Goal: Task Accomplishment & Management: Complete application form

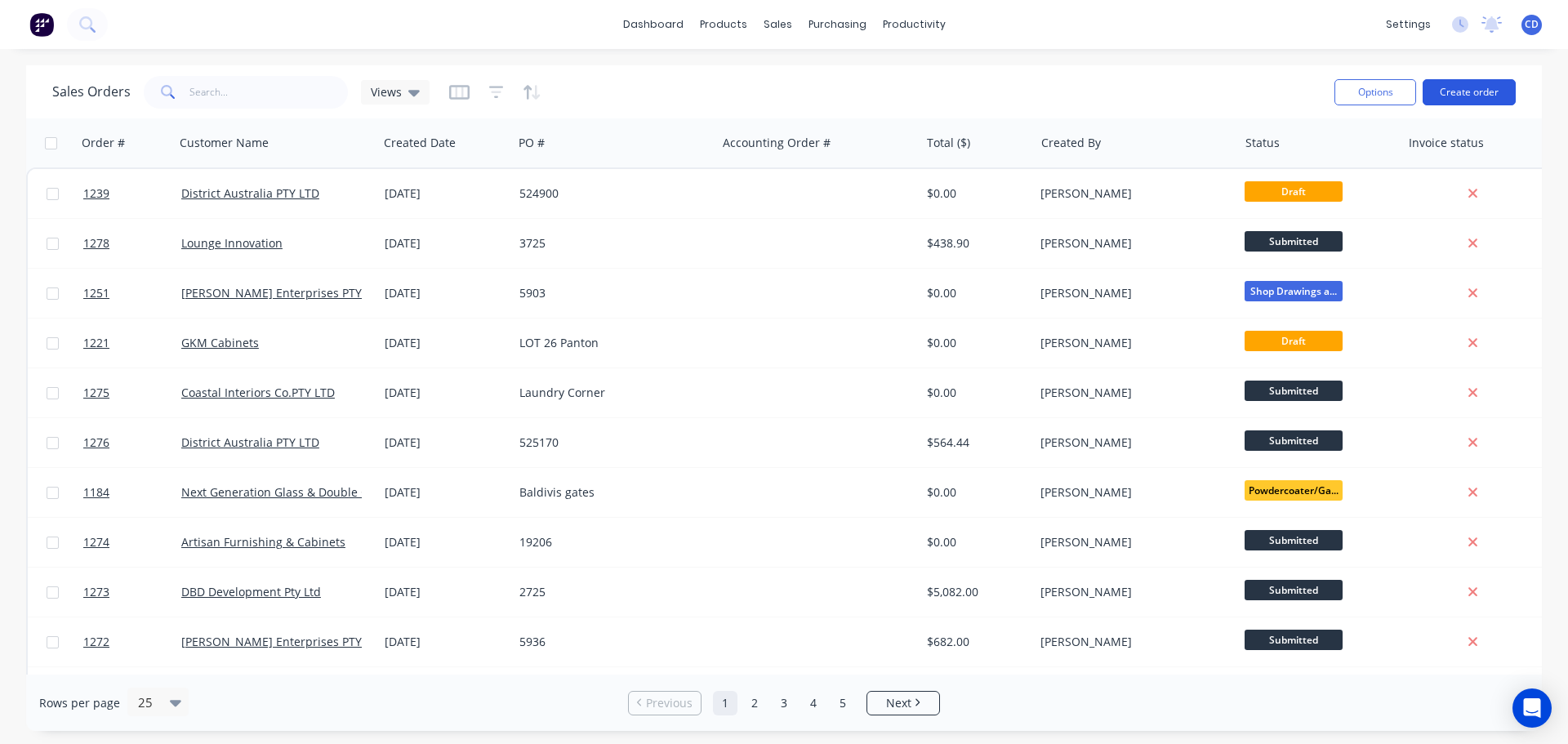
click at [1454, 87] on button "Create order" at bounding box center [1468, 92] width 93 height 26
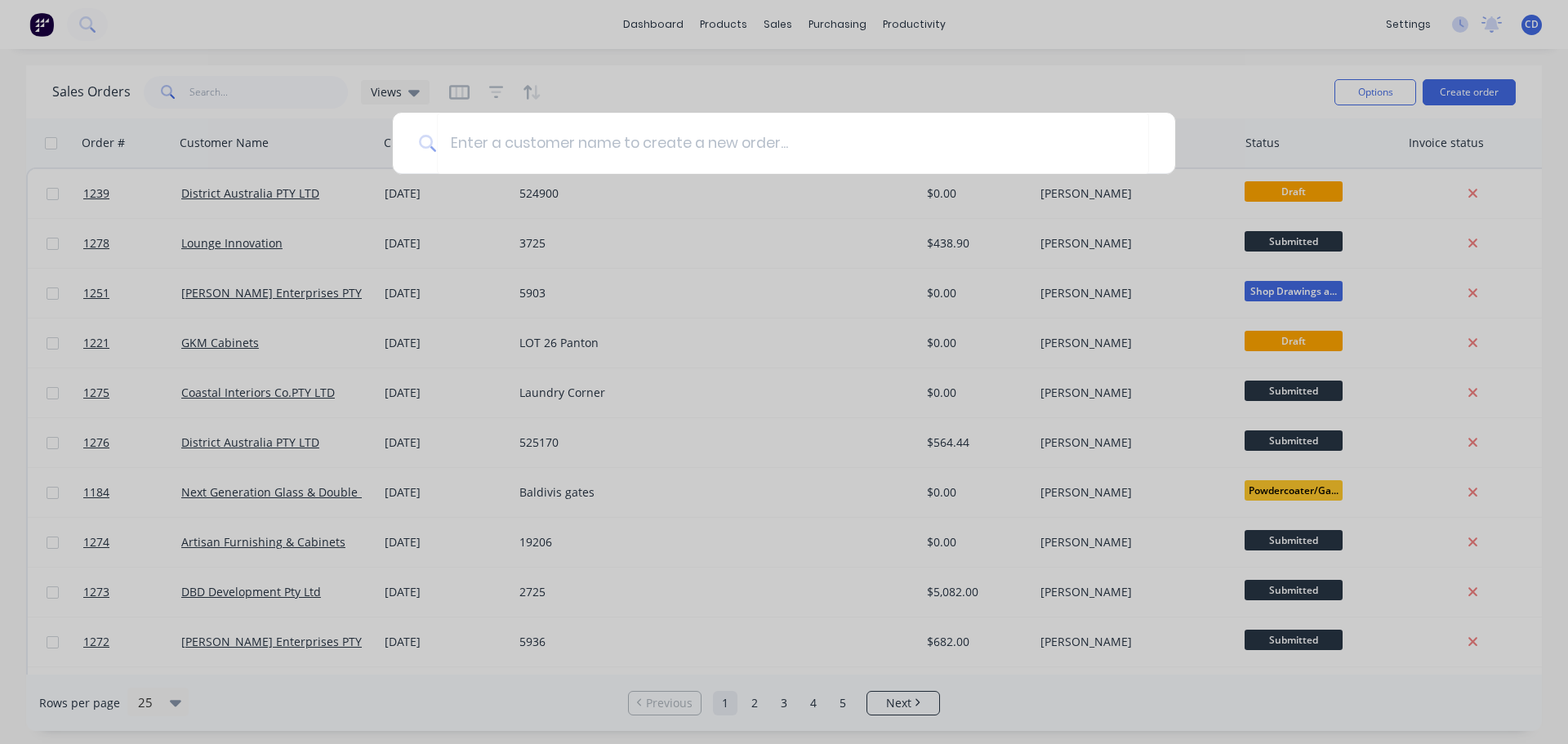
click at [612, 83] on div at bounding box center [784, 372] width 1568 height 744
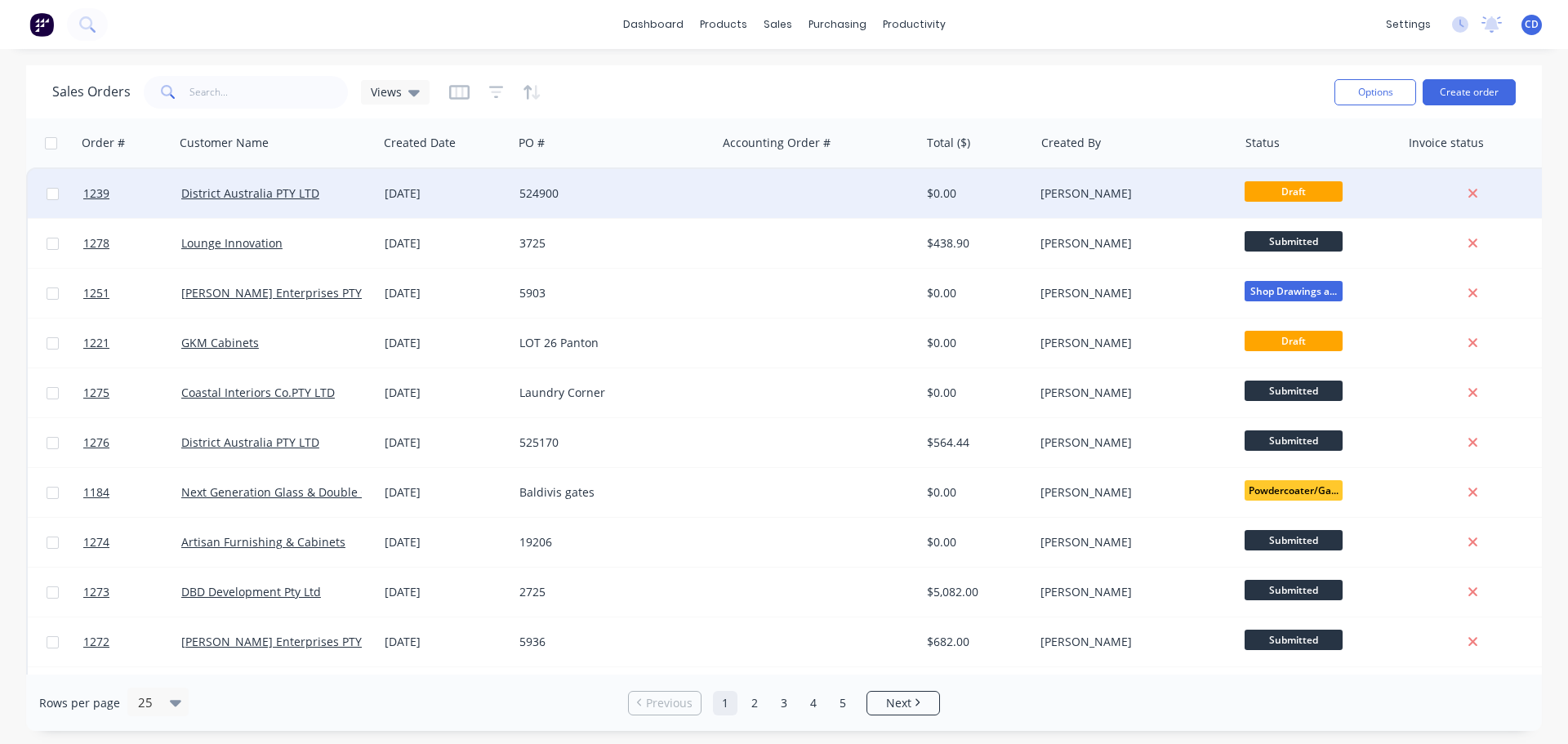
click at [566, 184] on div "524900" at bounding box center [614, 193] width 203 height 49
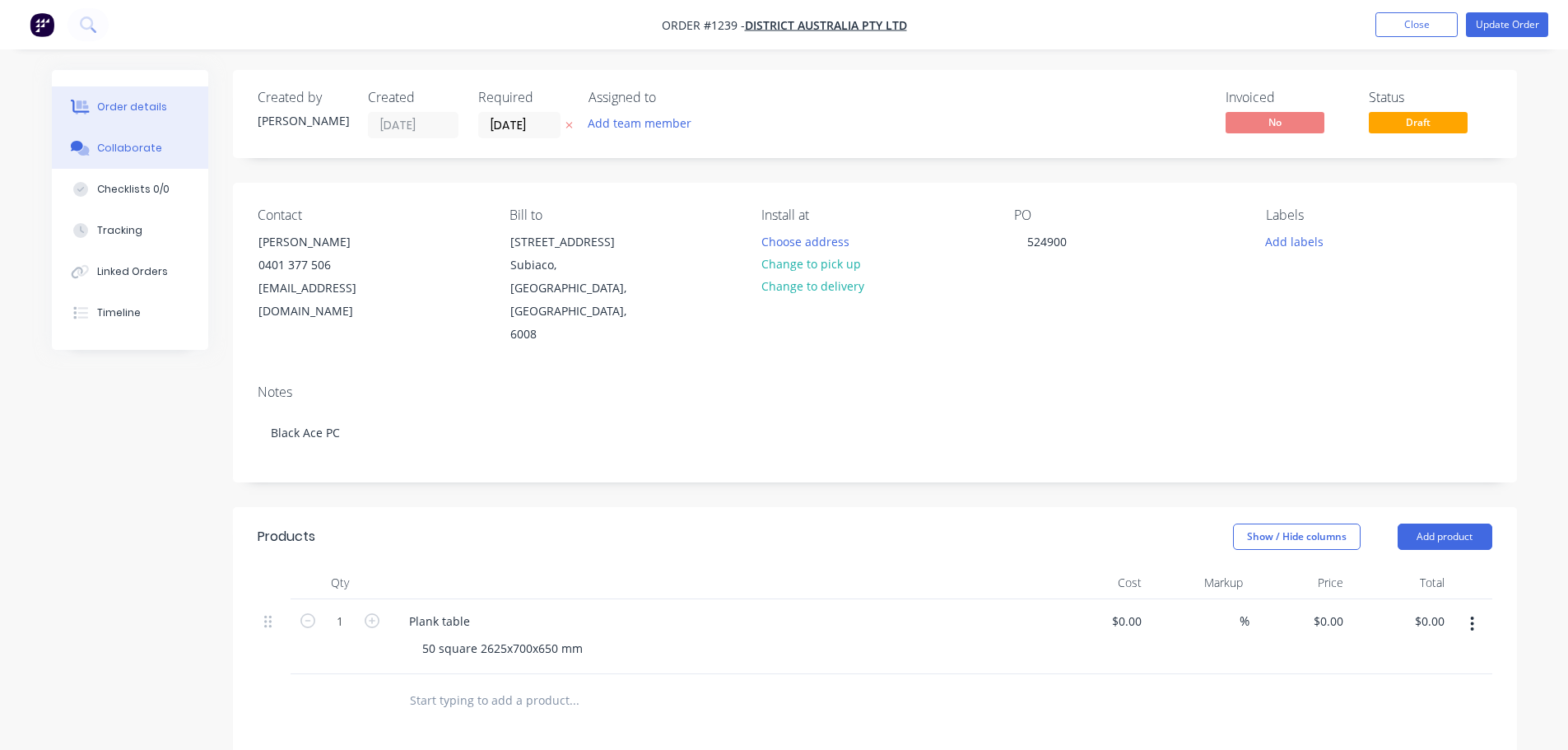
click at [154, 147] on div "Collaborate" at bounding box center [129, 149] width 65 height 15
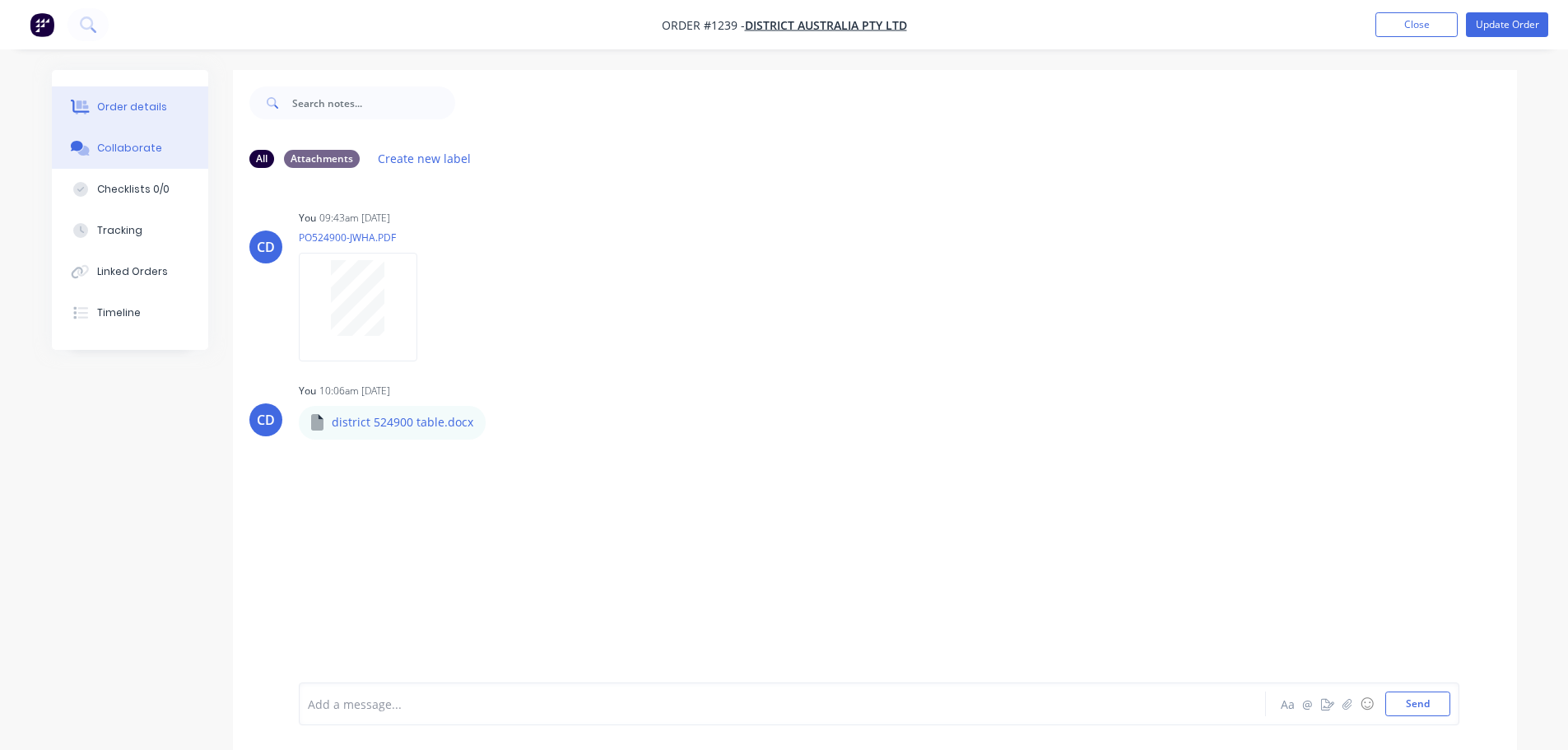
click at [139, 100] on div "Order details" at bounding box center [132, 107] width 70 height 15
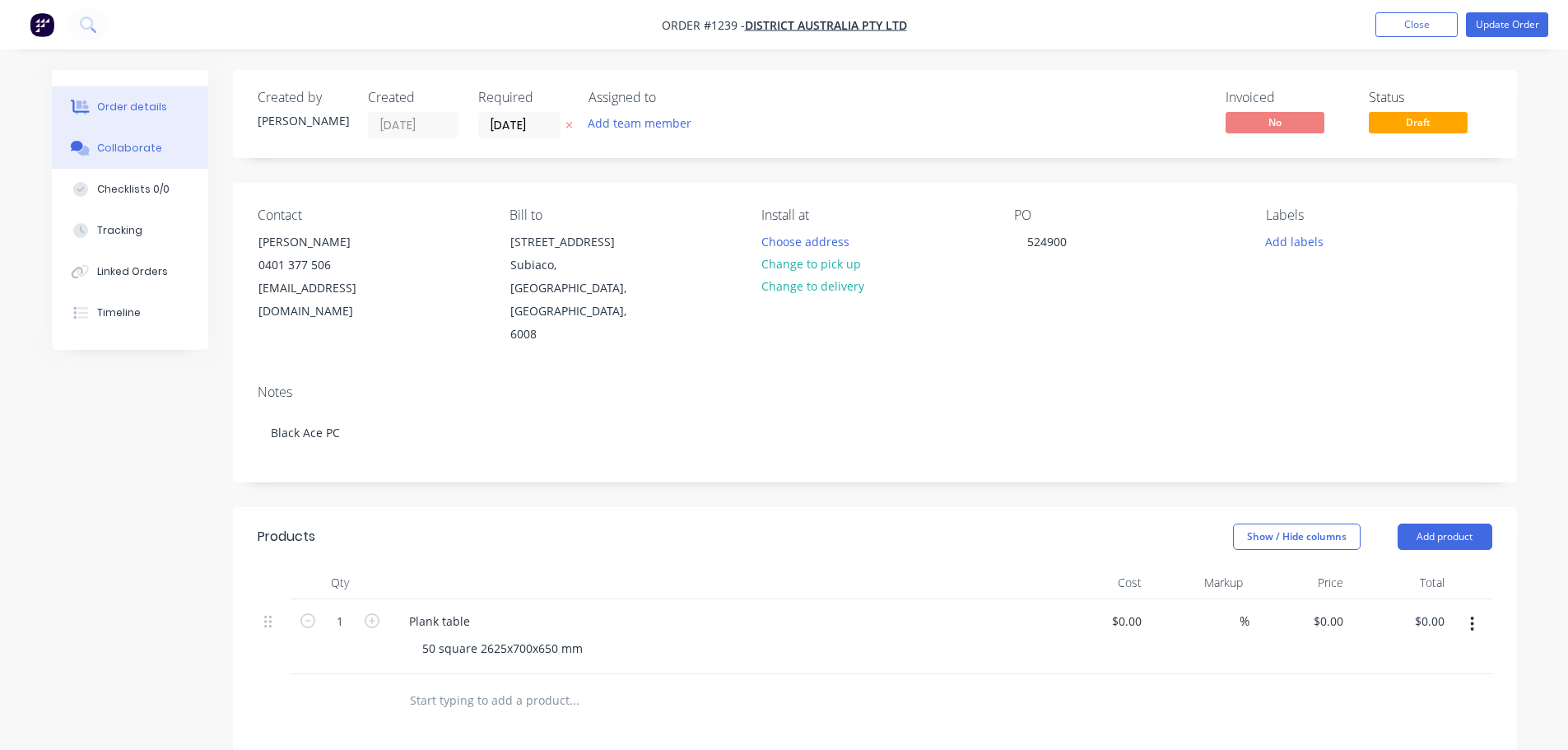
click at [134, 146] on div "Collaborate" at bounding box center [129, 149] width 65 height 15
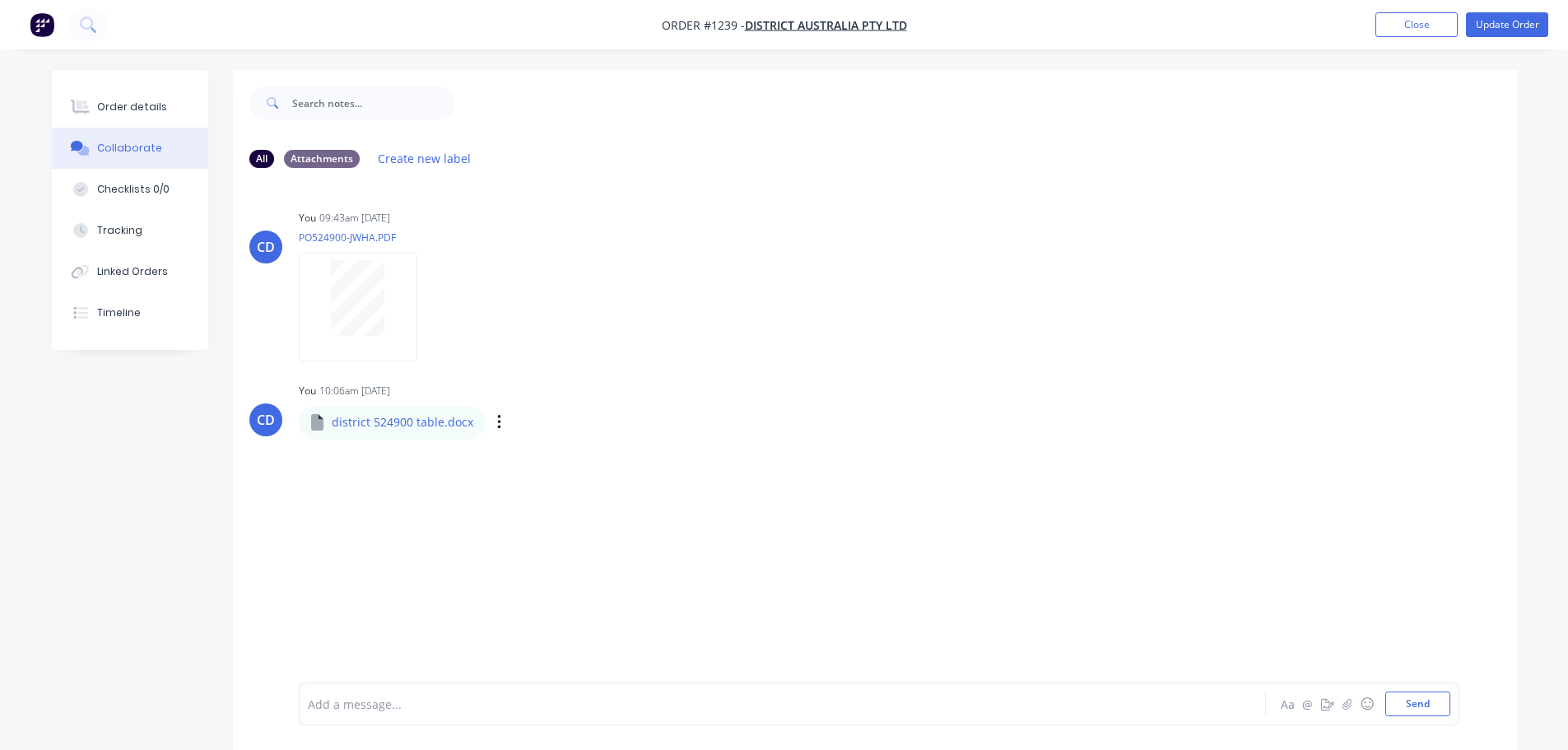
click at [504, 423] on div "Labels Download Delete" at bounding box center [584, 422] width 185 height 24
click at [497, 423] on icon "button" at bounding box center [499, 422] width 3 height 15
click at [558, 466] on button "Download" at bounding box center [606, 466] width 185 height 37
click at [158, 107] on div "Order details" at bounding box center [132, 107] width 70 height 15
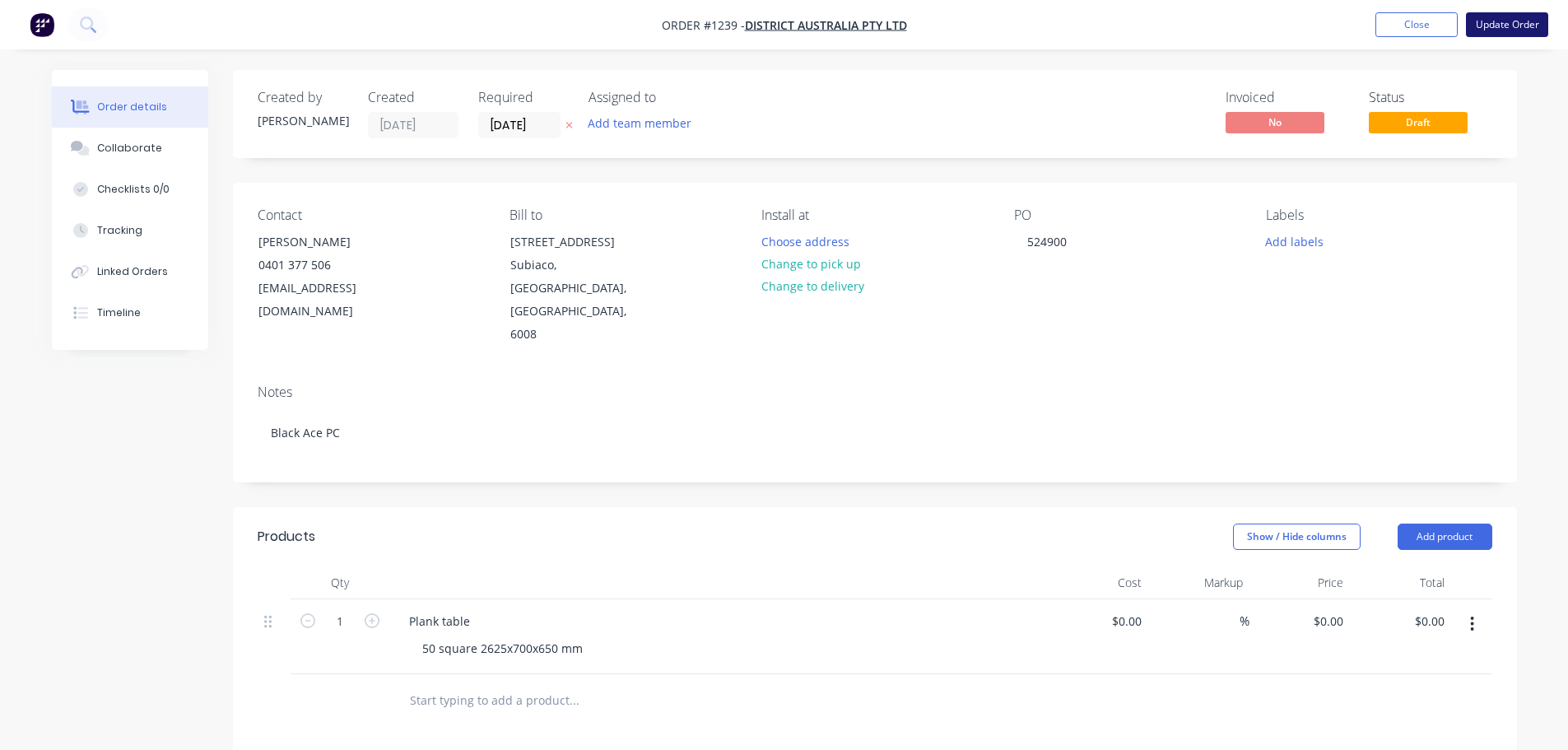
click at [1495, 18] on button "Update Order" at bounding box center [1507, 25] width 82 height 25
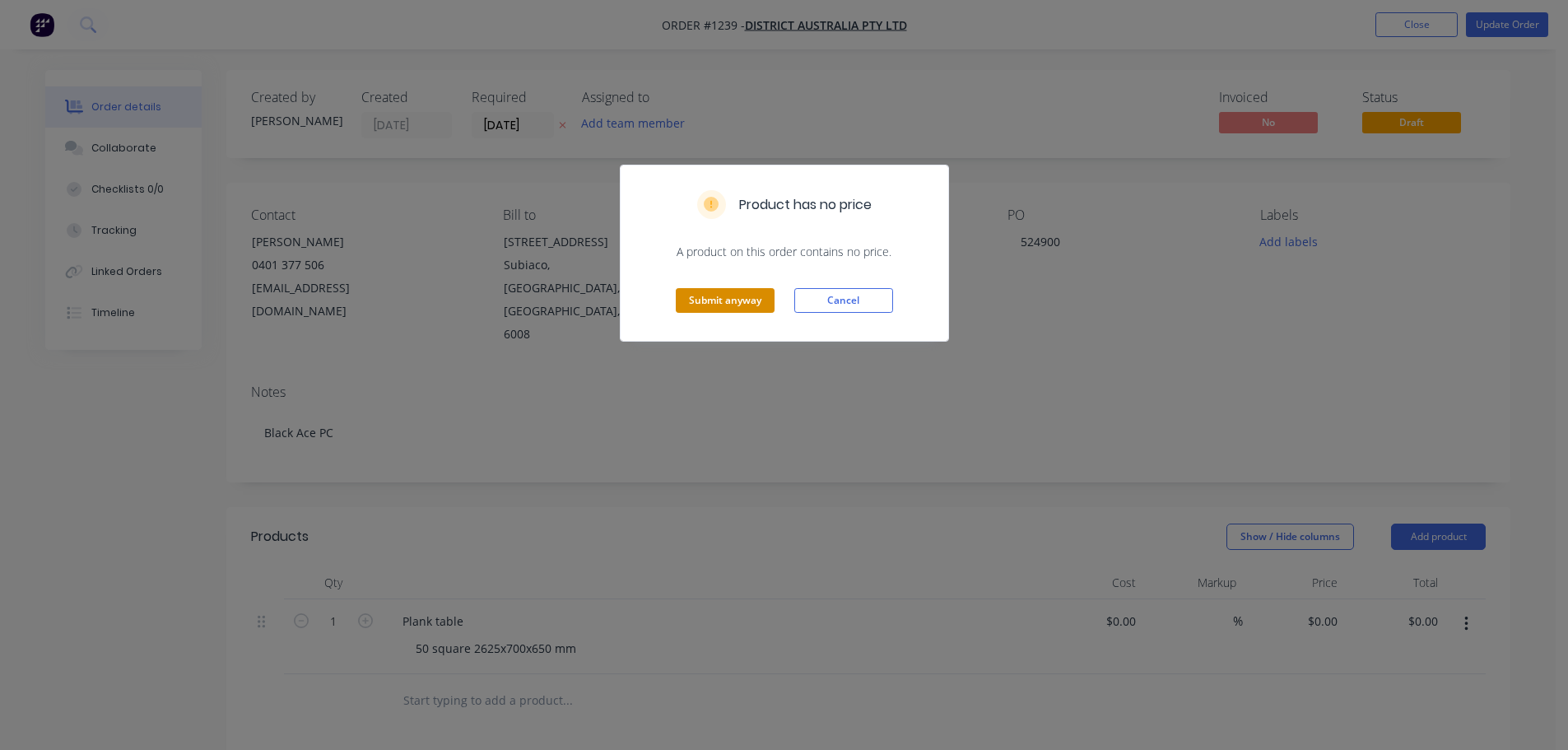
click at [698, 291] on button "Submit anyway" at bounding box center [724, 300] width 99 height 25
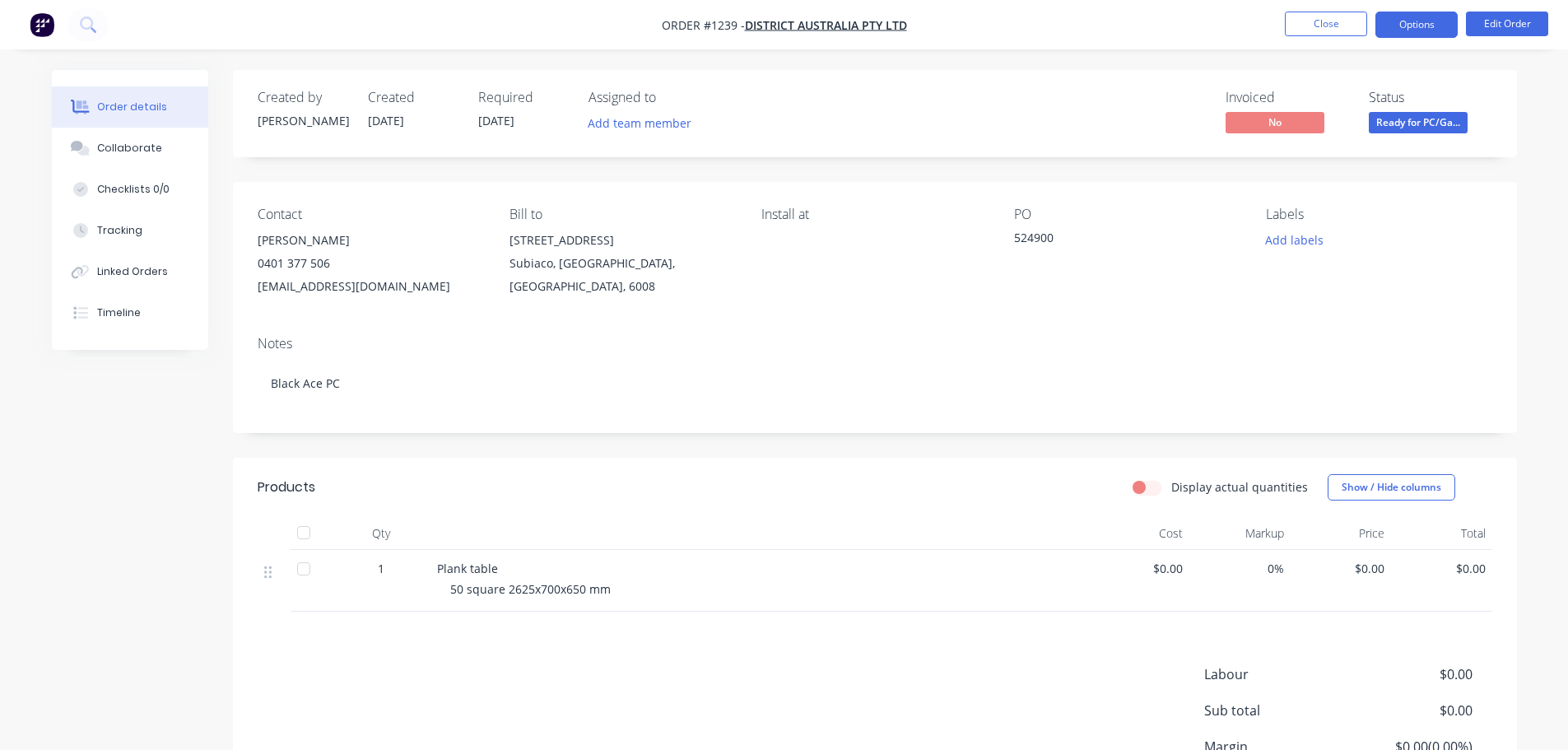
click at [1431, 27] on button "Options" at bounding box center [1416, 25] width 82 height 27
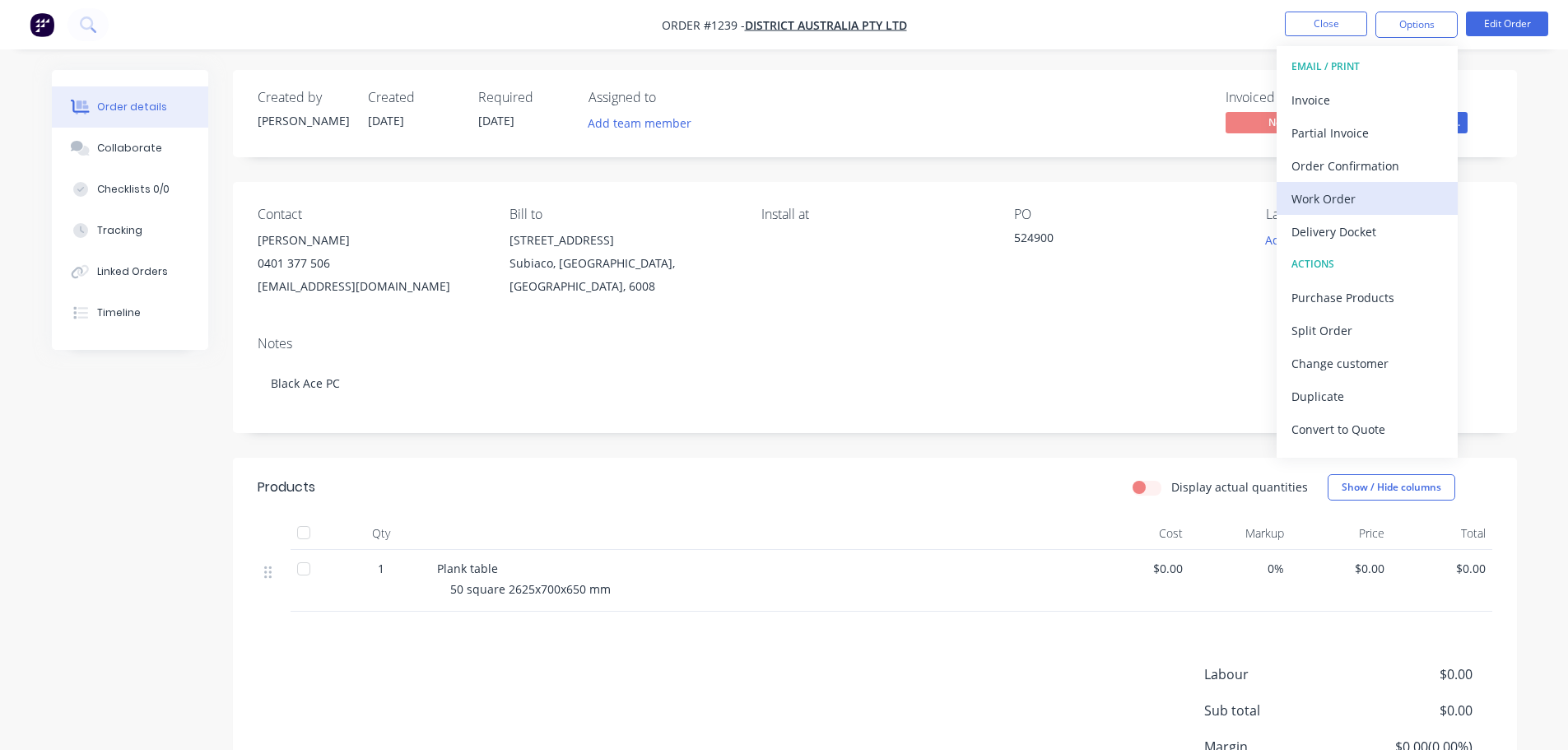
click at [1328, 192] on div "Work Order" at bounding box center [1367, 198] width 152 height 24
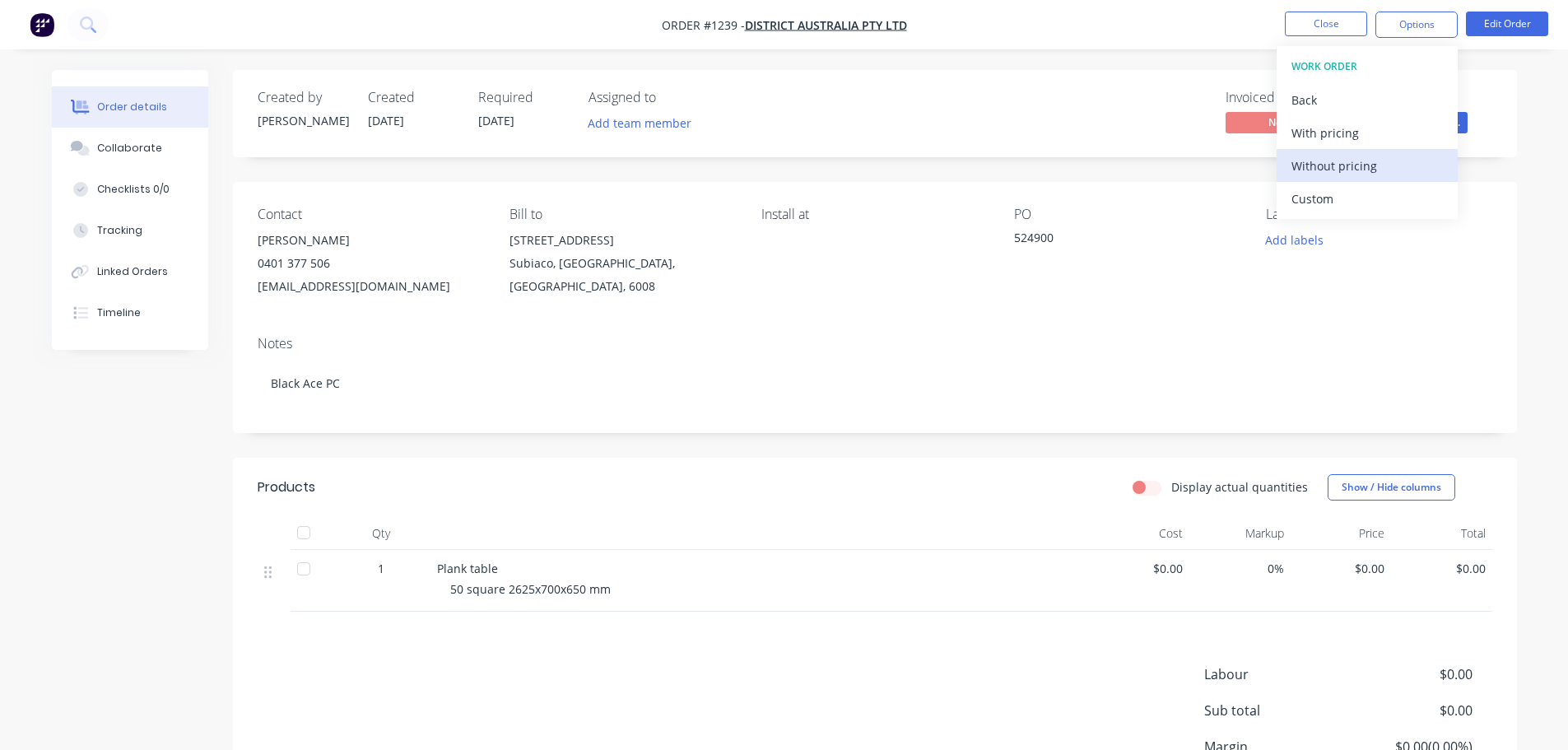
click at [1334, 161] on div "Without pricing" at bounding box center [1367, 166] width 152 height 24
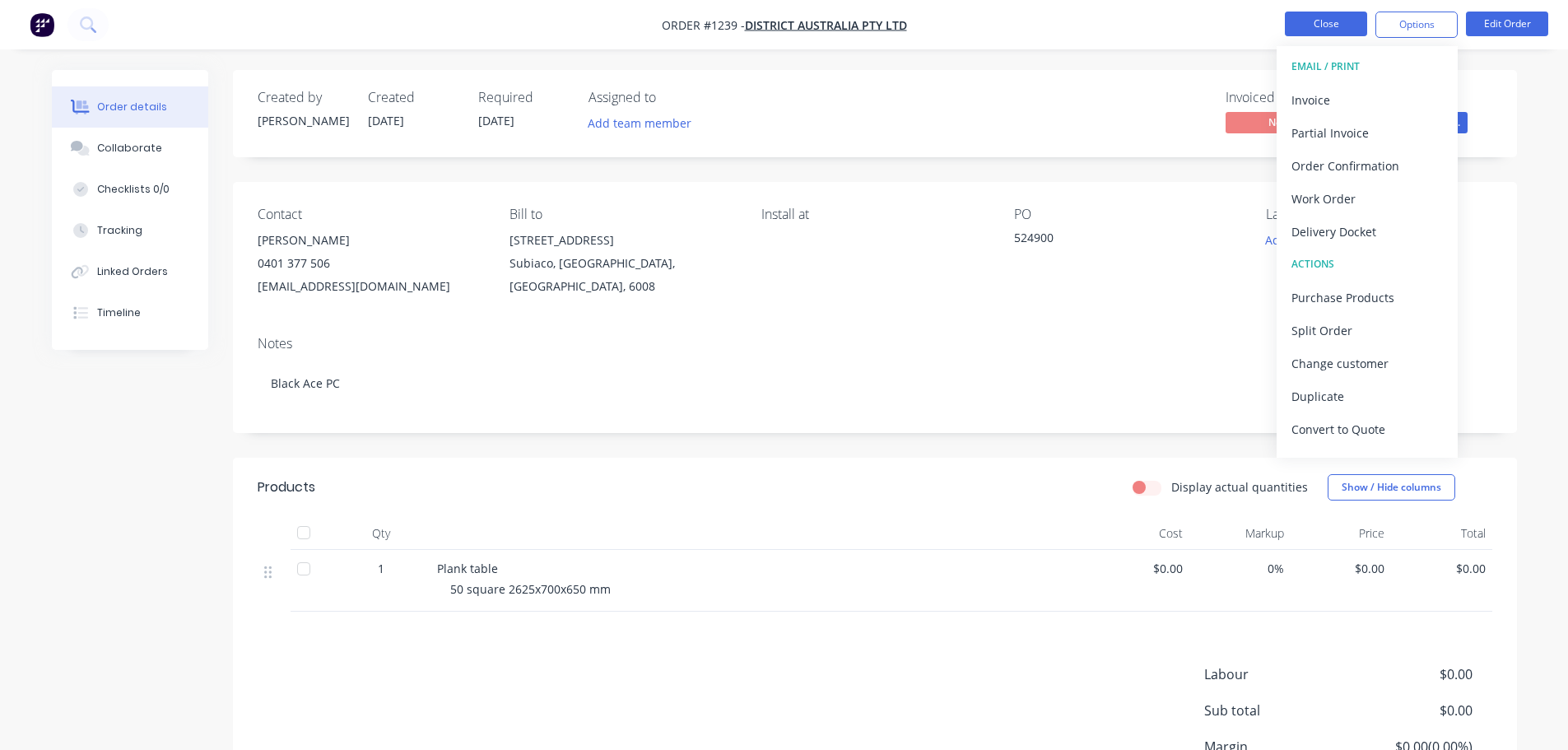
click at [1303, 21] on button "Close" at bounding box center [1326, 24] width 82 height 25
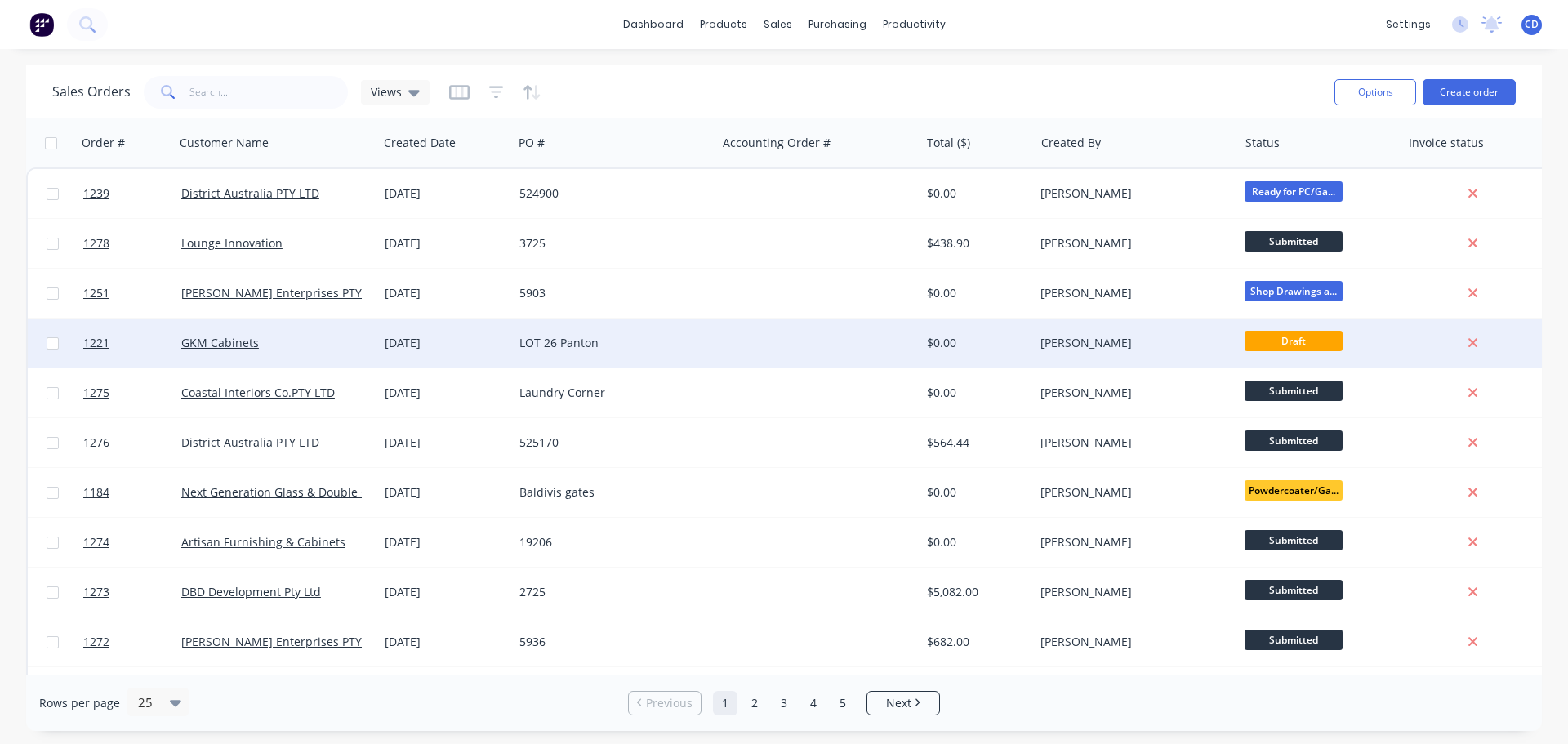
click at [395, 348] on div "[DATE]" at bounding box center [445, 343] width 122 height 16
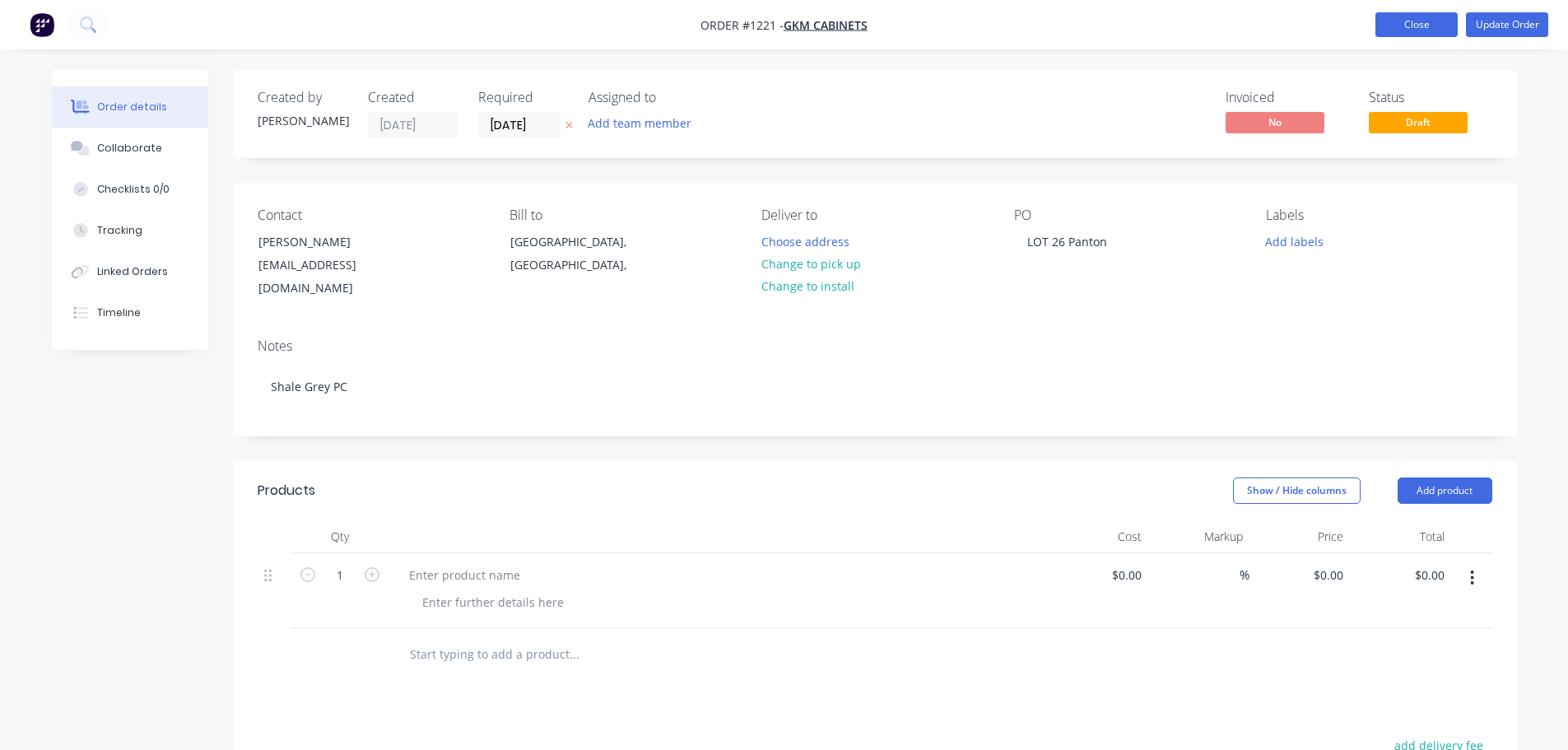
click at [1439, 22] on button "Close" at bounding box center [1416, 25] width 82 height 25
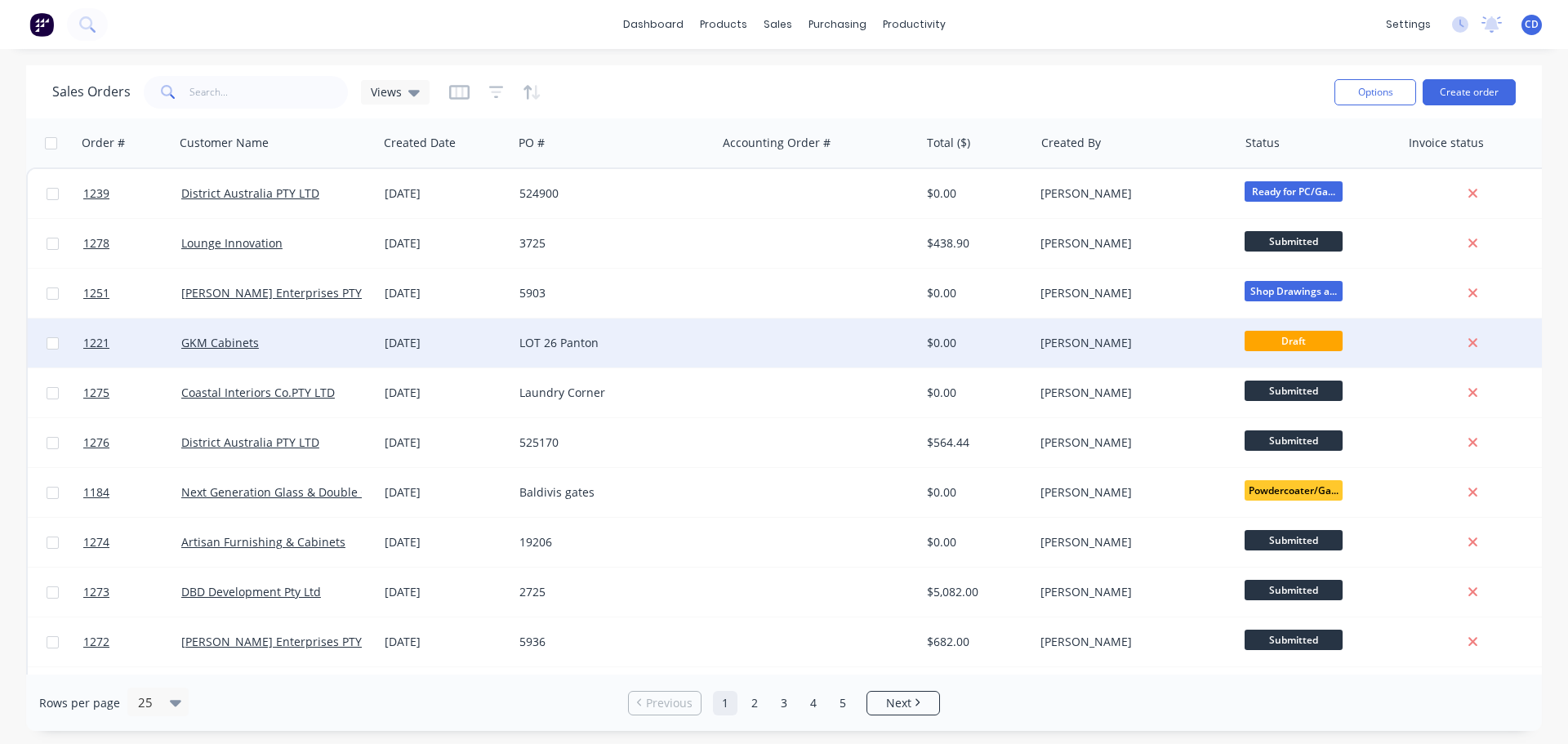
click at [1476, 335] on div at bounding box center [1476, 343] width 151 height 49
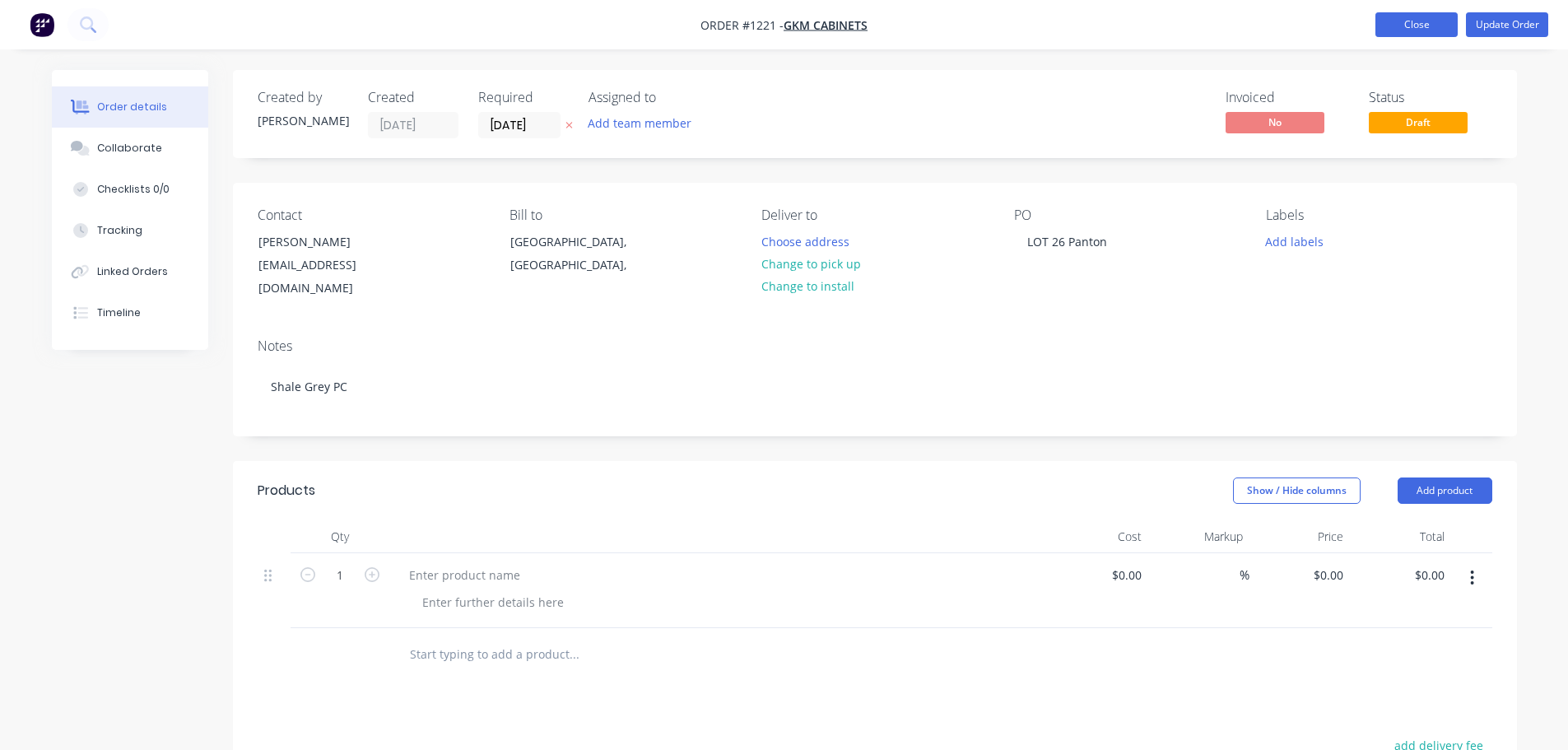
click at [1410, 32] on button "Close" at bounding box center [1416, 25] width 82 height 25
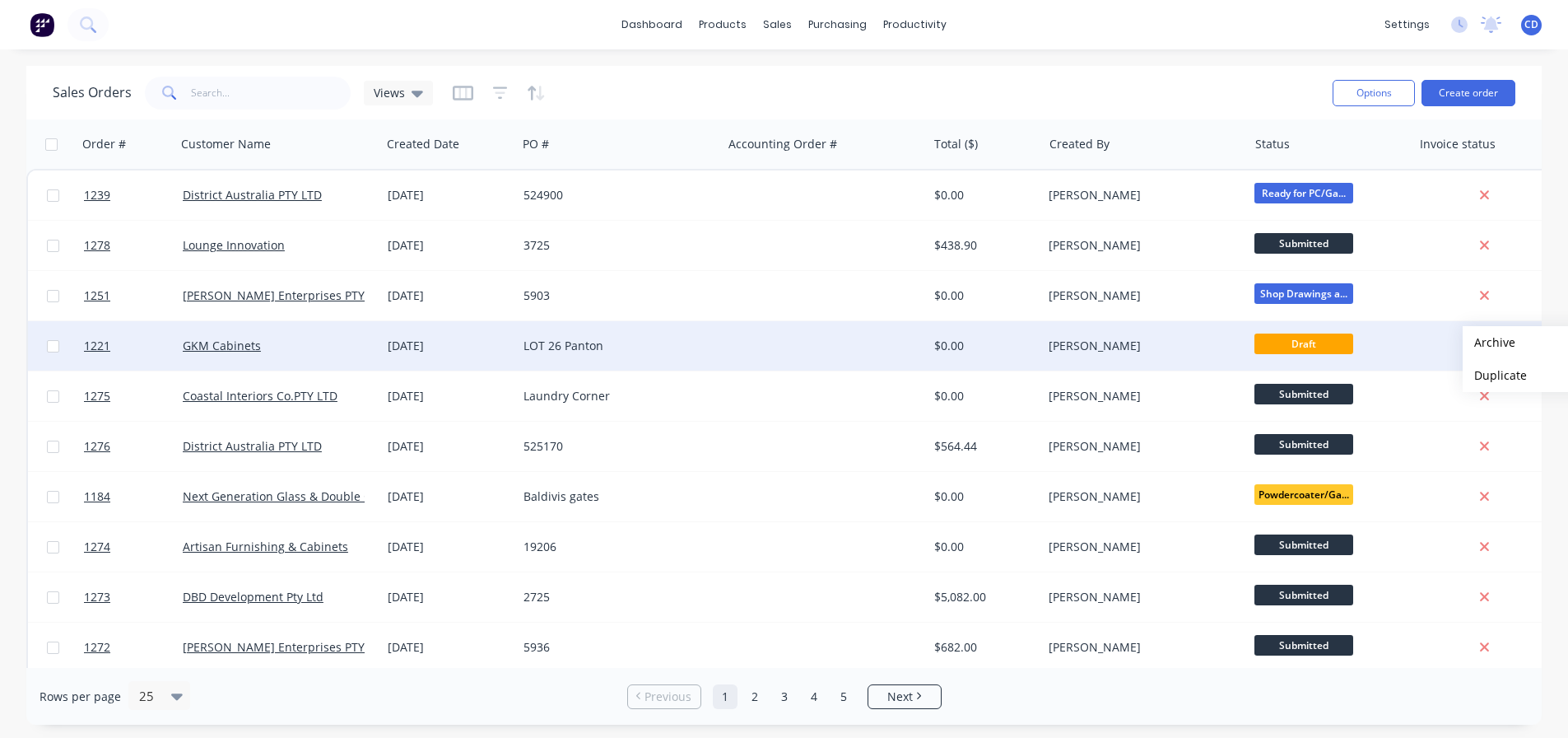
click at [1489, 343] on button "Archive" at bounding box center [1545, 343] width 164 height 33
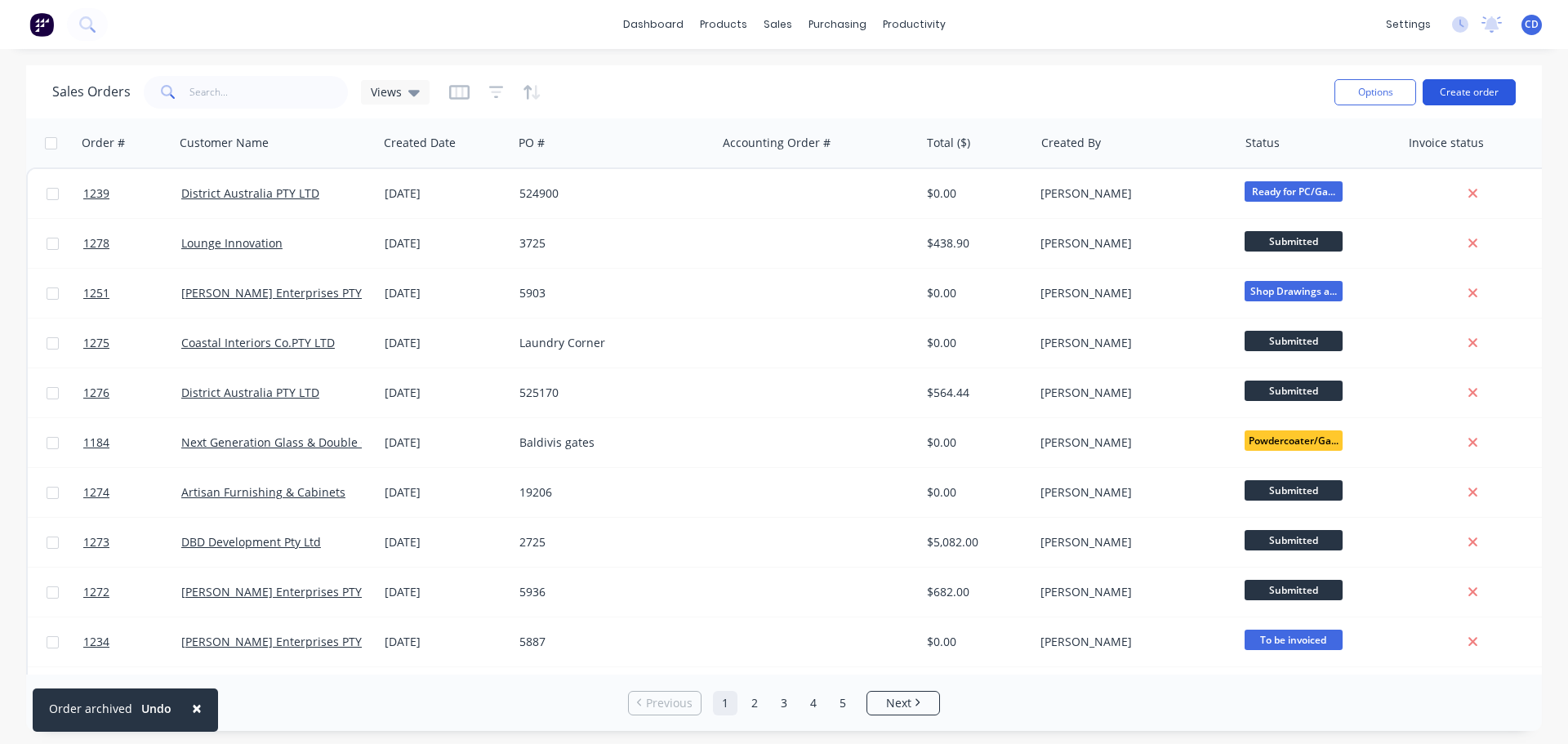
click at [1458, 92] on button "Create order" at bounding box center [1468, 92] width 93 height 26
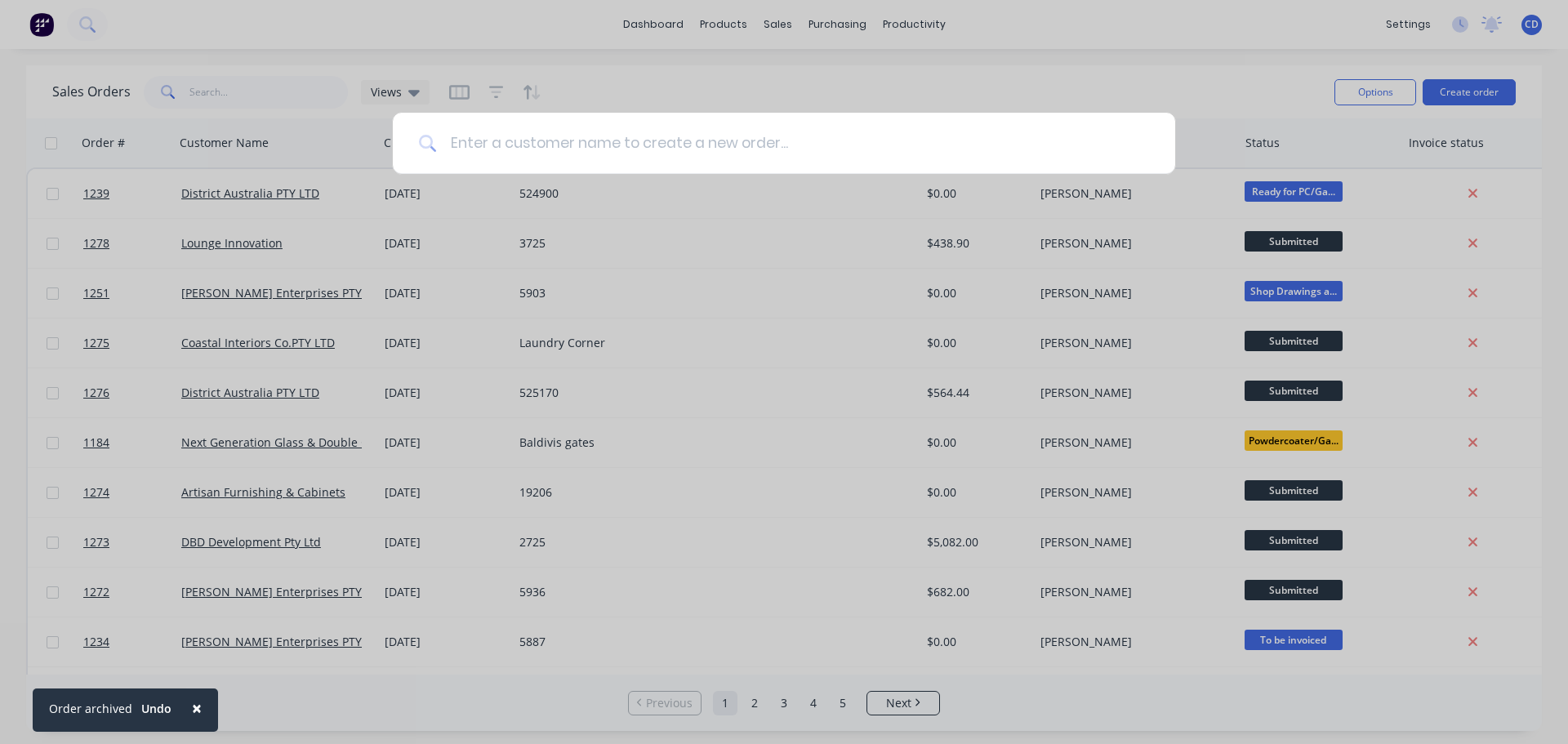
click at [594, 144] on input at bounding box center [793, 143] width 712 height 61
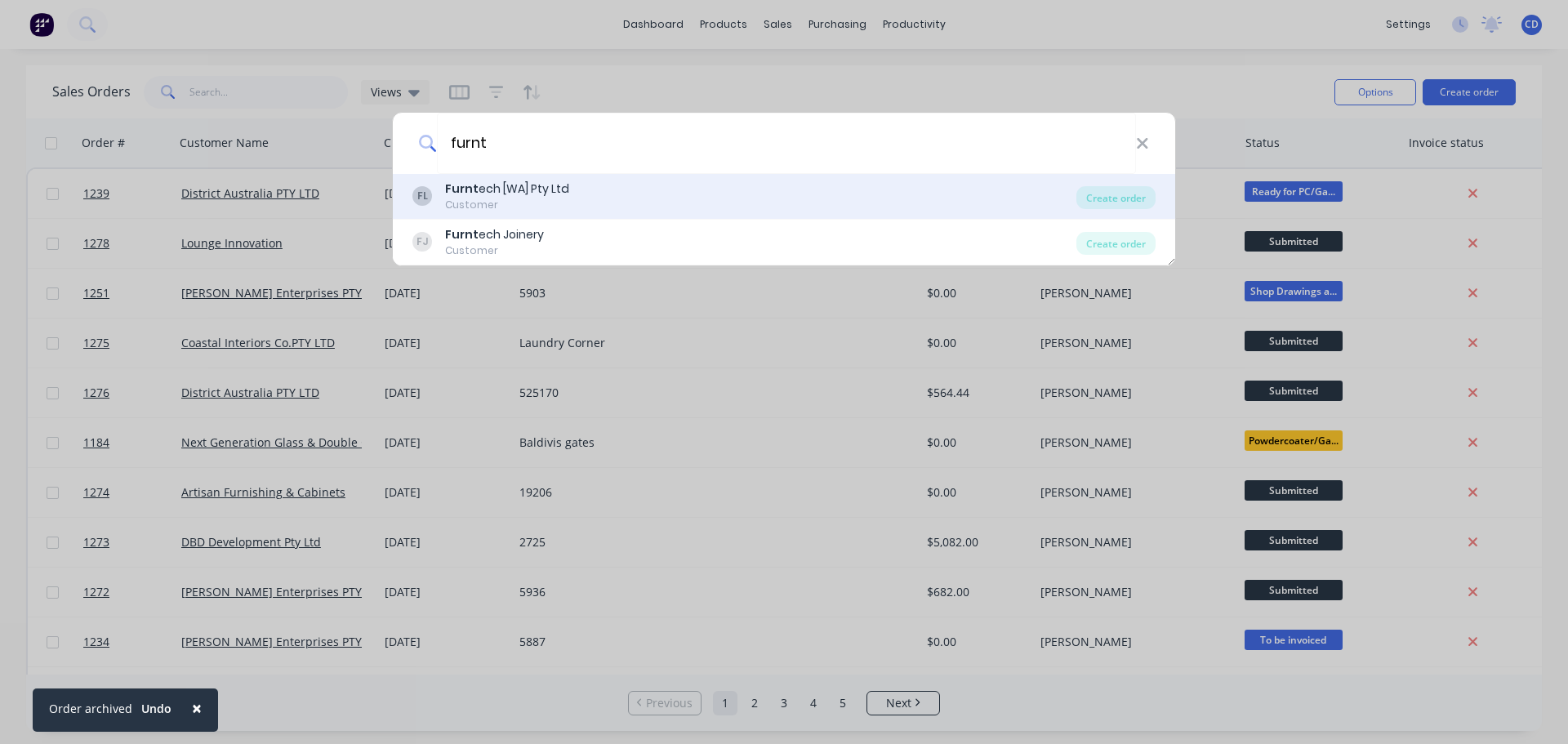
type input "furnt"
click at [570, 188] on div "FL Furnt ech [WA] Pty Ltd Customer" at bounding box center [744, 196] width 664 height 32
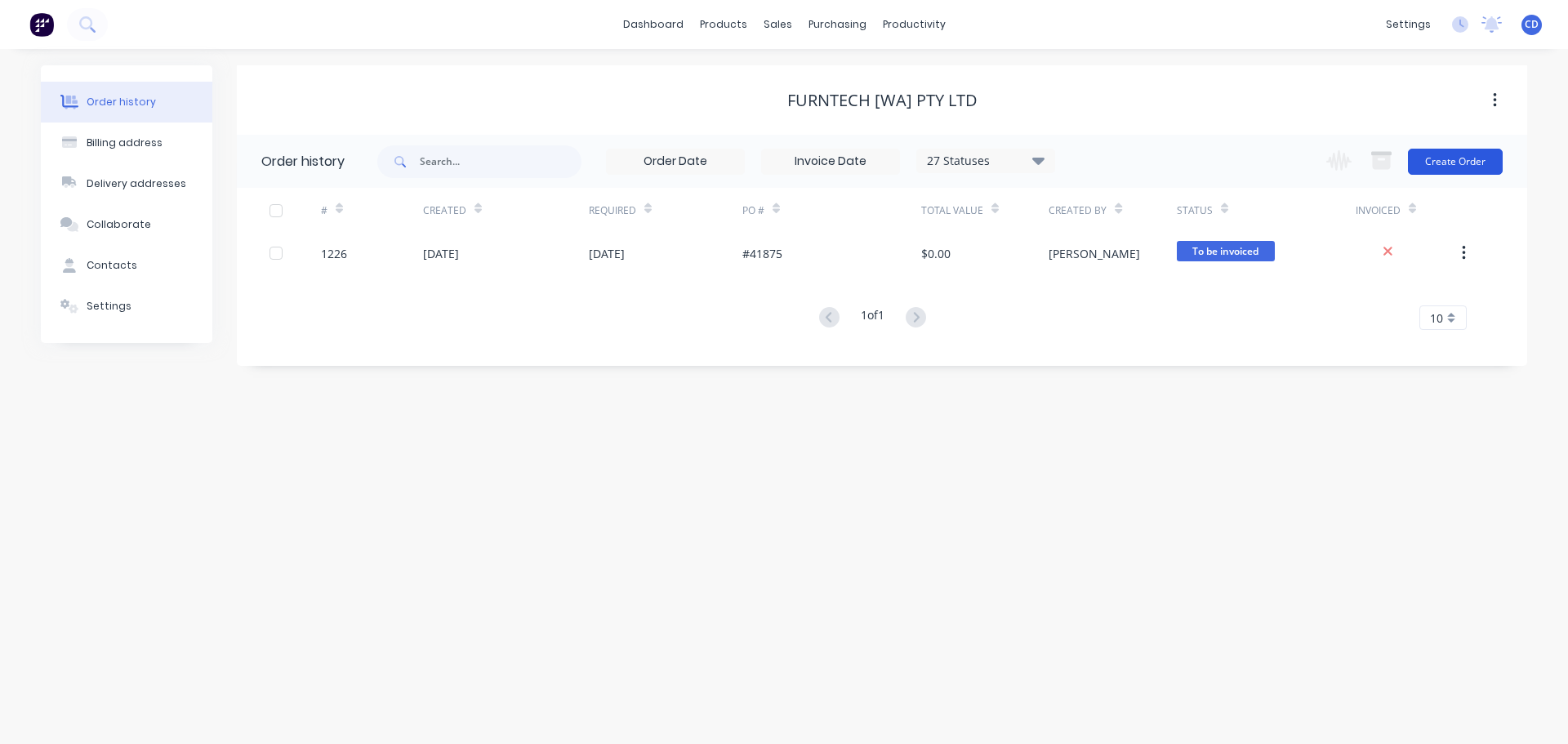
click at [1440, 163] on button "Create Order" at bounding box center [1454, 162] width 95 height 26
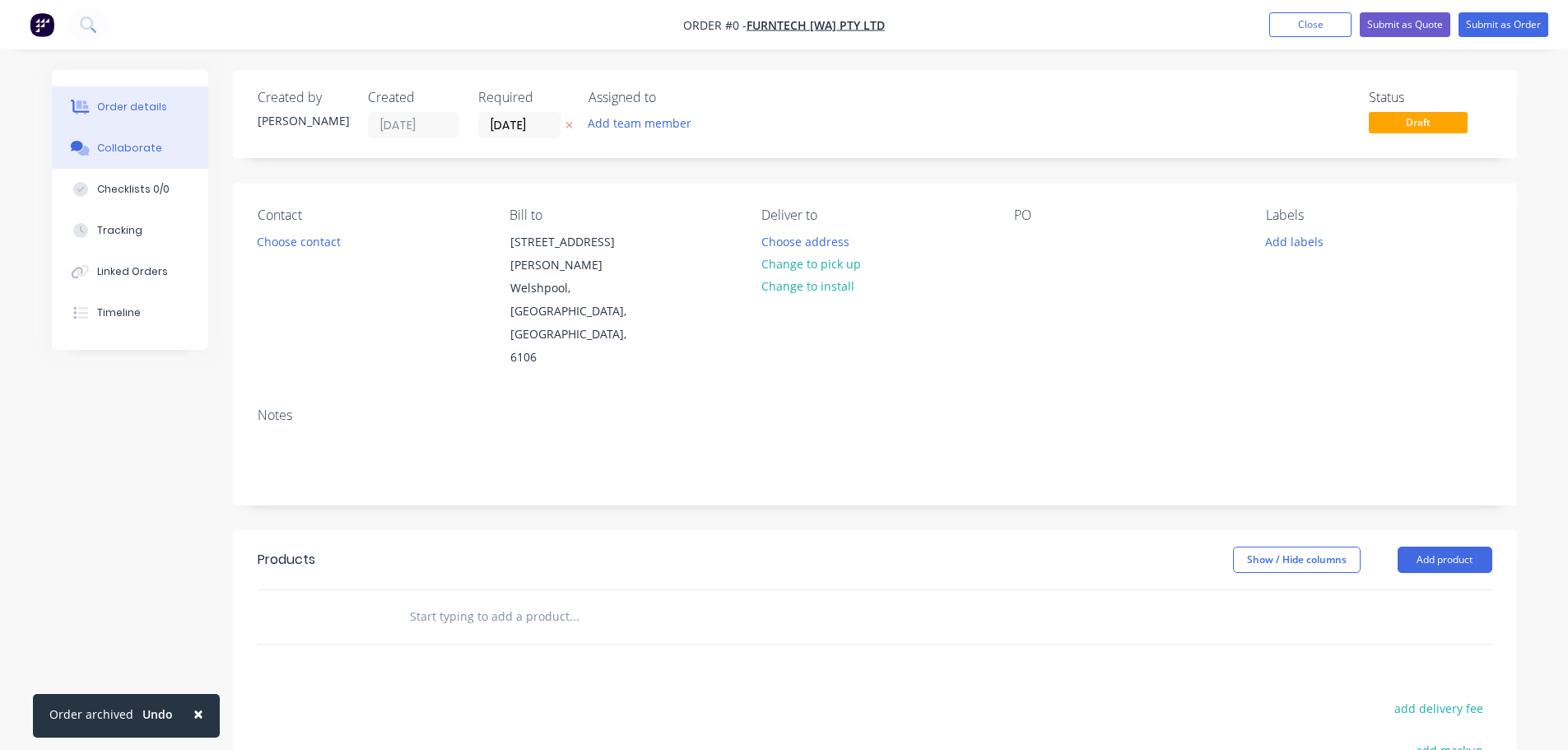
drag, startPoint x: 160, startPoint y: 146, endPoint x: 170, endPoint y: 145, distance: 10.0
click at [160, 146] on button "Collaborate" at bounding box center [130, 149] width 156 height 41
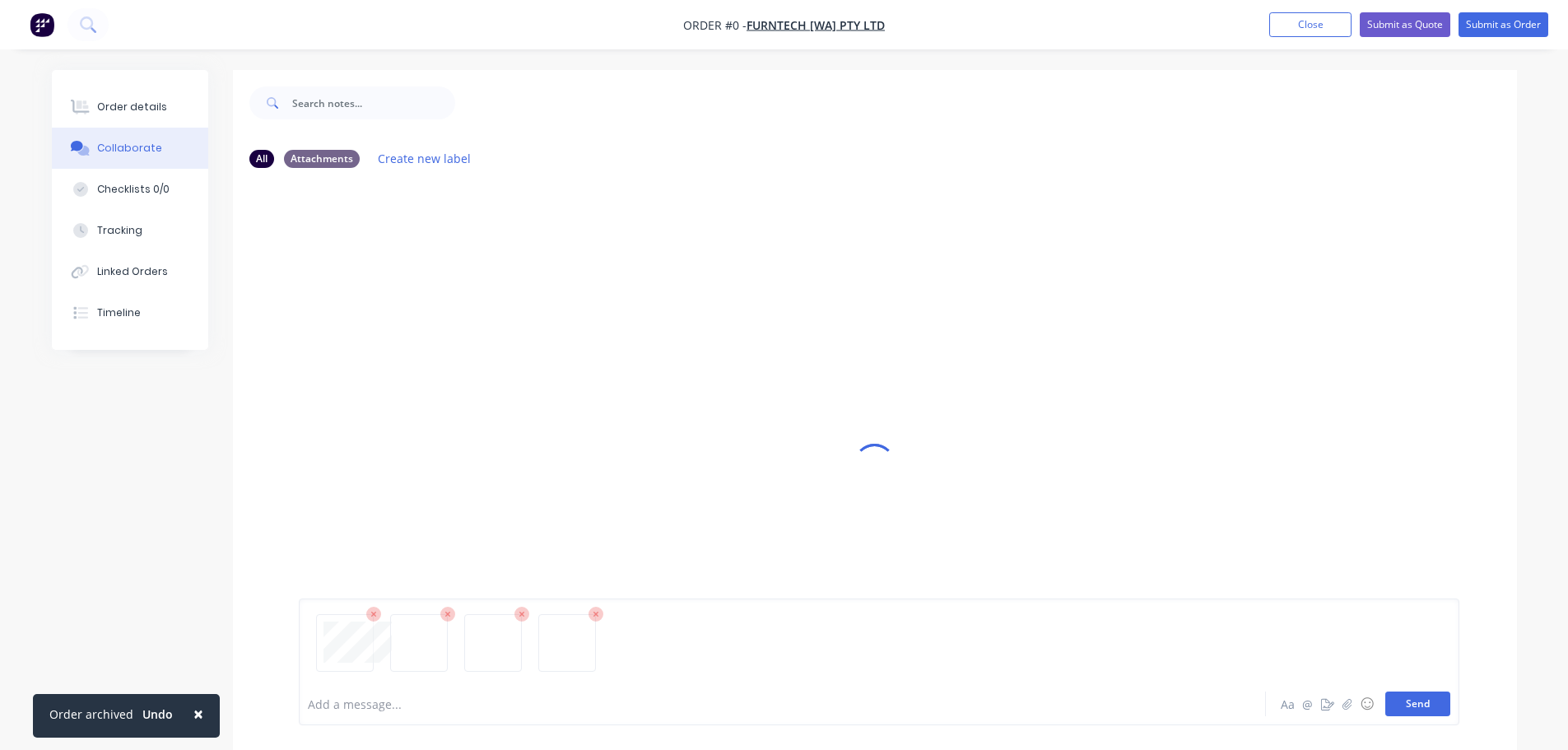
click at [1414, 694] on button "Send" at bounding box center [1418, 704] width 65 height 25
click at [92, 111] on div at bounding box center [80, 107] width 25 height 15
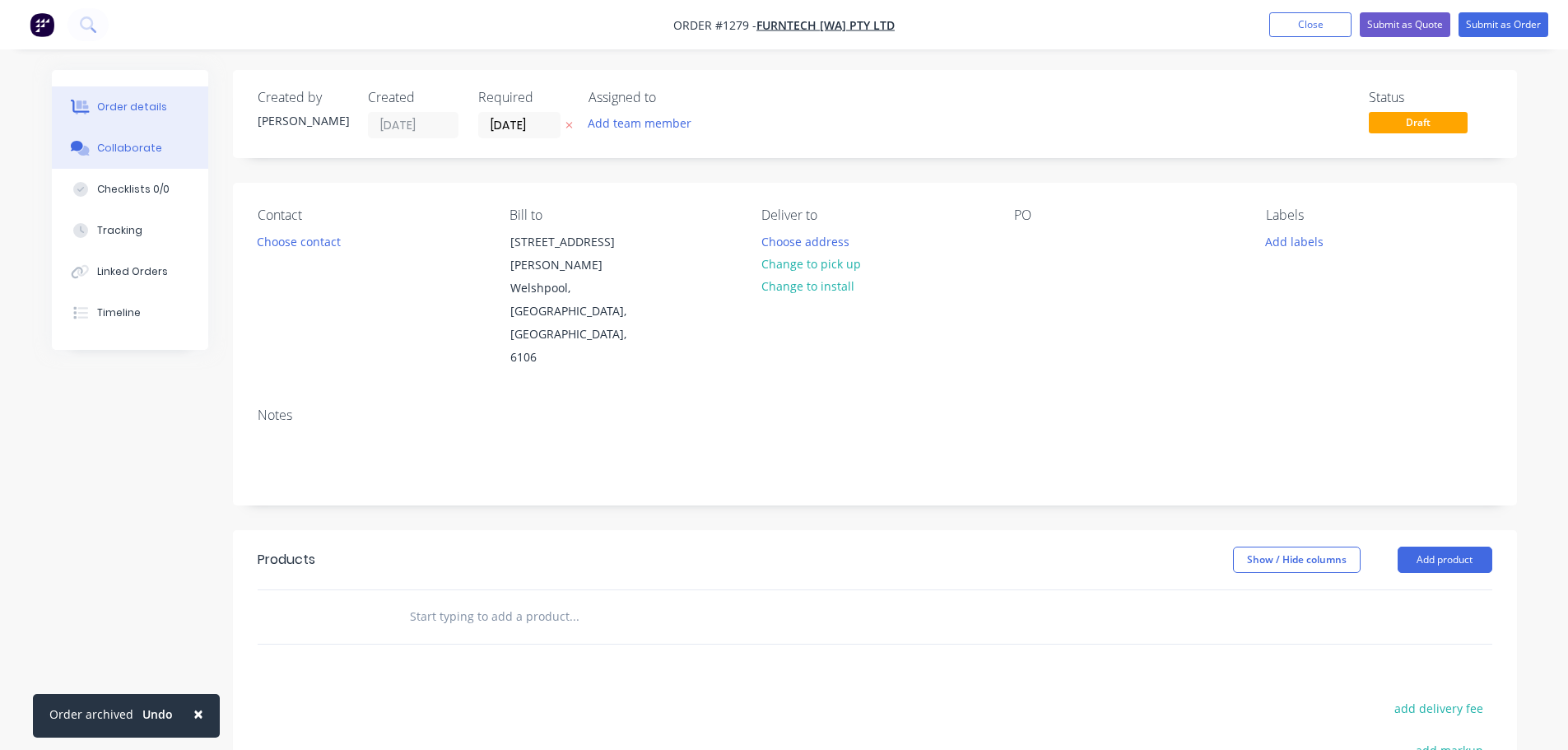
click at [115, 149] on div "Collaborate" at bounding box center [129, 149] width 65 height 15
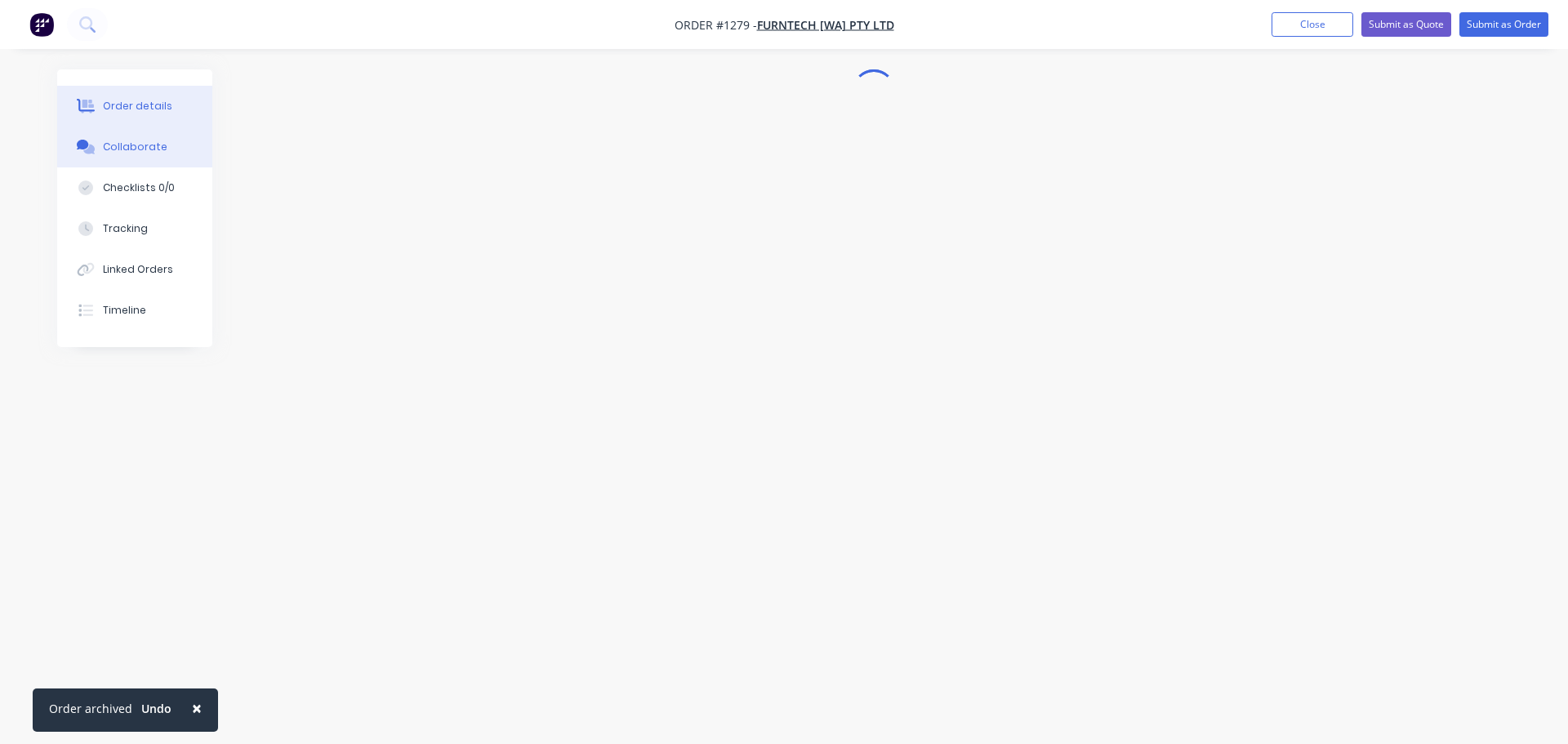
click at [119, 112] on div "Order details" at bounding box center [137, 106] width 69 height 15
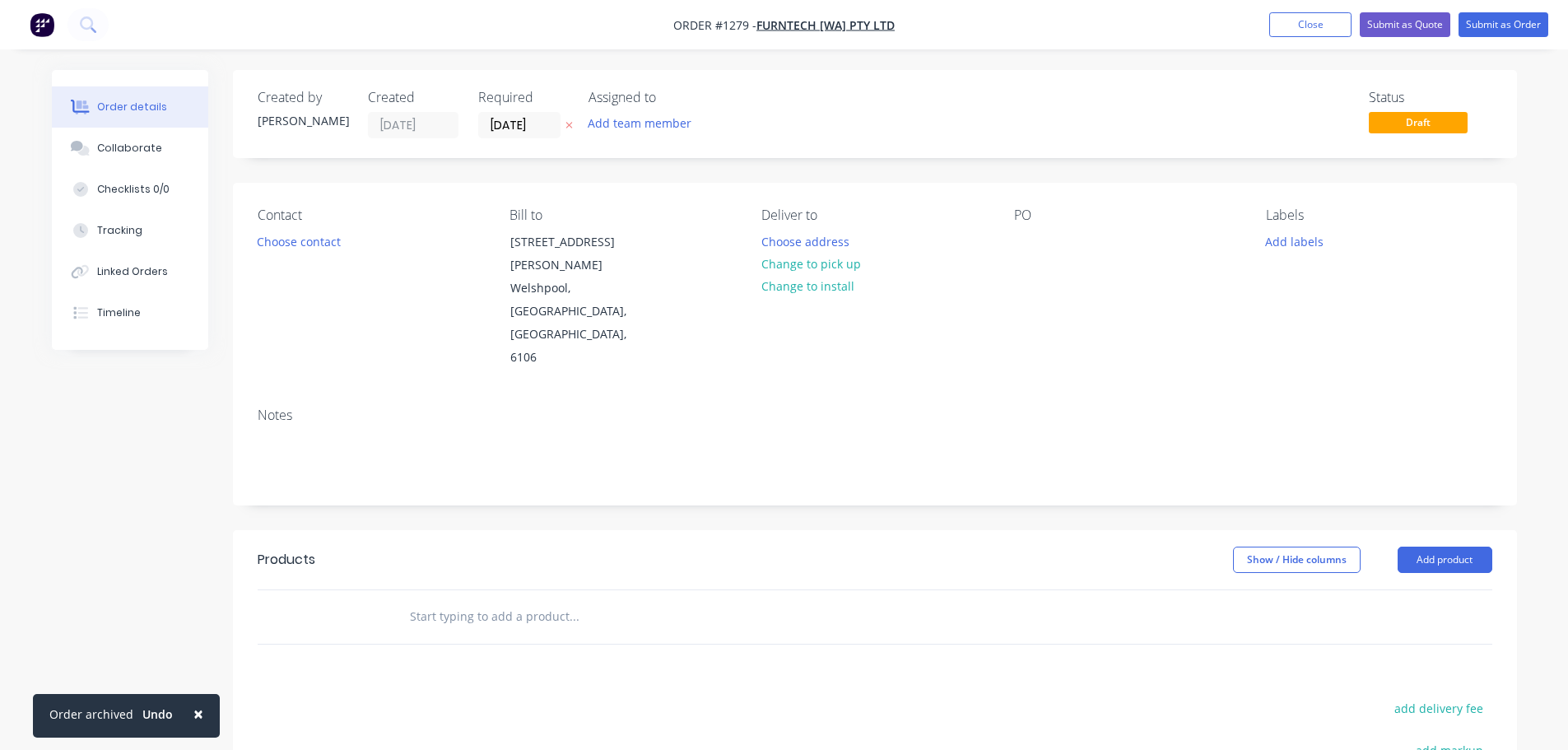
drag, startPoint x: 1134, startPoint y: 254, endPoint x: 986, endPoint y: 254, distance: 148.0
click at [1133, 254] on div "PO" at bounding box center [1127, 288] width 226 height 162
click at [986, 254] on div "Deliver to Choose address Change to pick up Change to install" at bounding box center [874, 288] width 226 height 162
click at [1021, 249] on div at bounding box center [1027, 241] width 27 height 24
click at [500, 124] on input "[DATE]" at bounding box center [519, 125] width 80 height 25
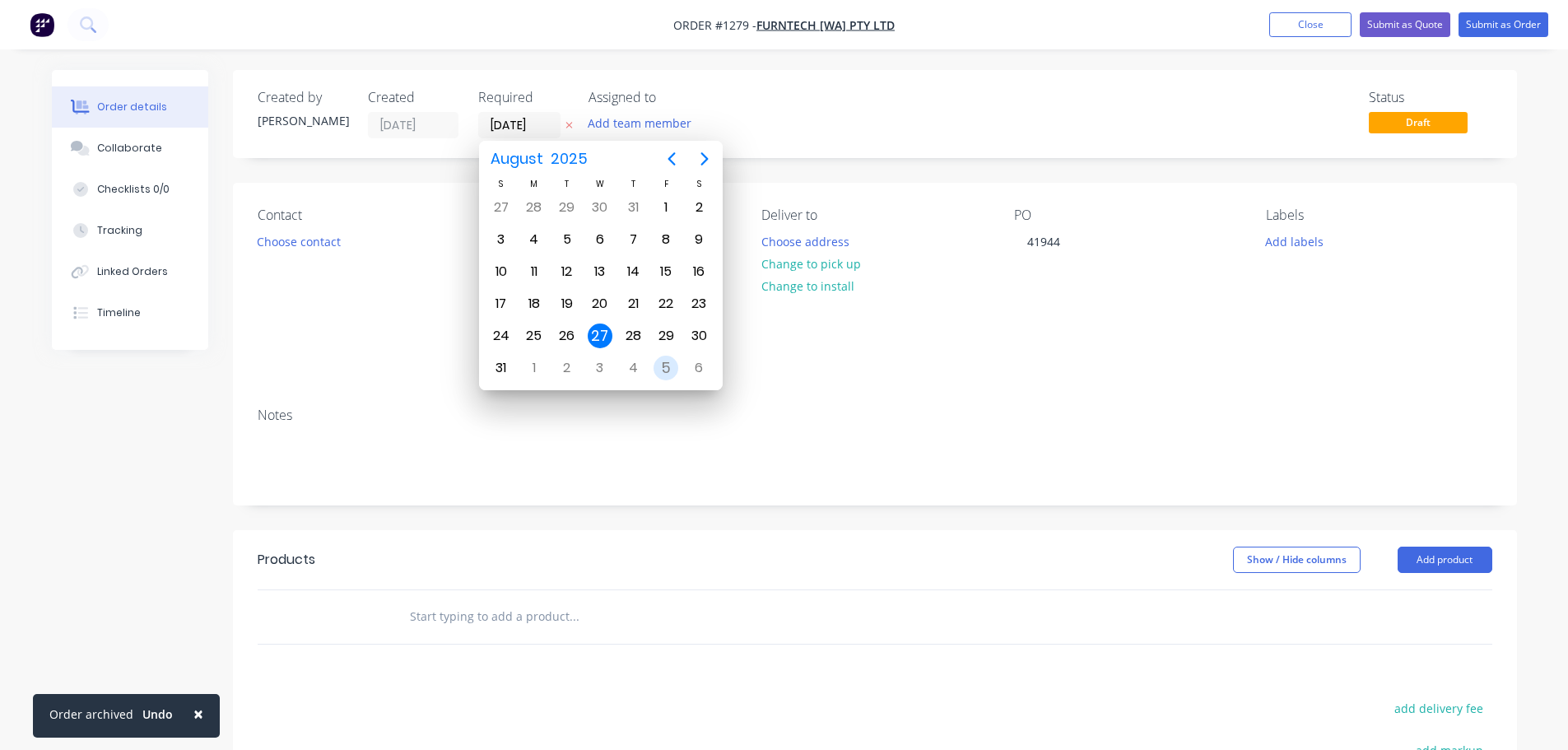
drag, startPoint x: 660, startPoint y: 370, endPoint x: 692, endPoint y: 369, distance: 32.0
click at [661, 370] on div "5" at bounding box center [666, 368] width 25 height 25
type input "[DATE]"
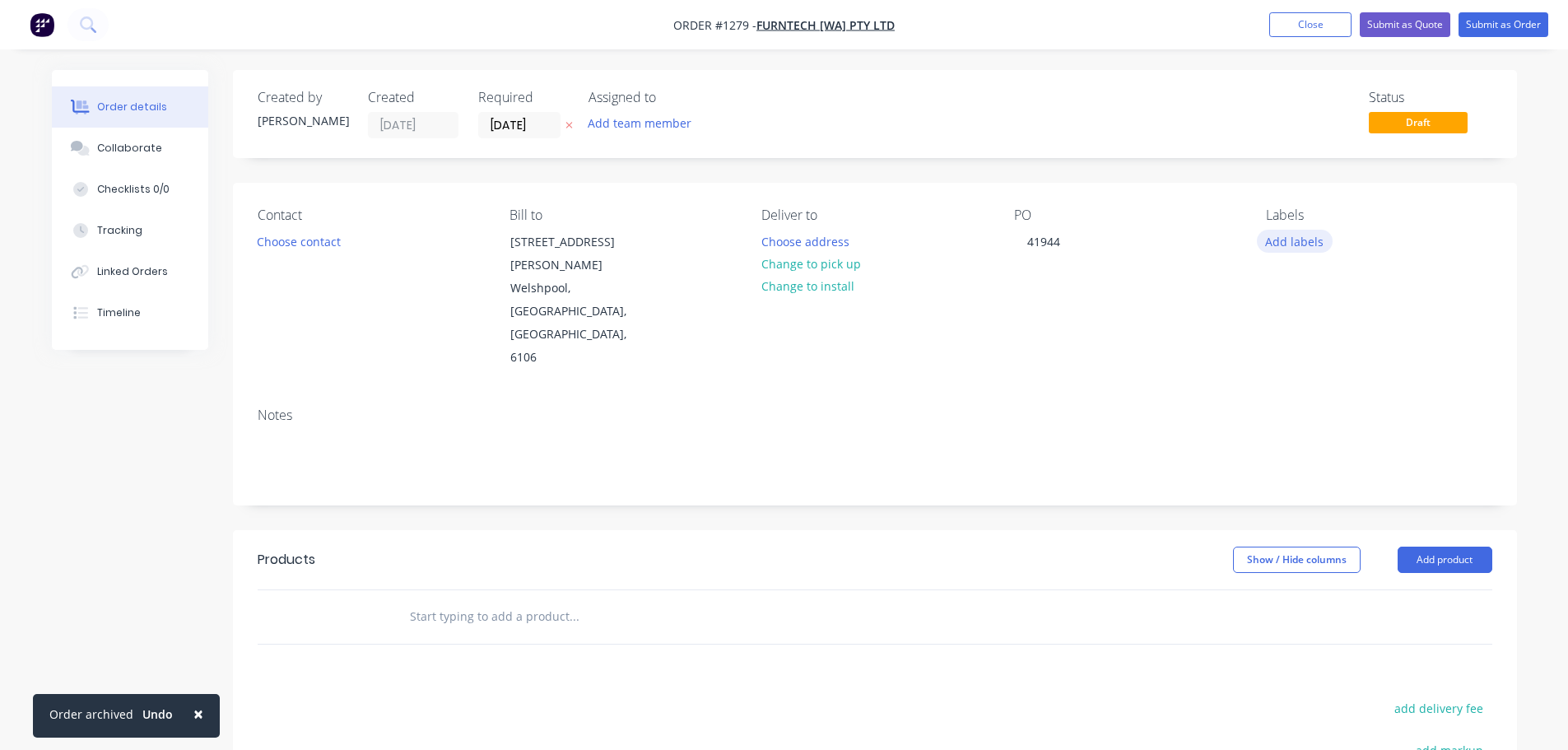
click at [1293, 246] on button "Add labels" at bounding box center [1294, 241] width 75 height 22
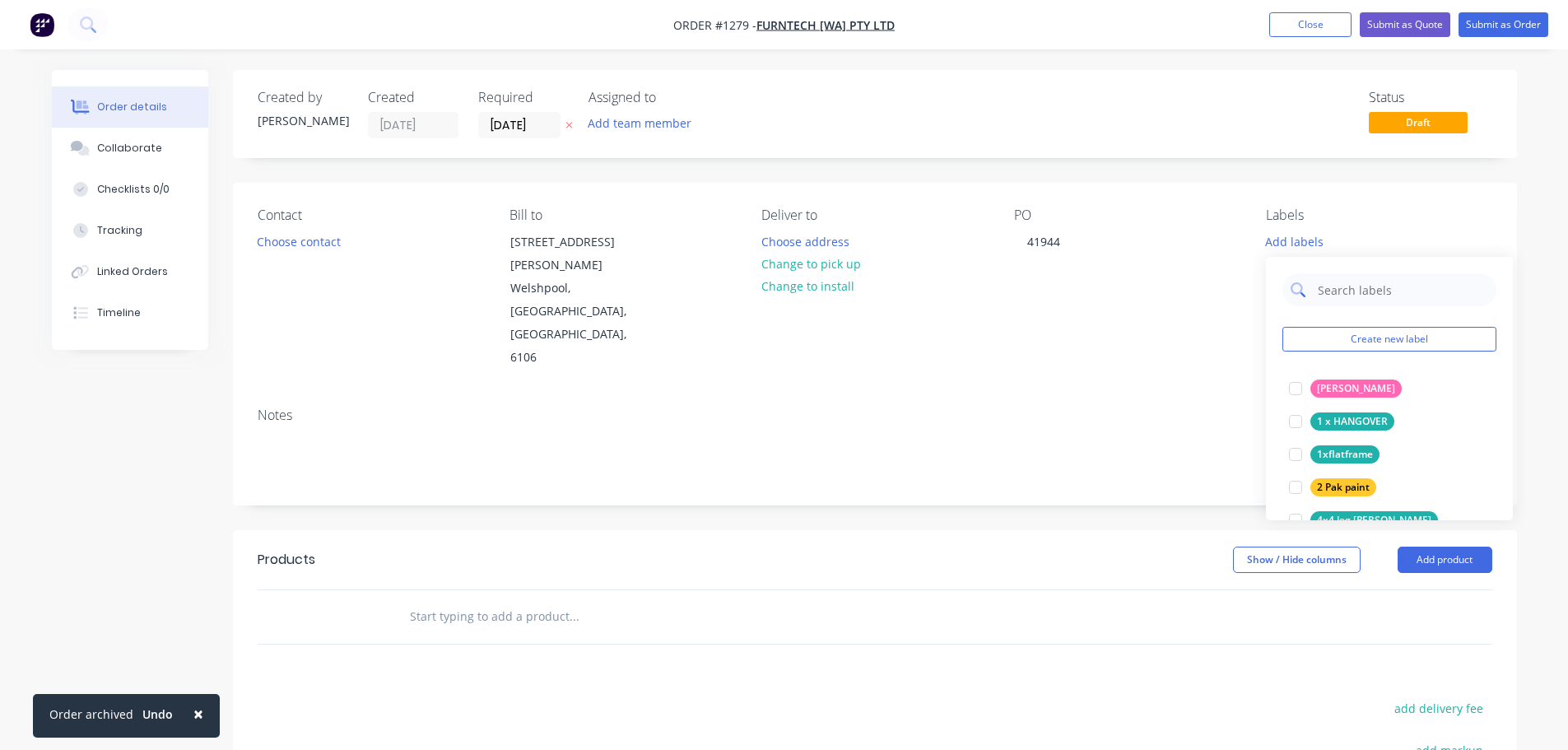
click at [1344, 292] on input "text" at bounding box center [1401, 290] width 172 height 33
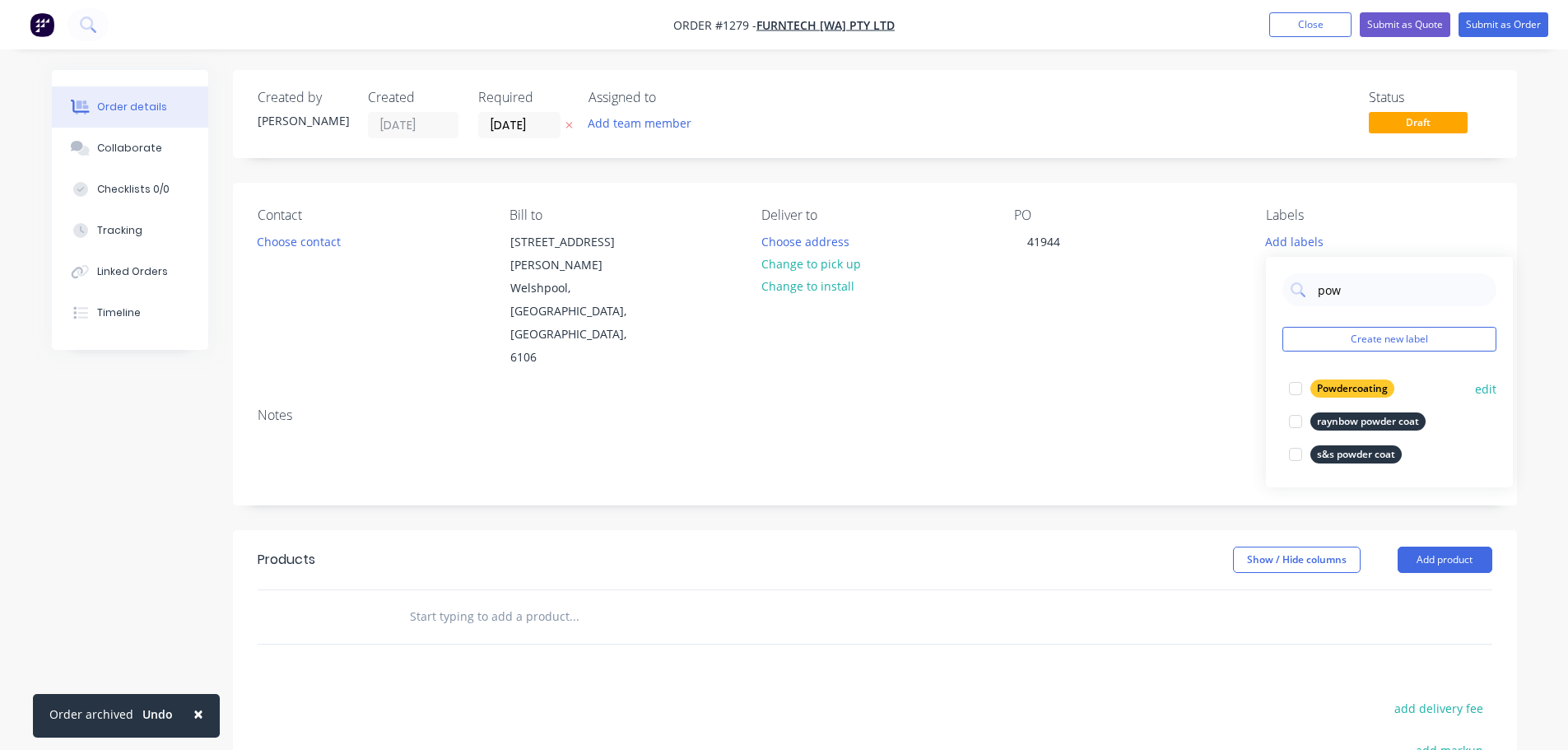
drag, startPoint x: 1348, startPoint y: 393, endPoint x: 1357, endPoint y: 363, distance: 31.3
click at [1349, 393] on div "Powdercoating" at bounding box center [1351, 388] width 84 height 18
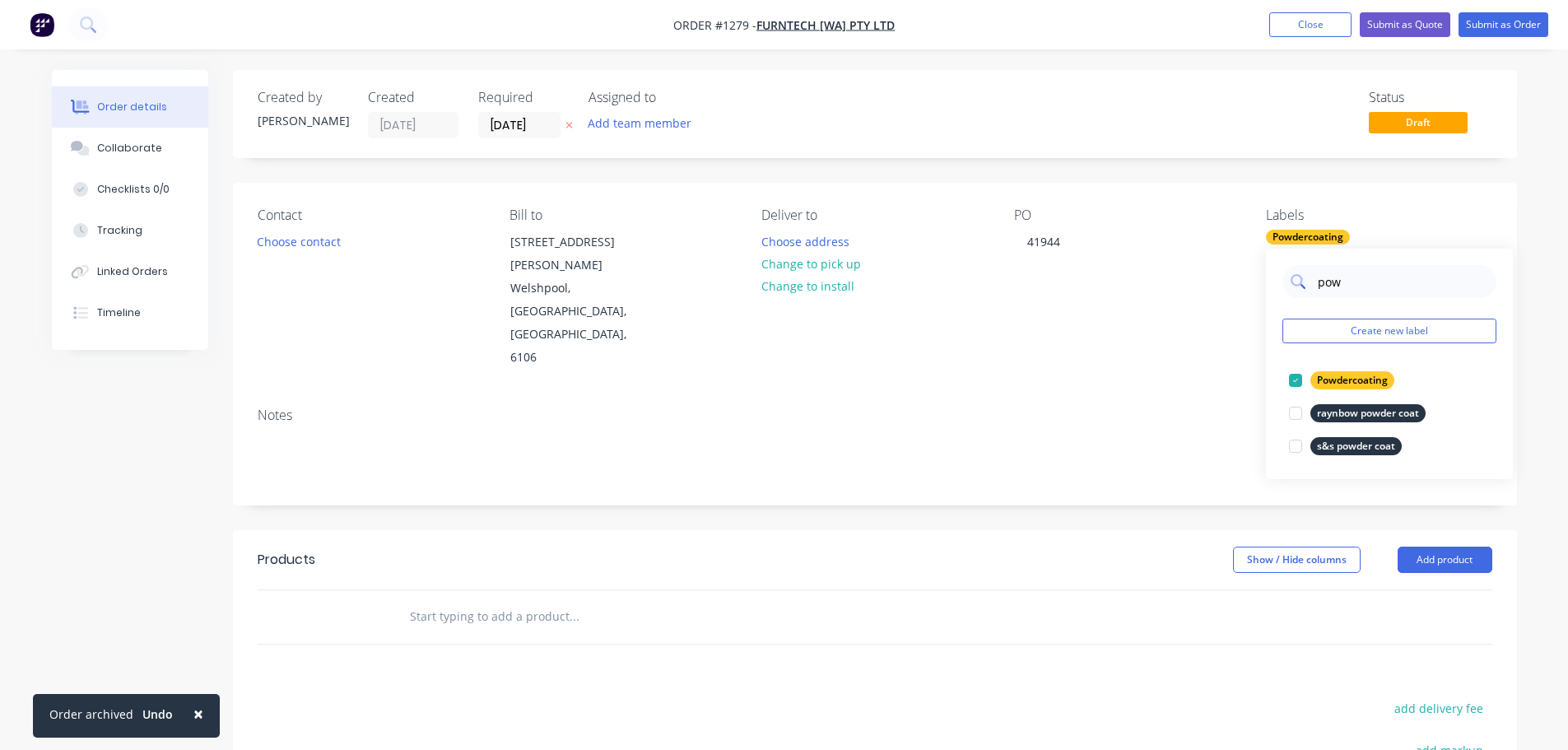
click at [1373, 295] on input "pow" at bounding box center [1401, 281] width 172 height 33
type input "p"
type input "urg"
click at [1335, 386] on div "Urgent" at bounding box center [1333, 380] width 47 height 18
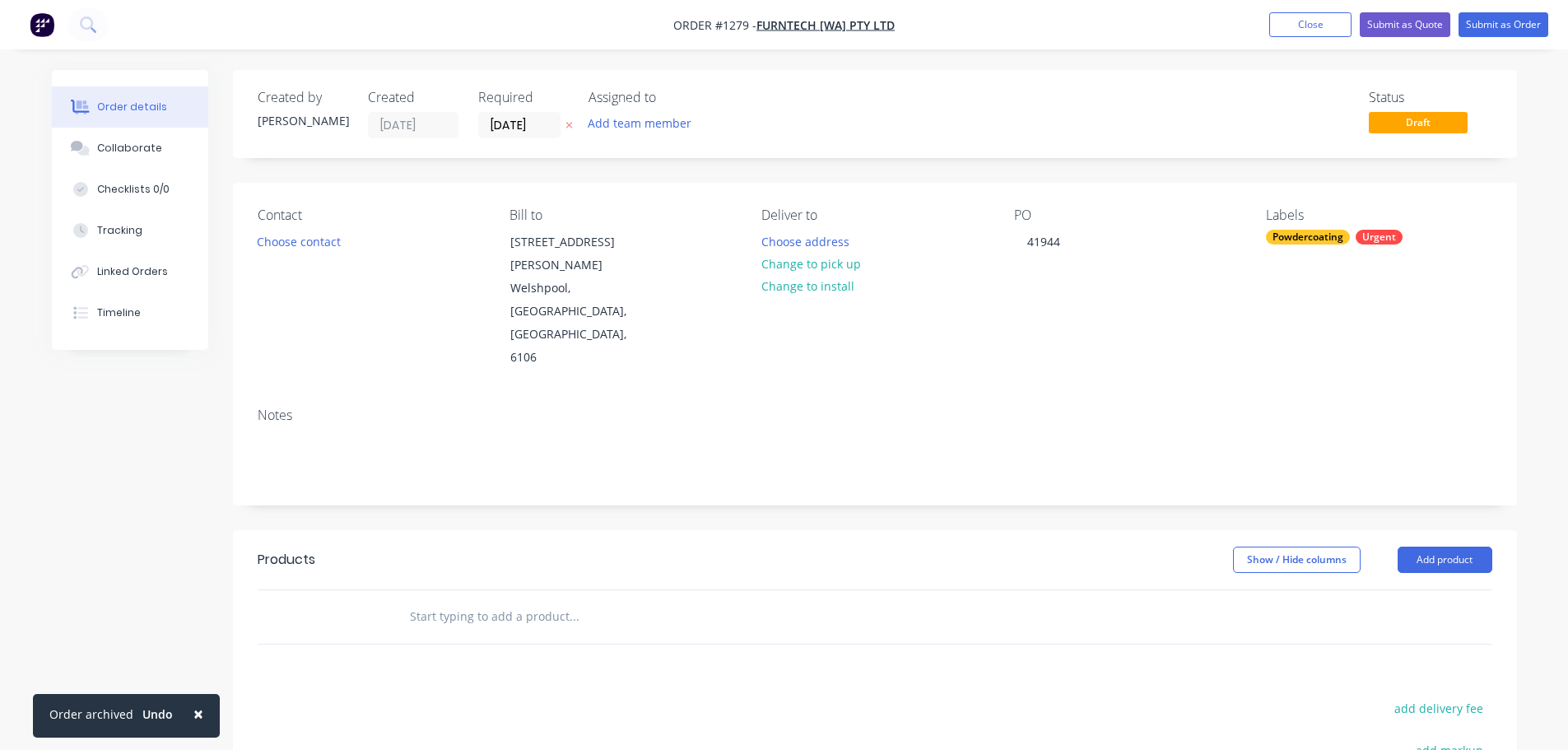
click at [1365, 174] on div "Created by [PERSON_NAME] Created [DATE] Required [DATE] Assigned to Add team me…" at bounding box center [875, 554] width 1284 height 970
click at [329, 407] on div "Notes" at bounding box center [875, 415] width 1234 height 16
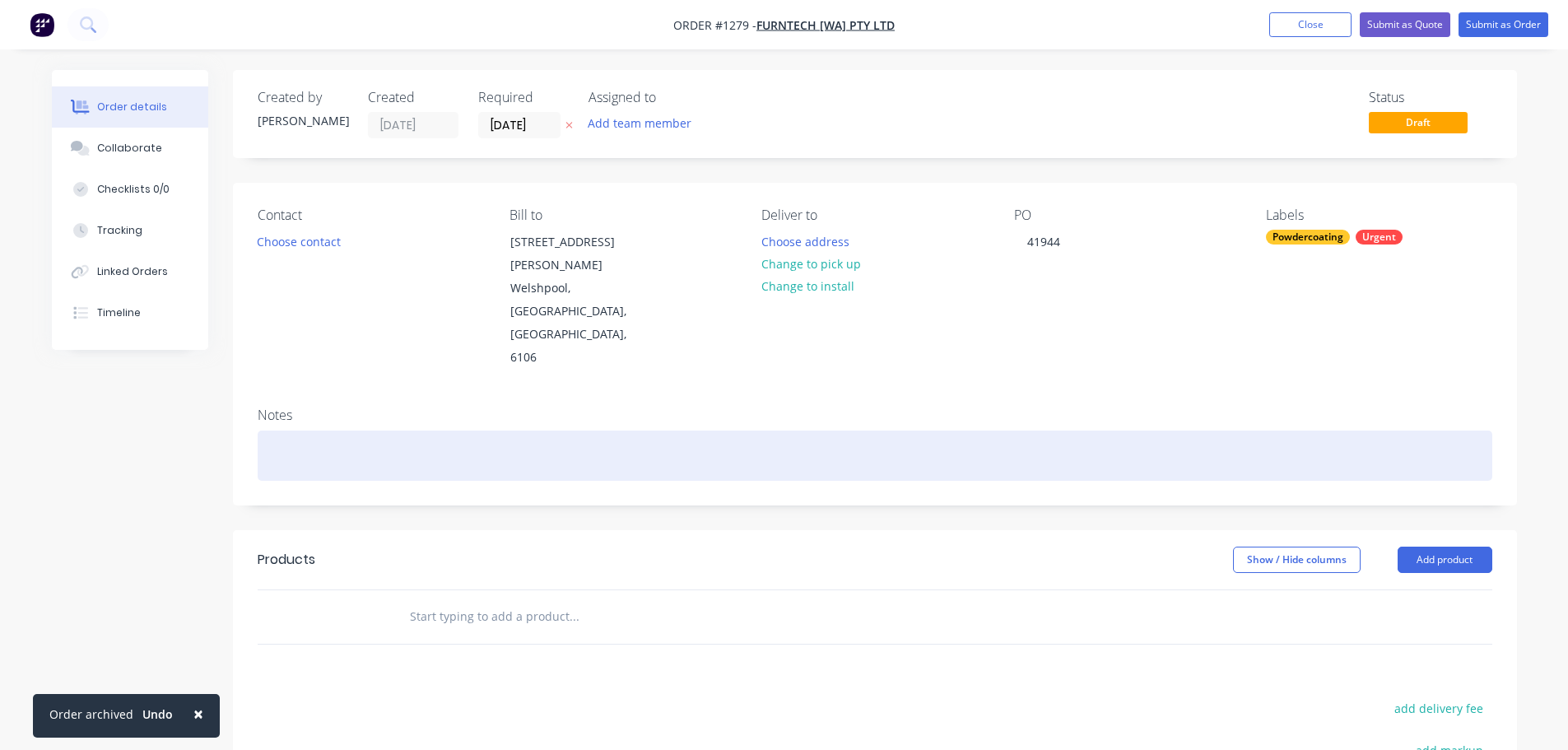
click at [327, 431] on div at bounding box center [875, 455] width 1234 height 51
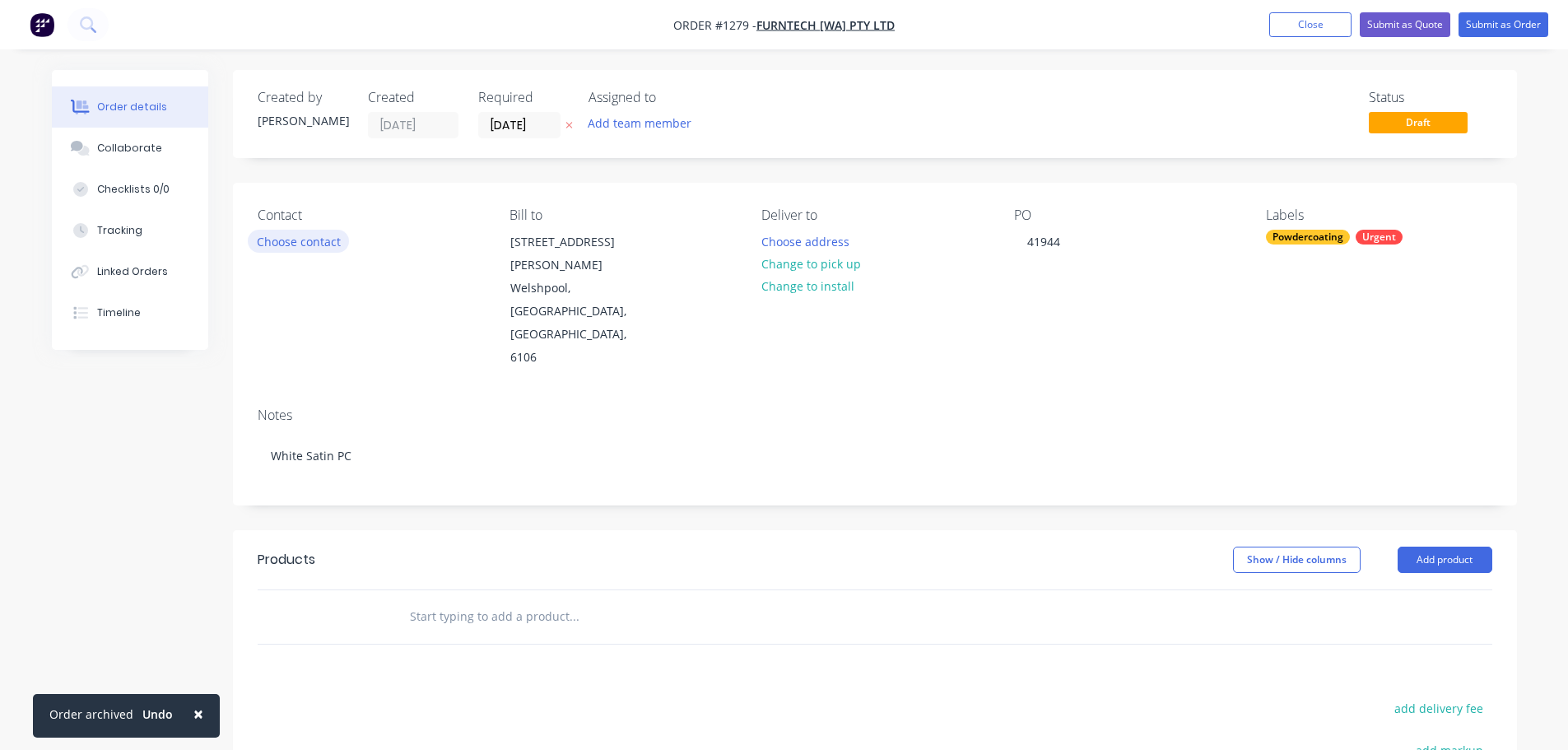
click at [323, 236] on button "Choose contact" at bounding box center [299, 241] width 101 height 22
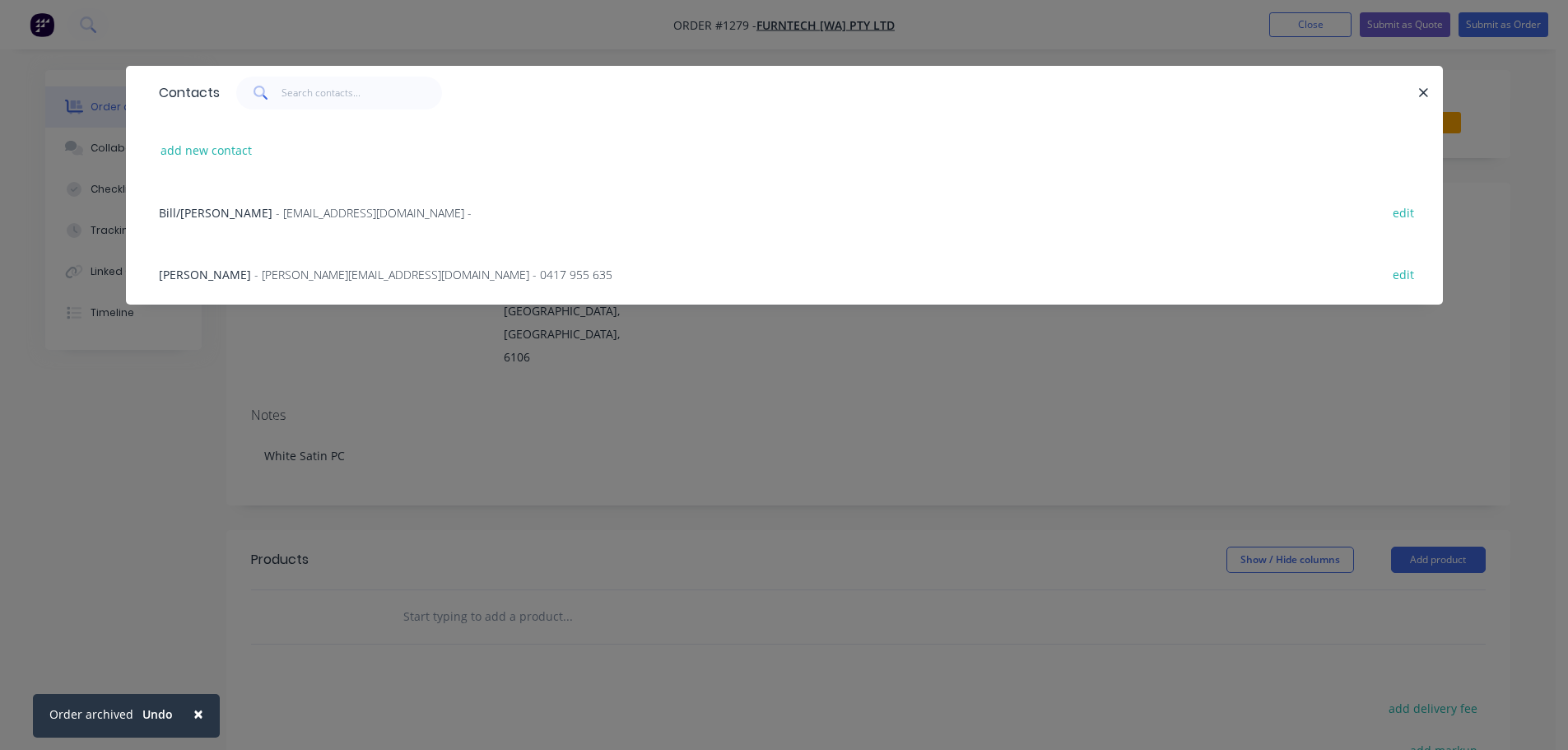
click at [293, 288] on div "Shane - [EMAIL_ADDRESS][DOMAIN_NAME] - 0417 955 635 edit" at bounding box center [785, 274] width 1268 height 61
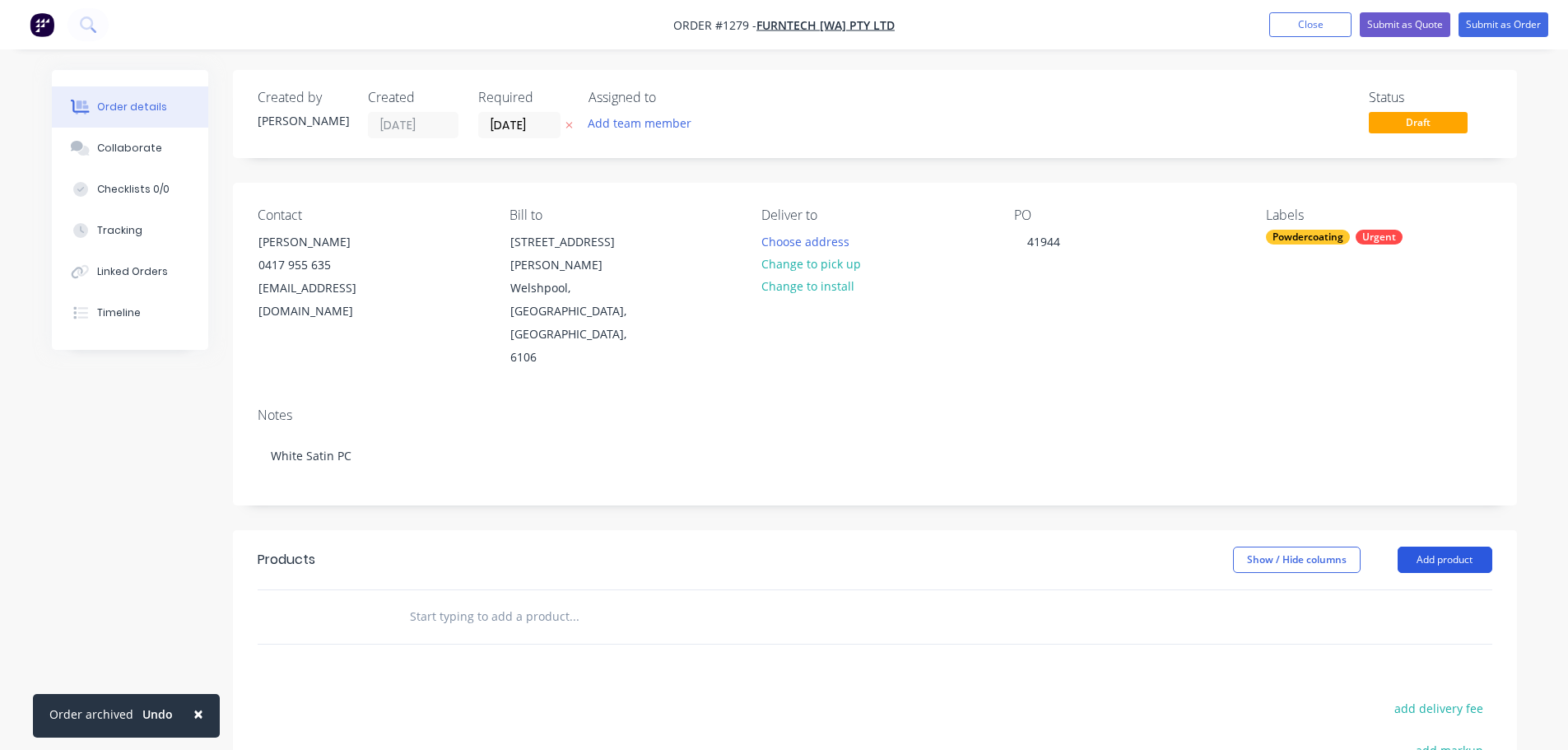
click at [1415, 547] on button "Add product" at bounding box center [1445, 560] width 95 height 27
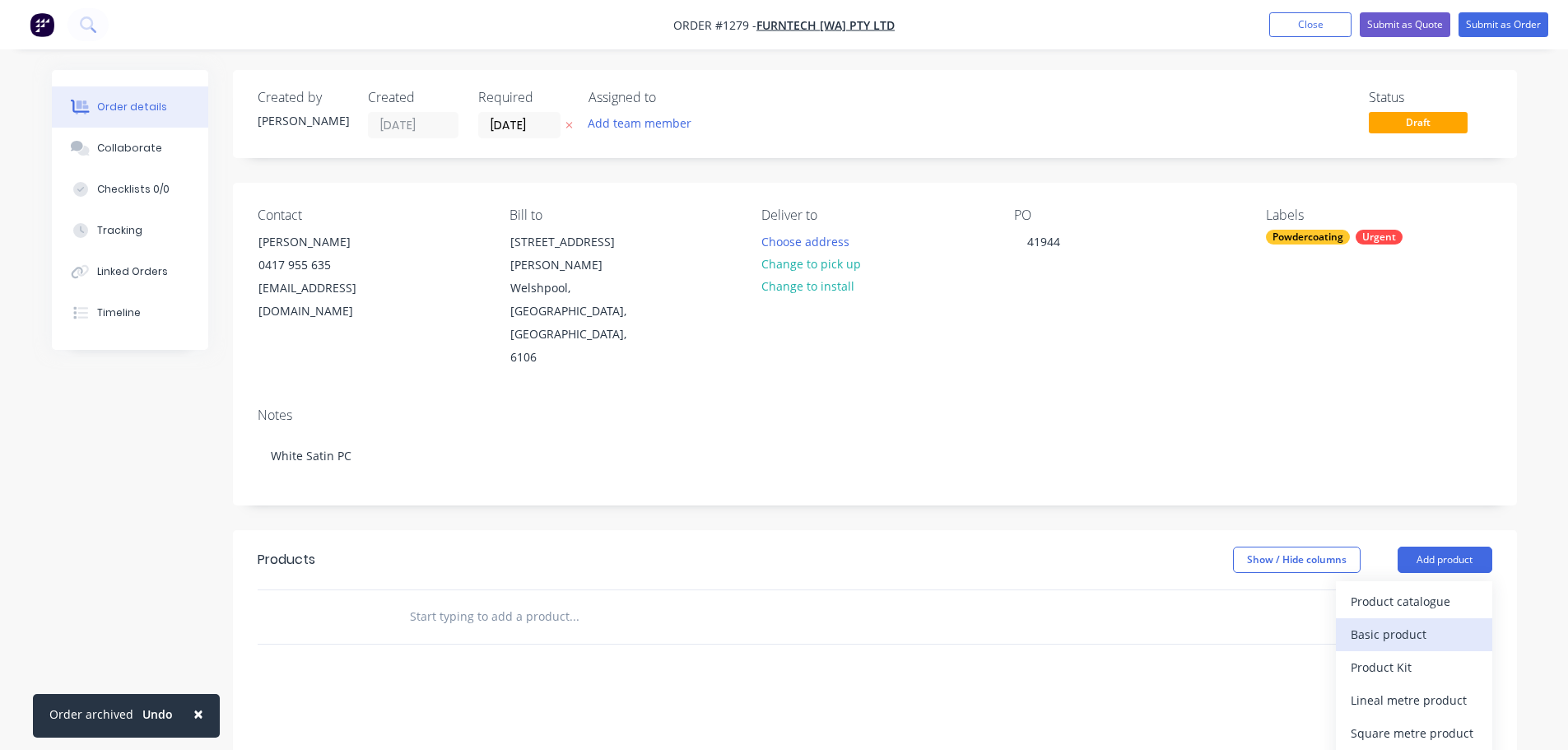
click at [1393, 622] on div "Basic product" at bounding box center [1414, 634] width 127 height 24
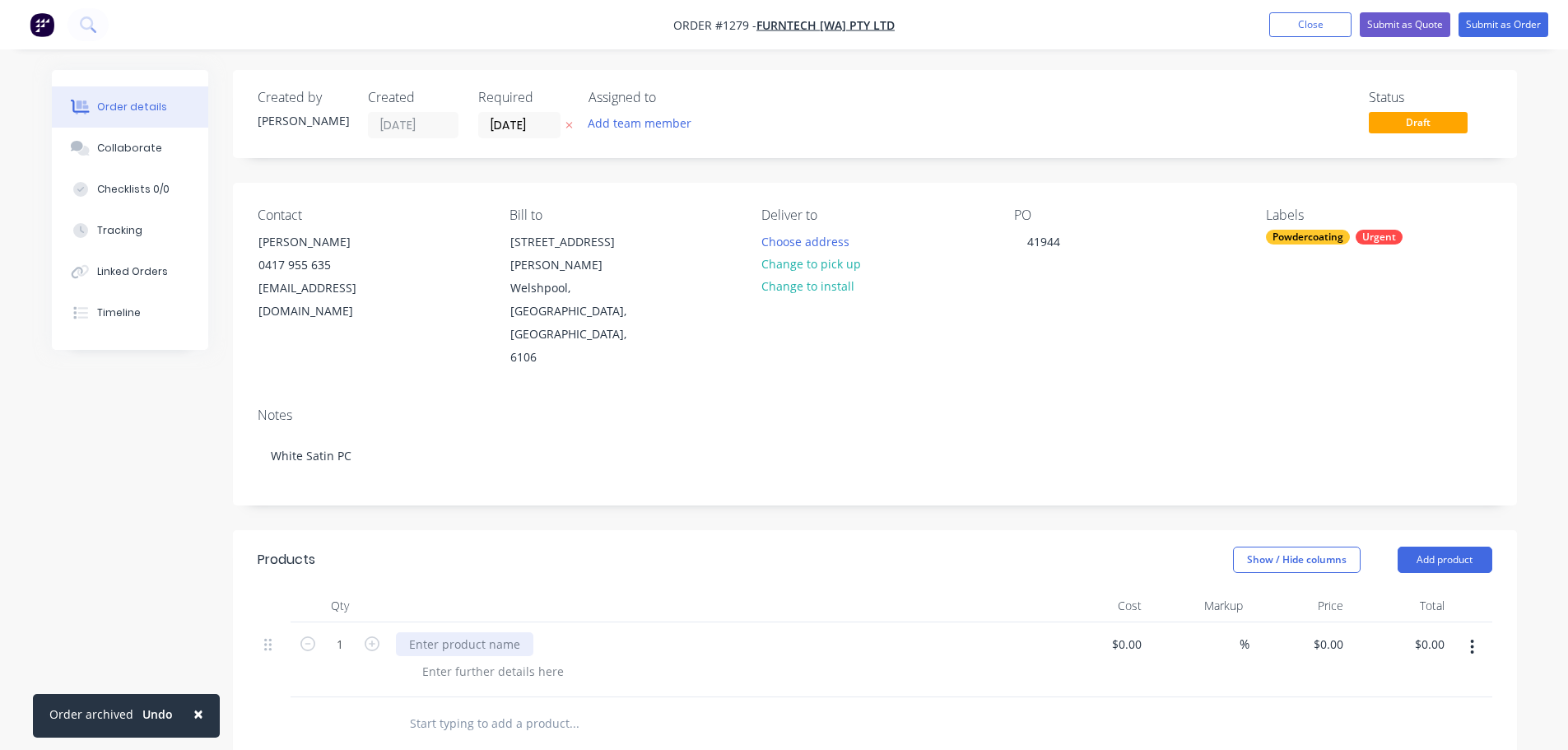
click at [471, 632] on div at bounding box center [465, 644] width 138 height 24
click at [456, 660] on div at bounding box center [493, 671] width 168 height 24
click at [471, 660] on div at bounding box center [493, 671] width 168 height 24
click at [437, 660] on div "75 castors - tags for top" at bounding box center [487, 671] width 156 height 24
click at [564, 632] on div "Mobile table - 32 mm tube" at bounding box center [718, 644] width 645 height 24
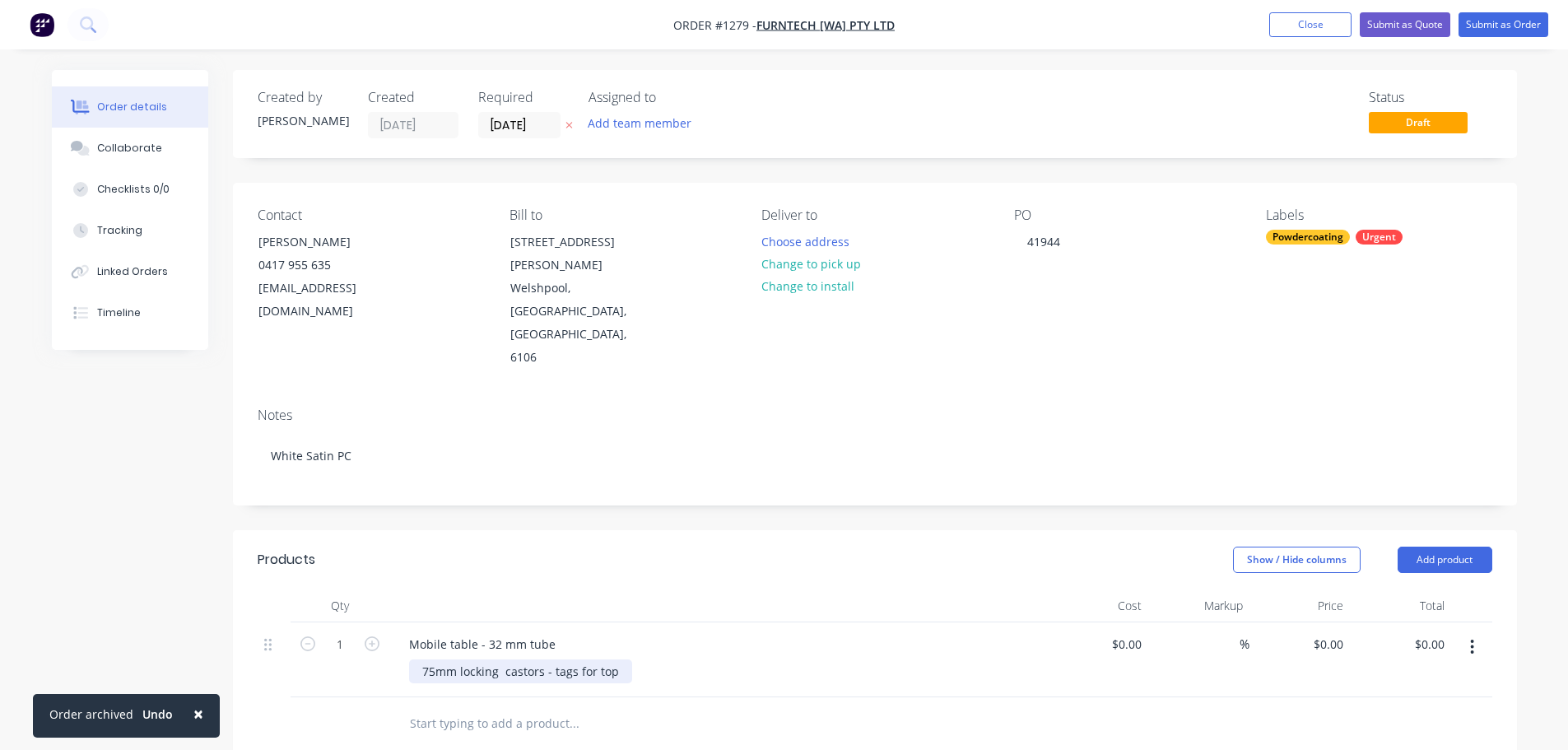
click at [616, 660] on div "75mm locking castors - tags for top" at bounding box center [520, 671] width 223 height 24
click at [134, 129] on button "Collaborate" at bounding box center [130, 149] width 156 height 41
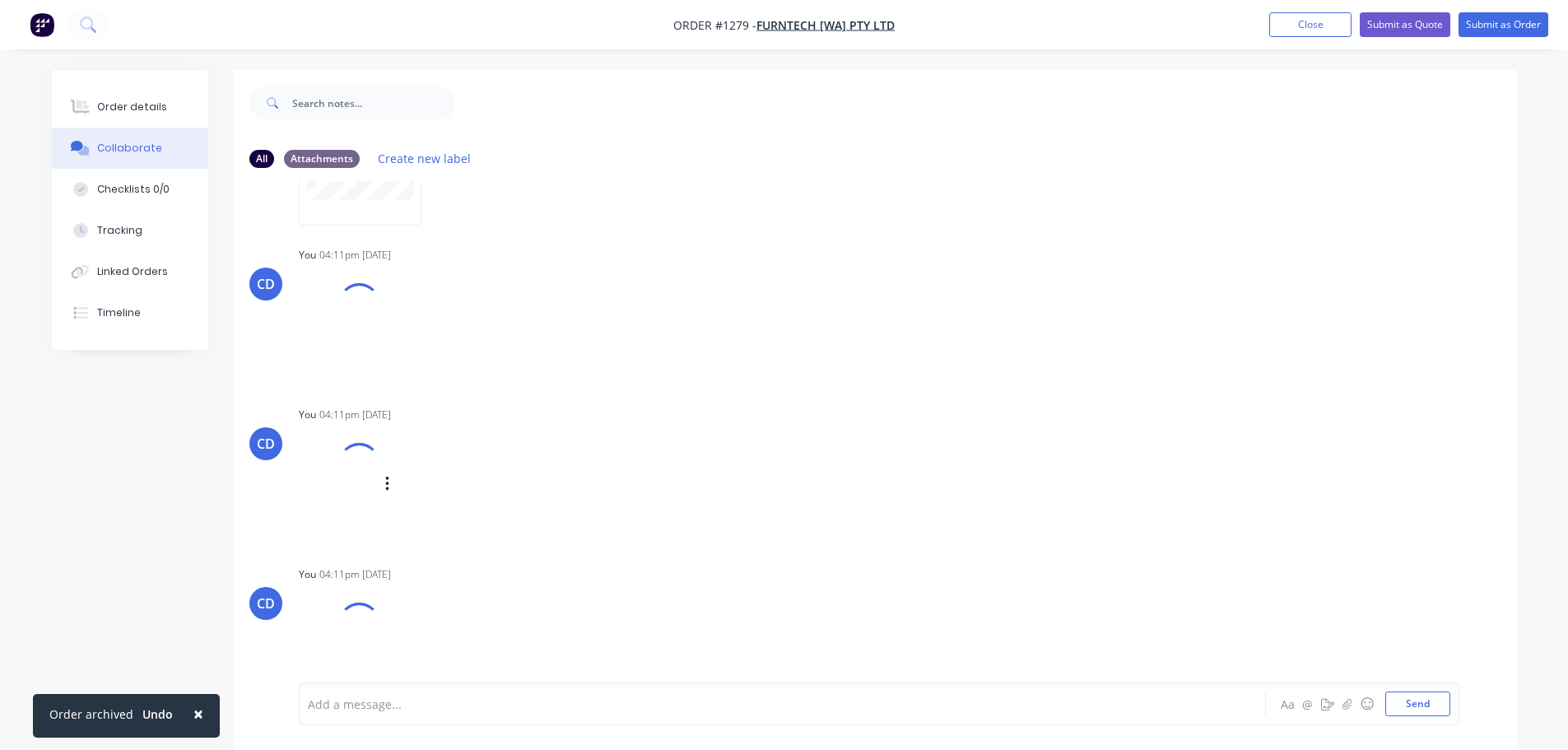
scroll to position [153, 0]
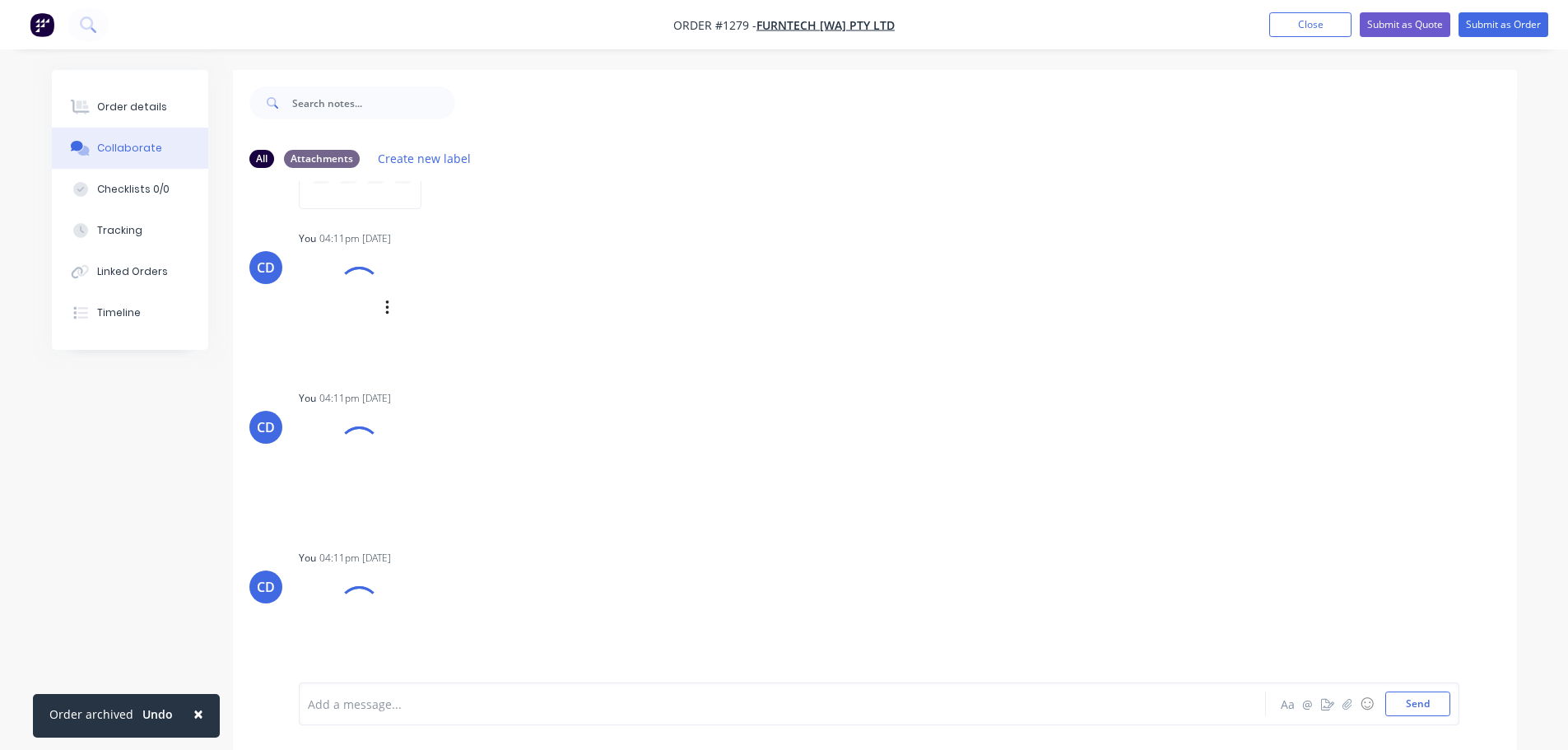
click at [362, 319] on div at bounding box center [339, 308] width 81 height 109
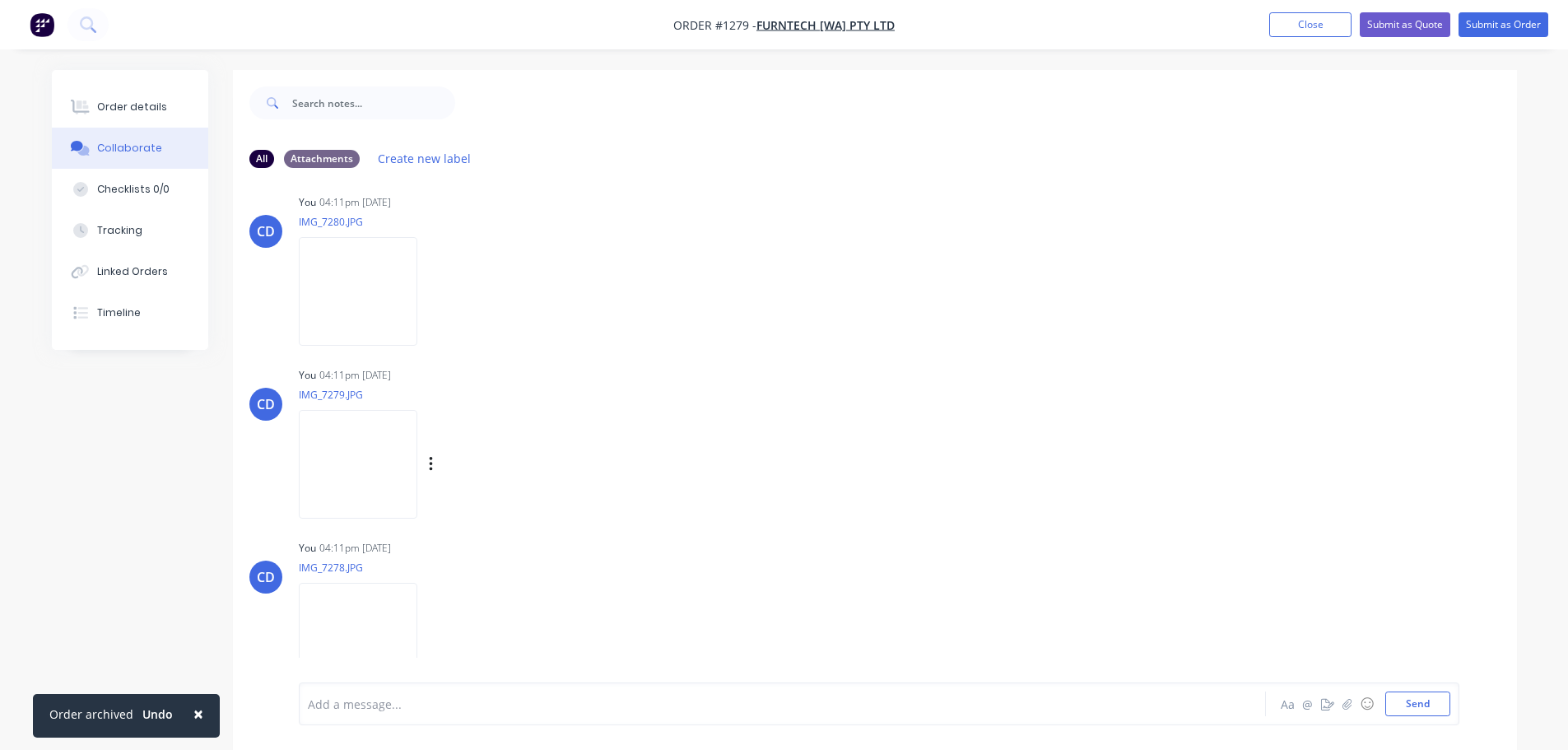
scroll to position [205, 0]
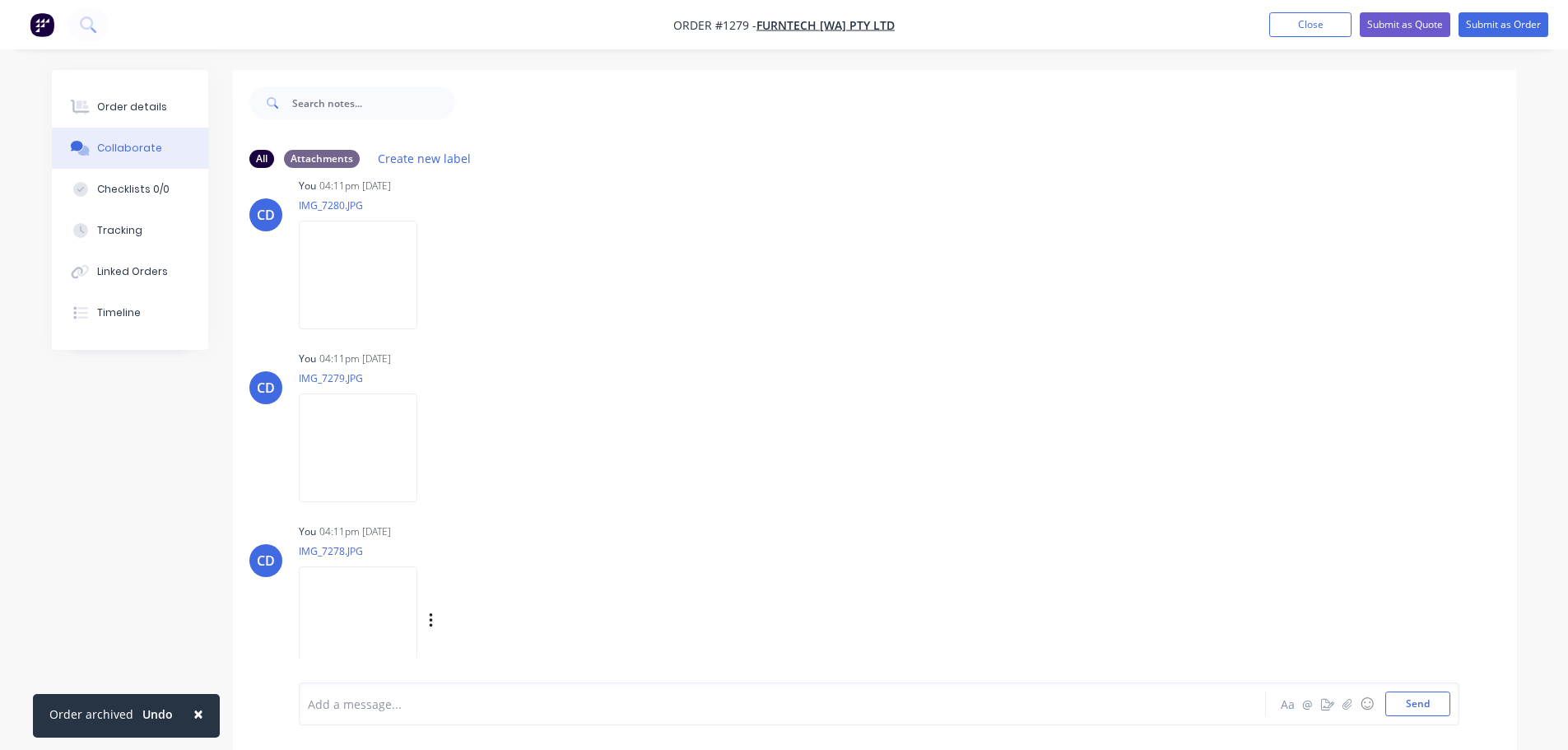
click at [368, 584] on img at bounding box center [358, 621] width 119 height 108
click at [170, 104] on button "Order details" at bounding box center [130, 107] width 156 height 41
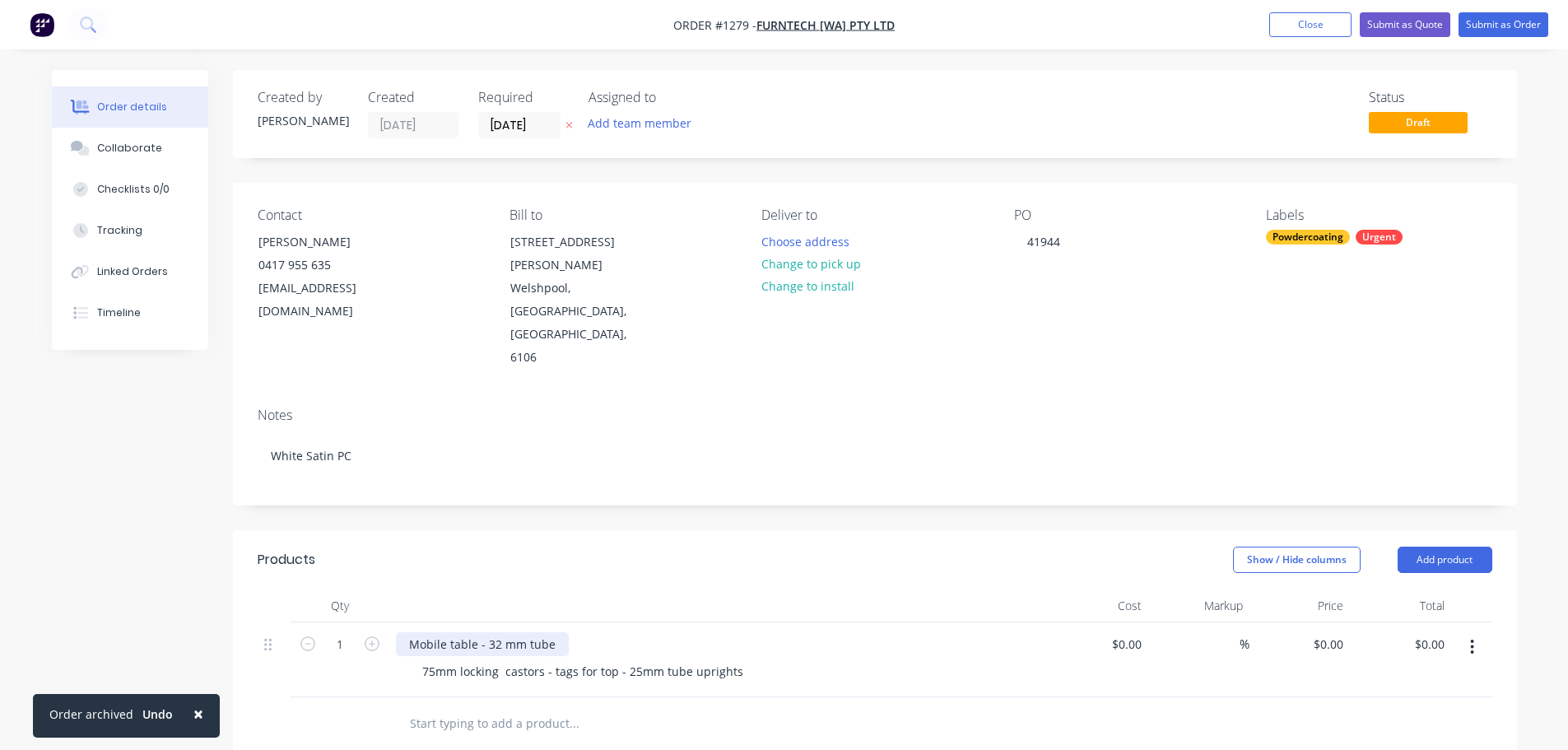
click at [551, 632] on div "Mobile table - 32 mm tube" at bounding box center [482, 644] width 173 height 24
click at [613, 660] on div "75mm locking castors - tags for top - 25mm tube uprights" at bounding box center [582, 671] width 348 height 24
click at [616, 660] on div "75mm locking castors - tags for top - 25mm tube uprights" at bounding box center [582, 671] width 348 height 24
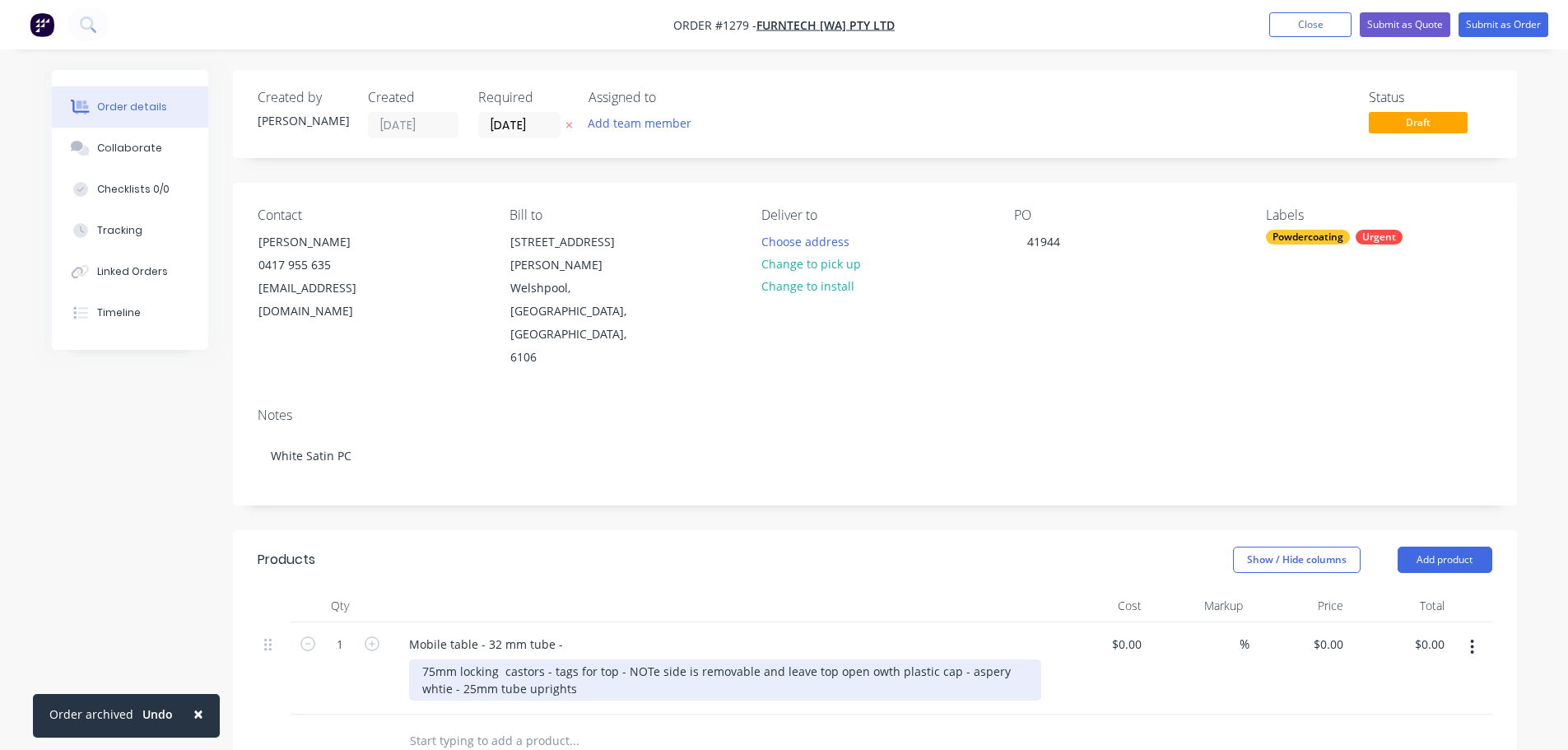
drag, startPoint x: 861, startPoint y: 604, endPoint x: 825, endPoint y: 609, distance: 36.3
click at [811, 660] on div "75mm locking castors - tags for top - NOTe side is removable and leave top open…" at bounding box center [725, 680] width 632 height 41
click at [859, 660] on div "75mm locking castors - tags for top - NOTe side is removable and leave top open…" at bounding box center [725, 680] width 632 height 41
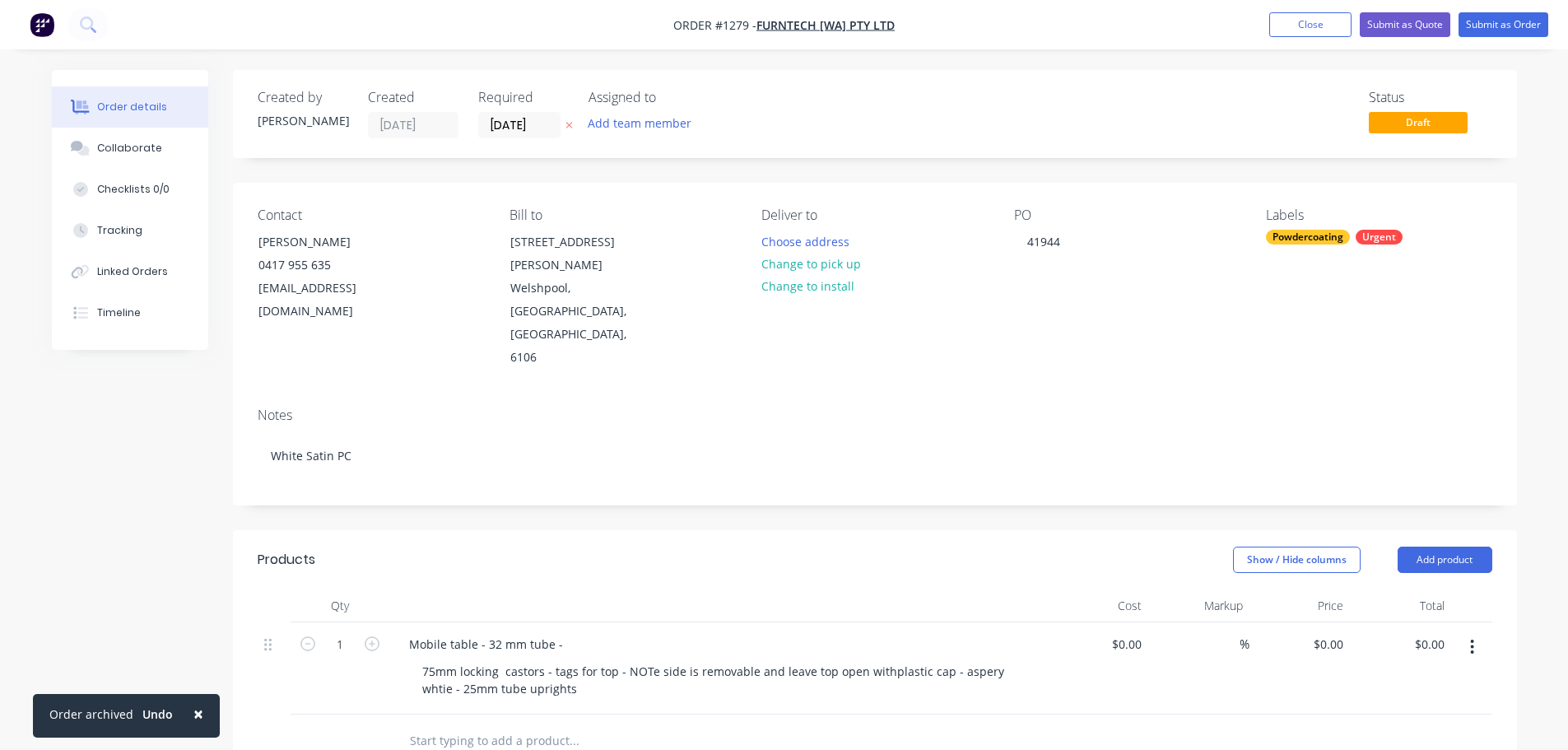
drag, startPoint x: 975, startPoint y: 604, endPoint x: 952, endPoint y: 586, distance: 29.2
click at [952, 632] on div "Mobile table - 32 mm tube -" at bounding box center [718, 644] width 645 height 24
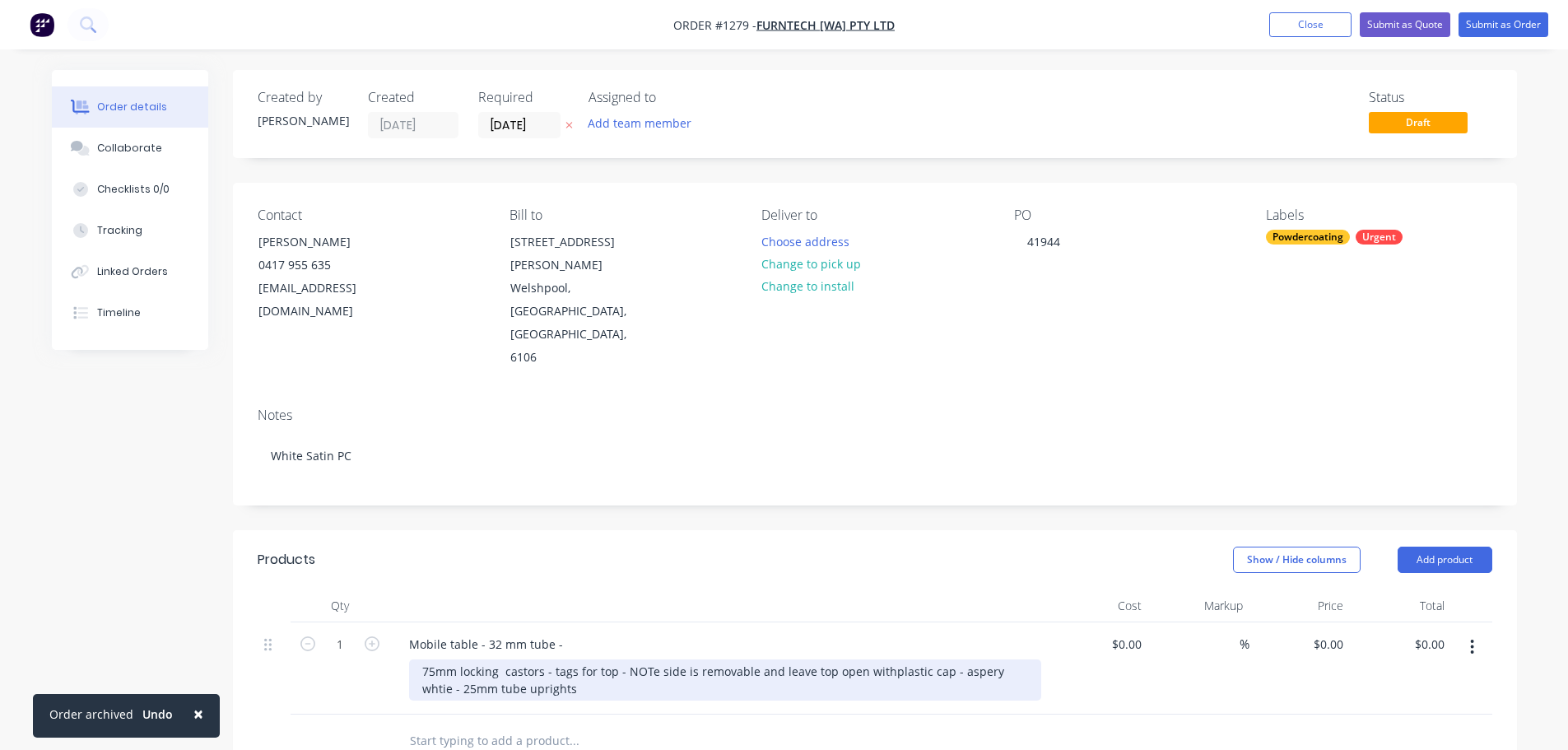
click at [964, 660] on div "75mm locking castors - tags for top - NOTe side is removable and leave top open…" at bounding box center [725, 680] width 632 height 41
drag, startPoint x: 880, startPoint y: 604, endPoint x: 888, endPoint y: 603, distance: 8.1
click at [881, 660] on div "75mm locking castors - tags for top - NOTe side is removable and leave top open…" at bounding box center [725, 680] width 632 height 41
click at [634, 660] on div "75mm locking castors - tags for top - NOTe side is removable and leave top open…" at bounding box center [725, 680] width 632 height 41
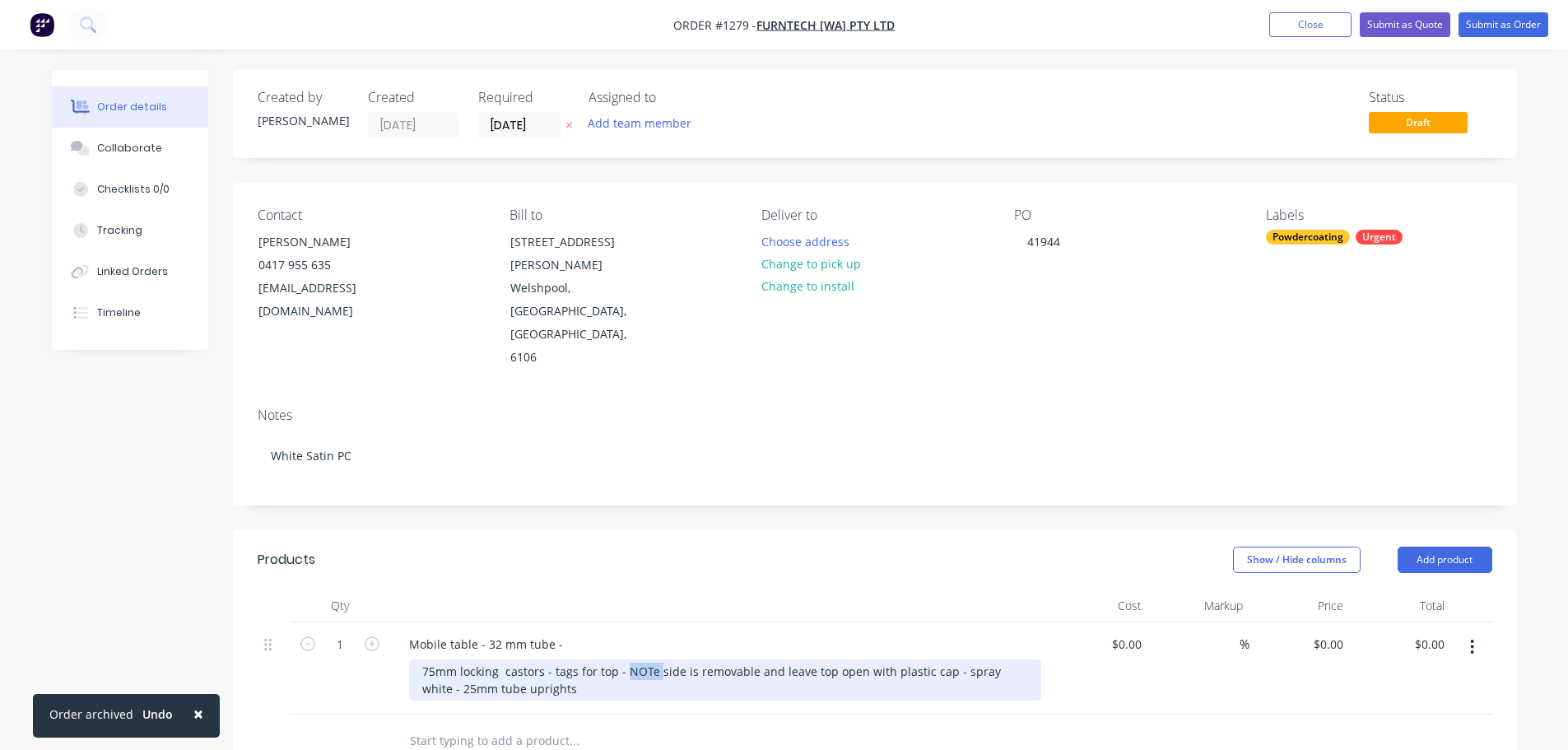
click at [634, 660] on div "75mm locking castors - tags for top - NOTe side is removable and leave top open…" at bounding box center [725, 680] width 632 height 41
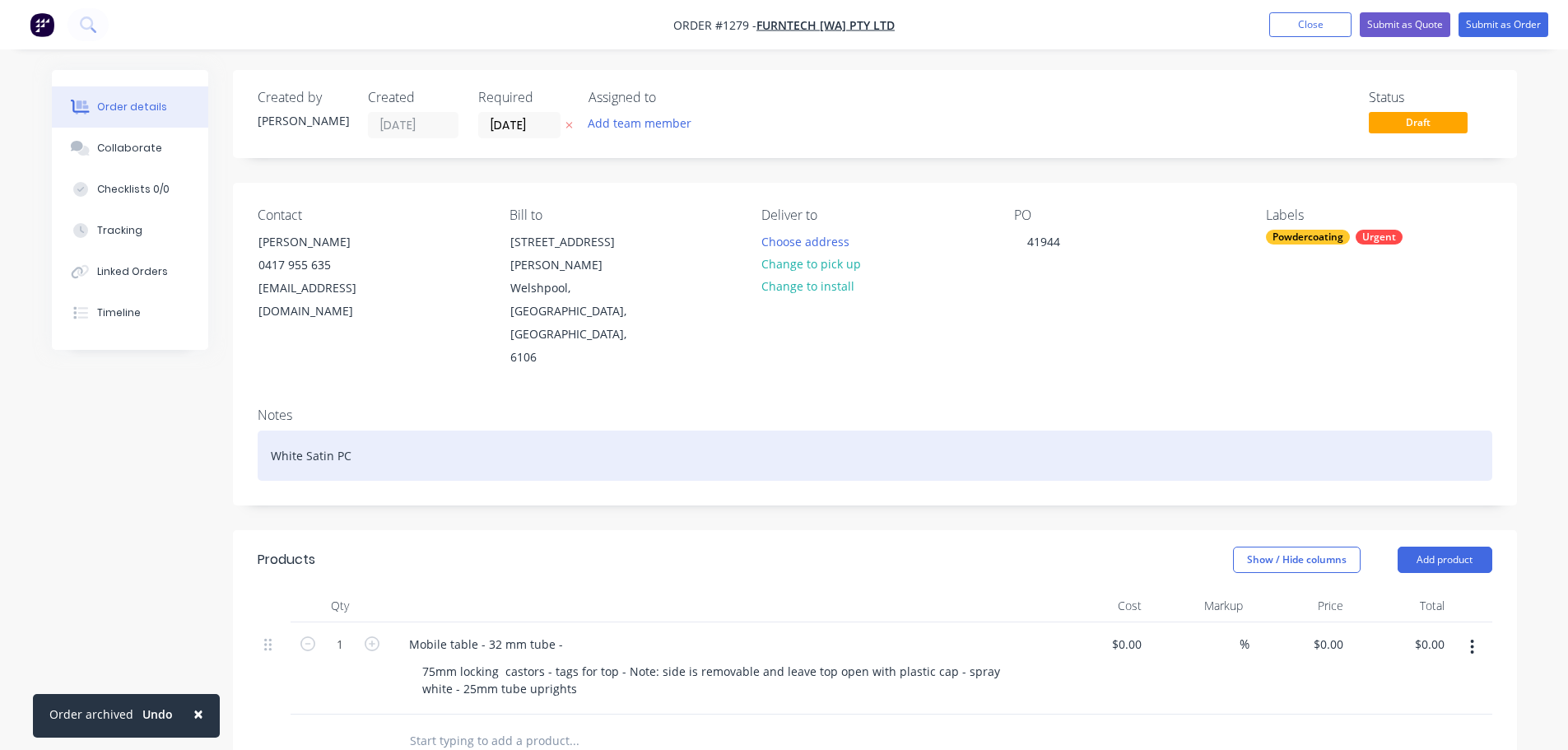
click at [1089, 431] on div "White Satin PC" at bounding box center [875, 455] width 1234 height 51
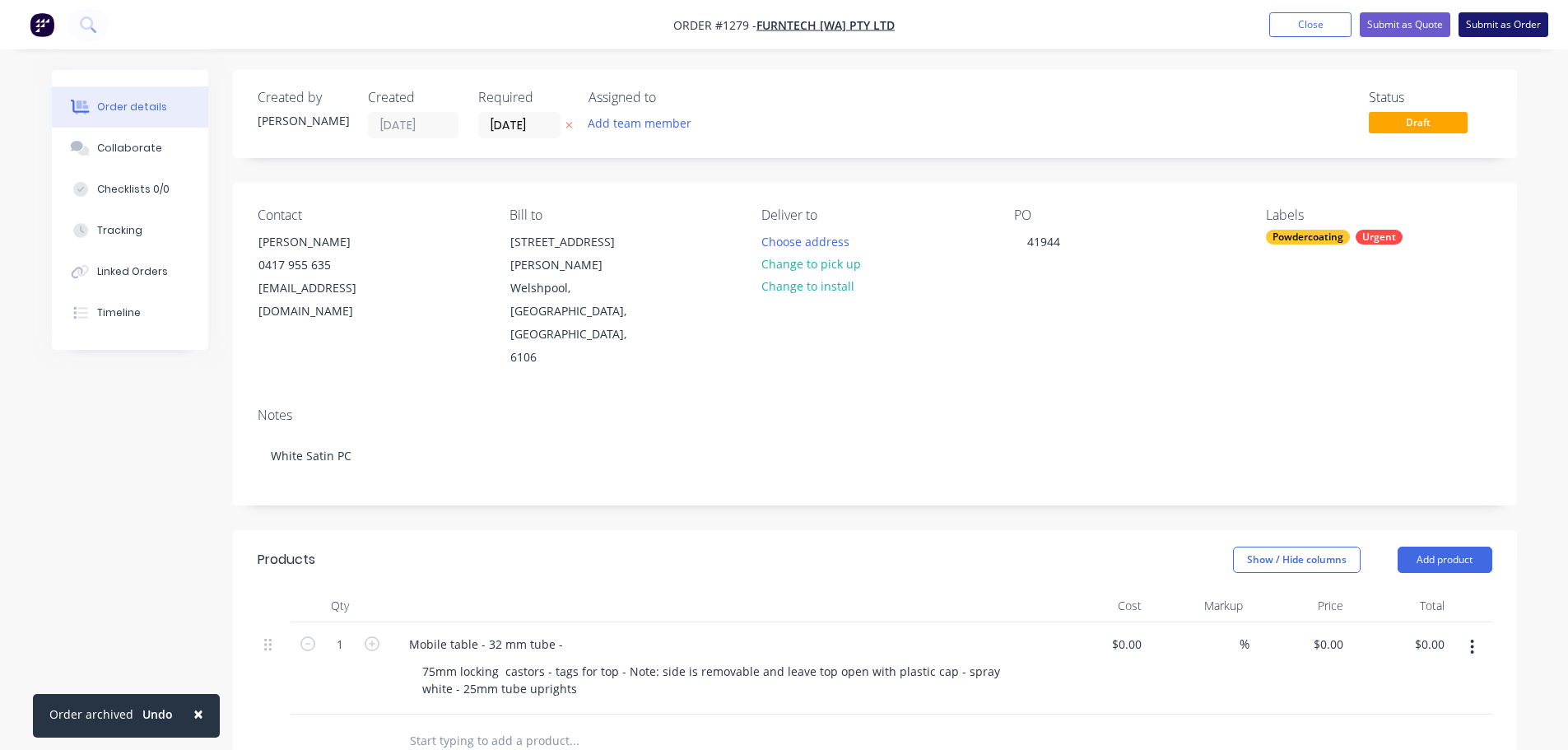
click at [1487, 22] on button "Submit as Order" at bounding box center [1503, 25] width 90 height 25
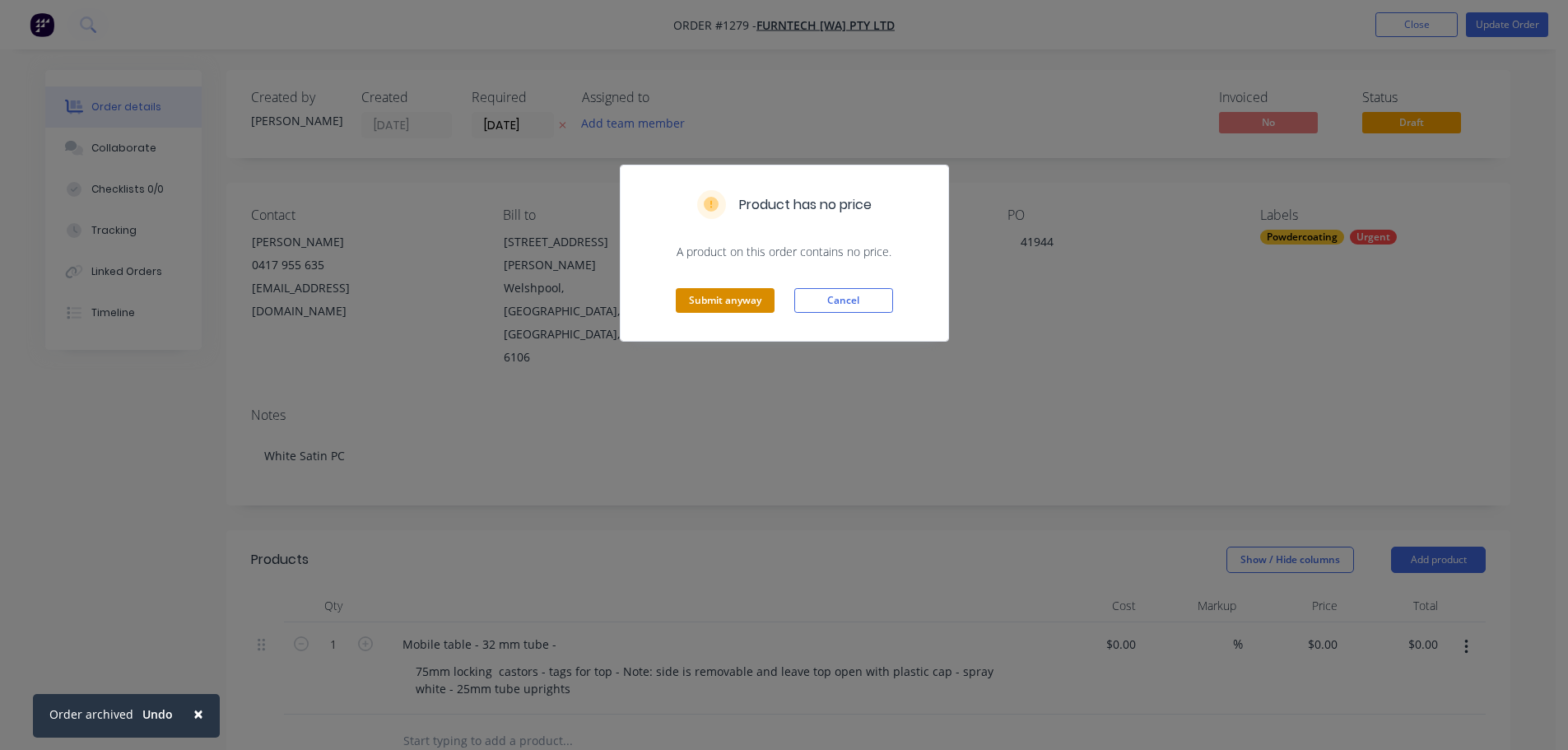
click at [723, 297] on button "Submit anyway" at bounding box center [724, 300] width 99 height 25
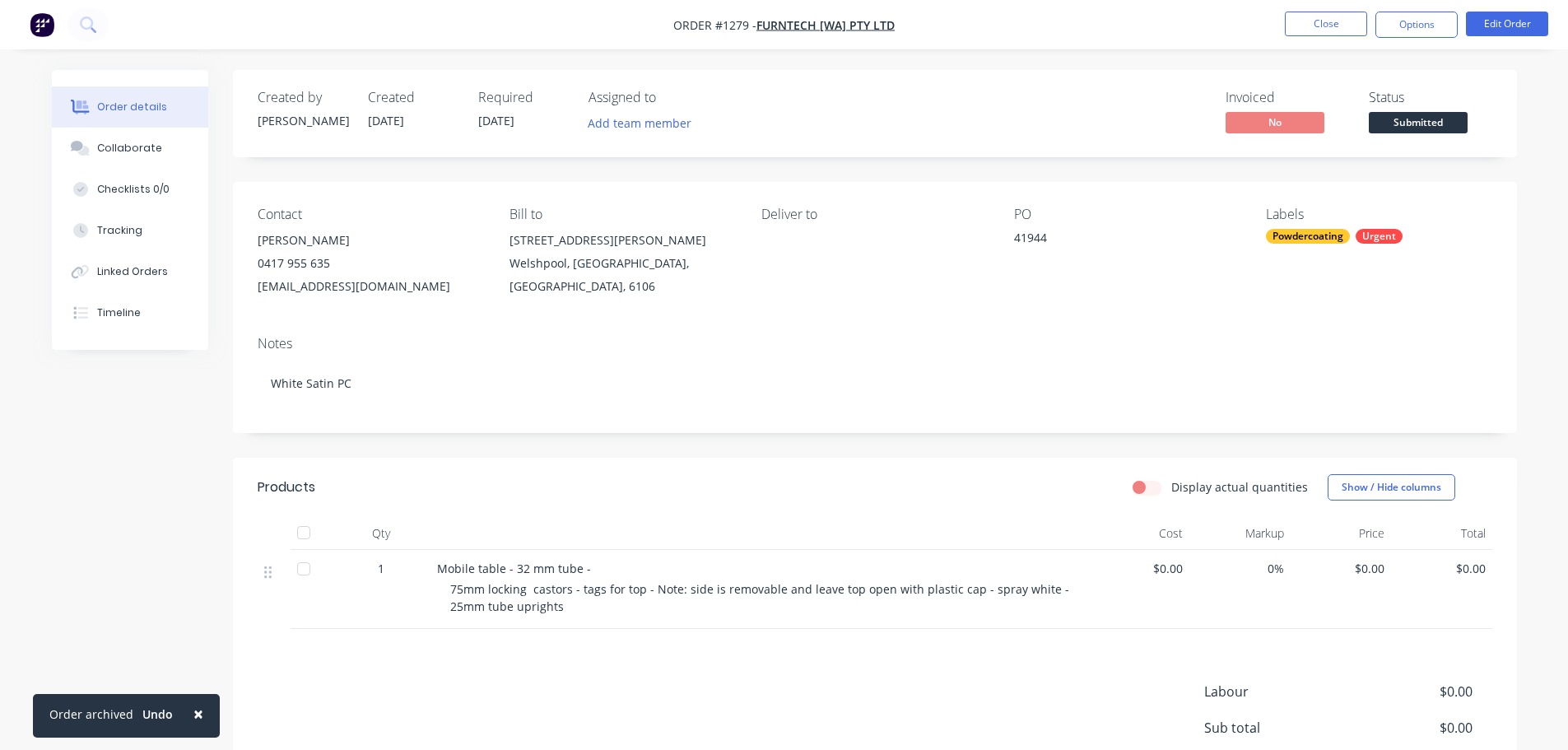
click at [901, 464] on header "Products Display actual quantities Show / Hide columns" at bounding box center [875, 487] width 1284 height 59
click at [1412, 25] on button "Options" at bounding box center [1416, 25] width 82 height 27
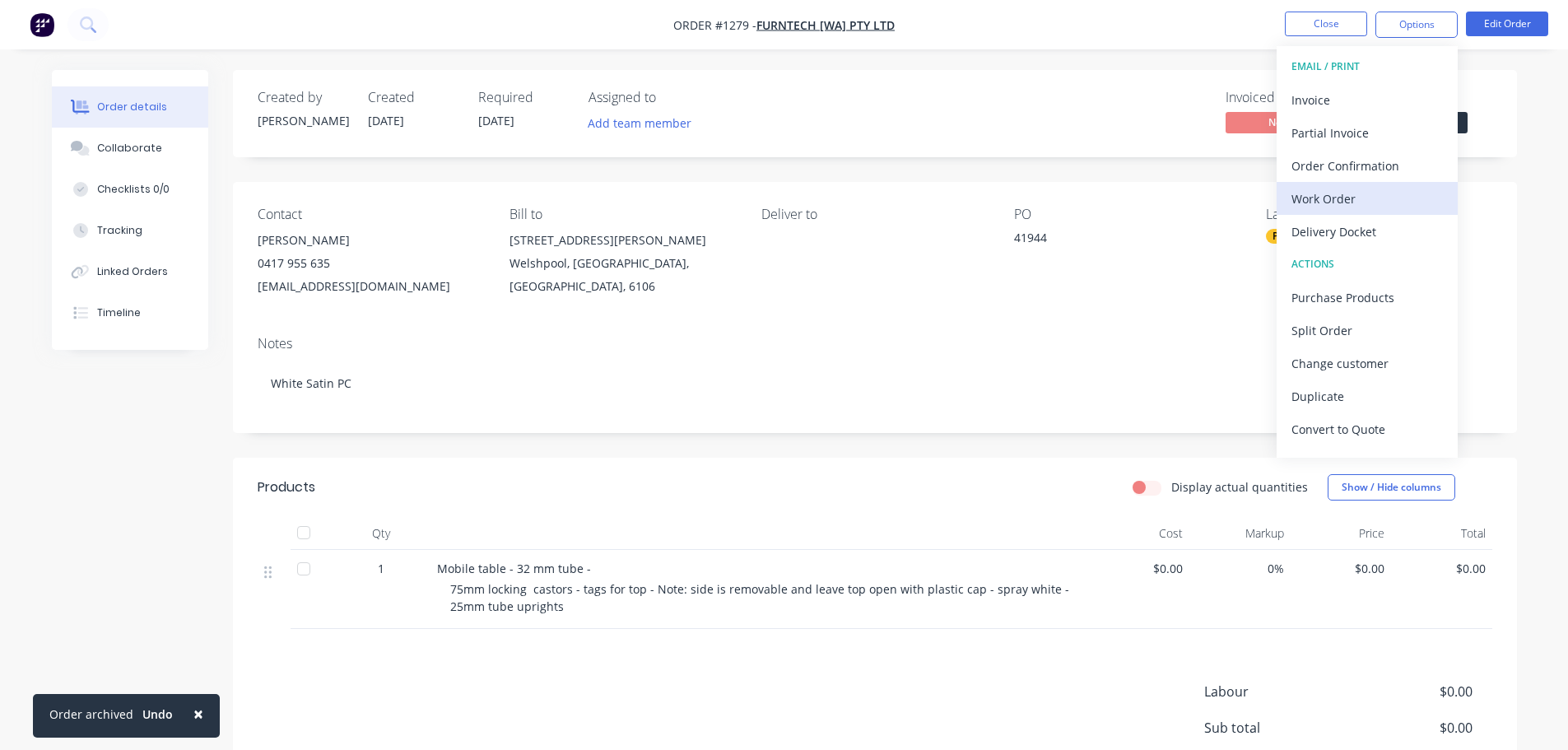
click at [1346, 191] on div "Work Order" at bounding box center [1367, 198] width 152 height 24
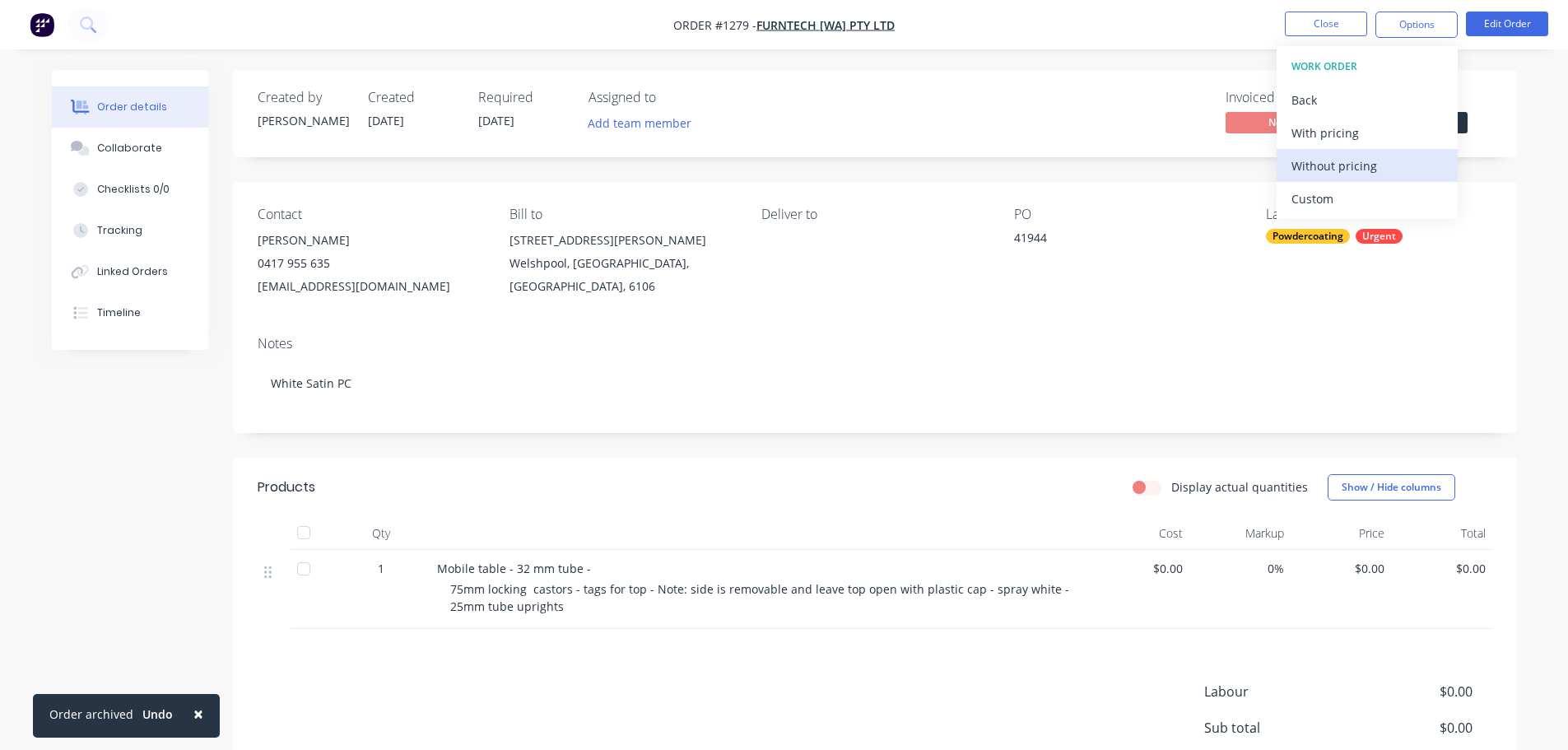
click at [1340, 168] on div "Without pricing" at bounding box center [1367, 166] width 152 height 24
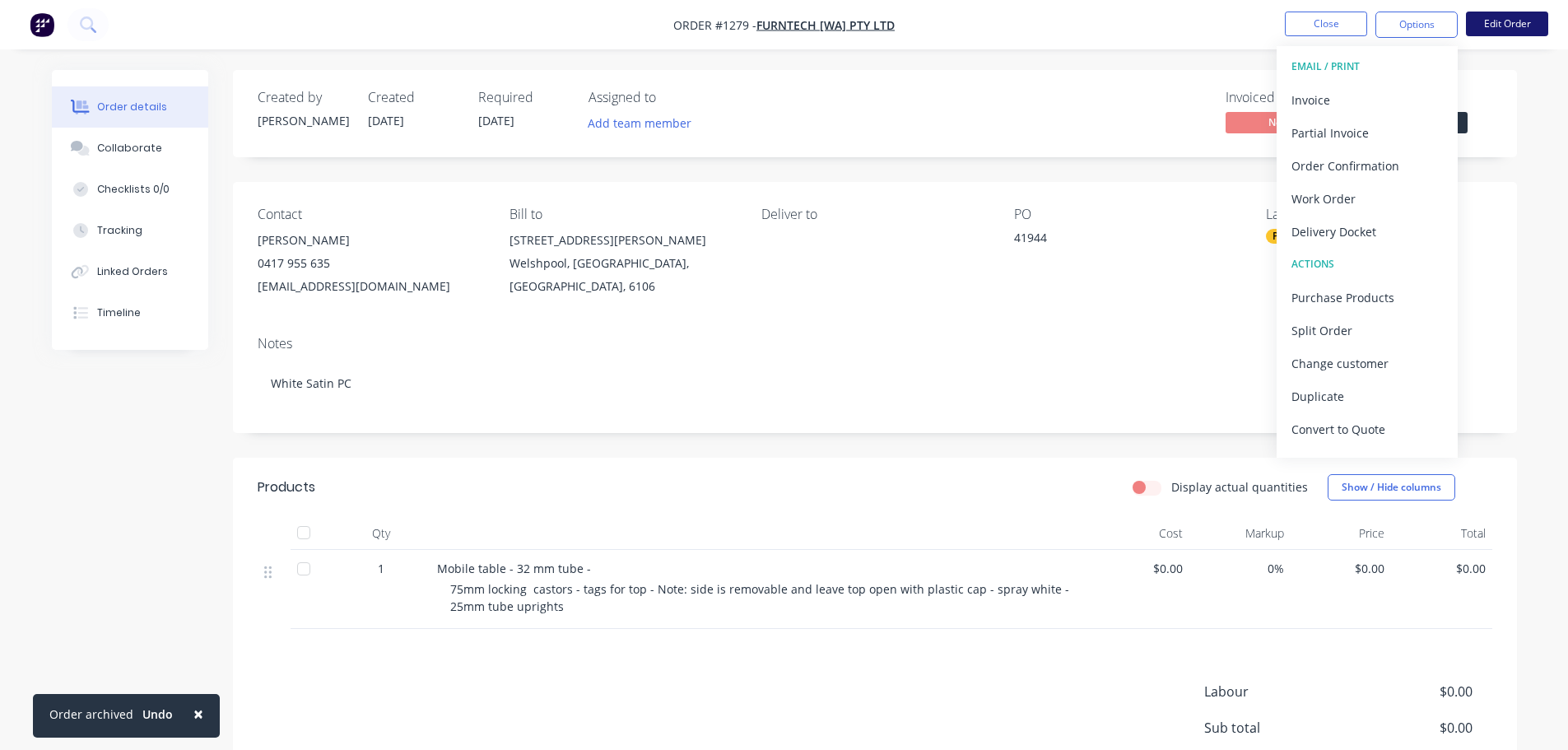
click at [1501, 22] on button "Edit Order" at bounding box center [1507, 24] width 82 height 25
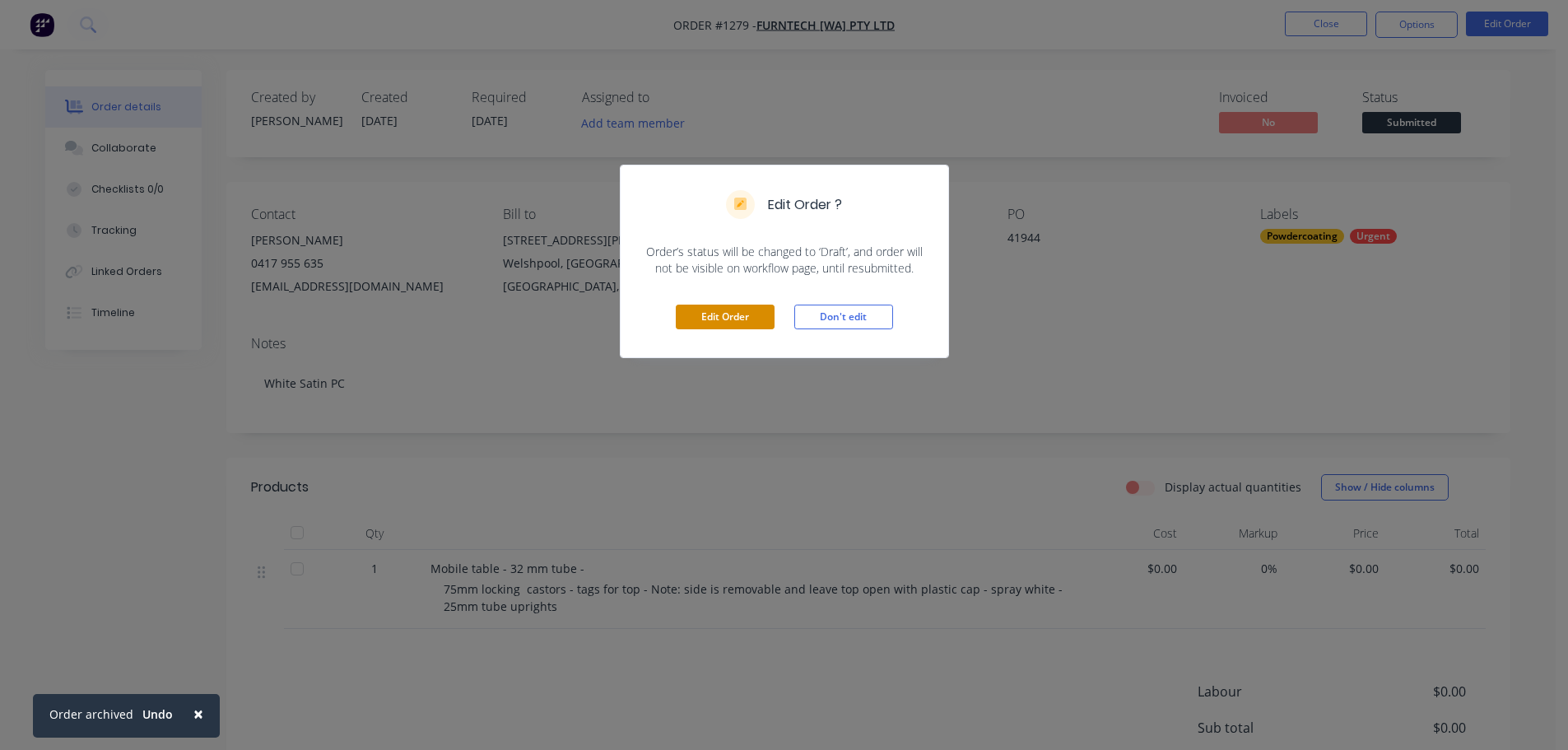
click at [706, 304] on button "Edit Order" at bounding box center [724, 317] width 99 height 25
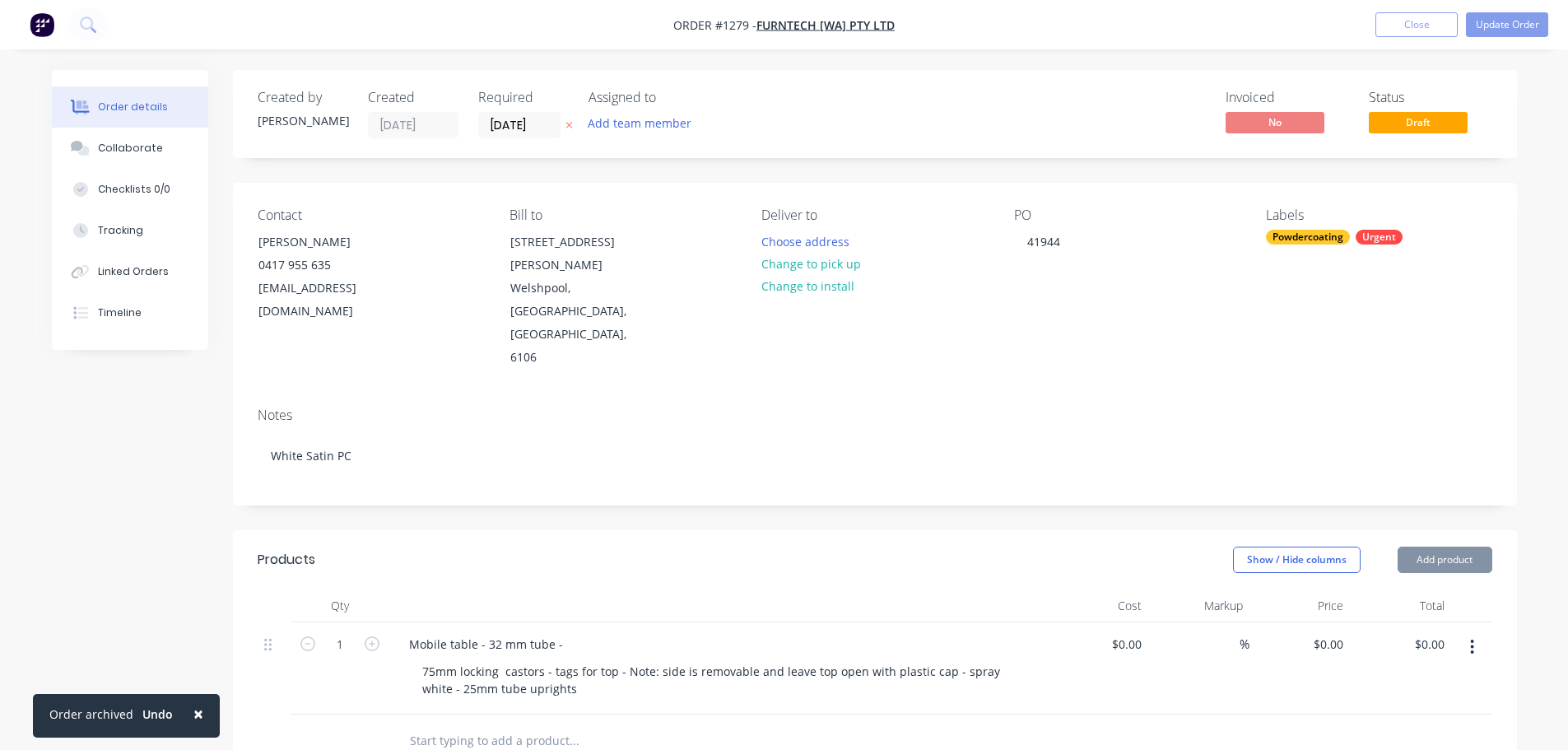
click at [1299, 622] on div "$0.00 $0.00" at bounding box center [1300, 668] width 101 height 92
click at [1324, 632] on div "0 $0.00" at bounding box center [1327, 644] width 45 height 24
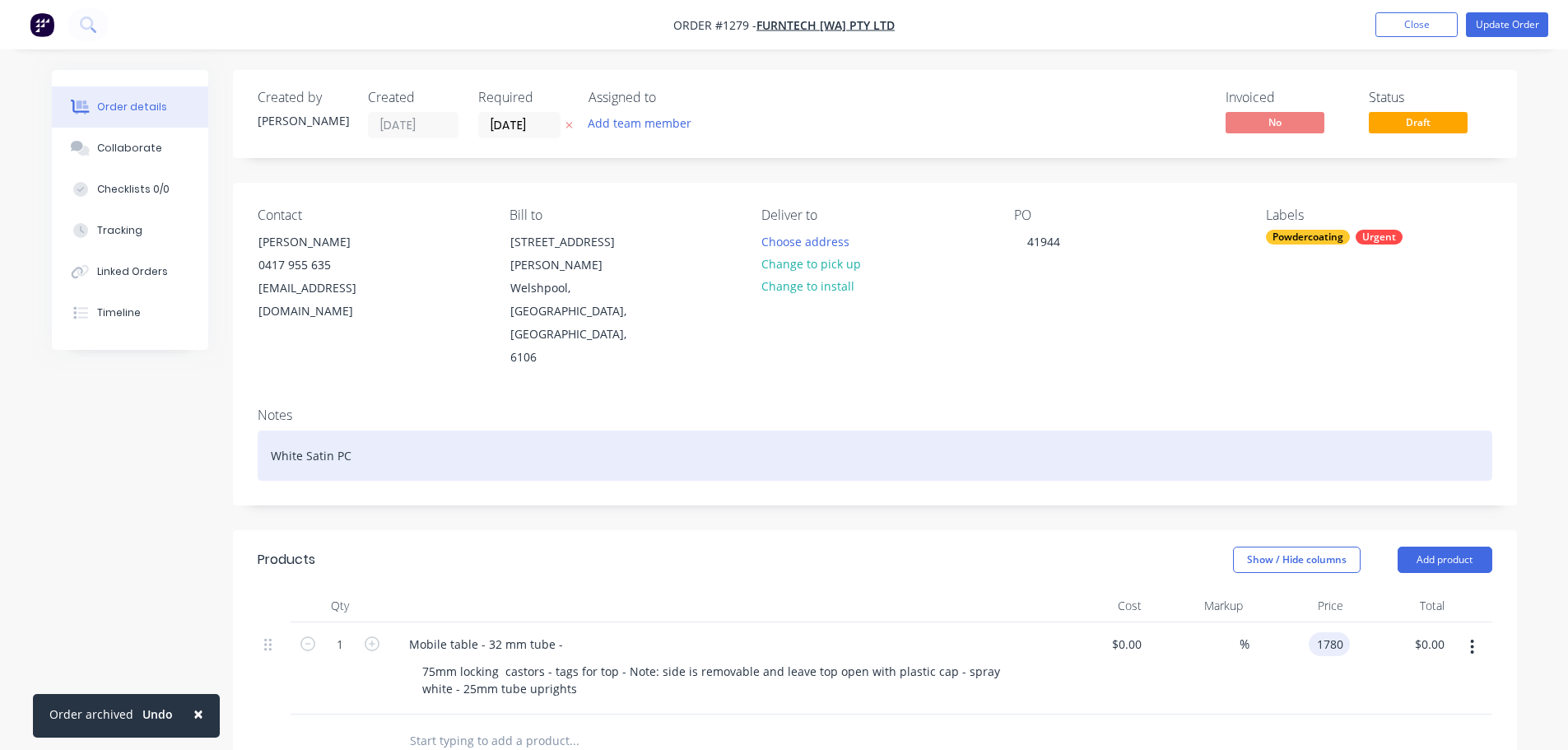
type input "$1,780.00"
click at [1371, 431] on div "White Satin PC" at bounding box center [875, 455] width 1234 height 51
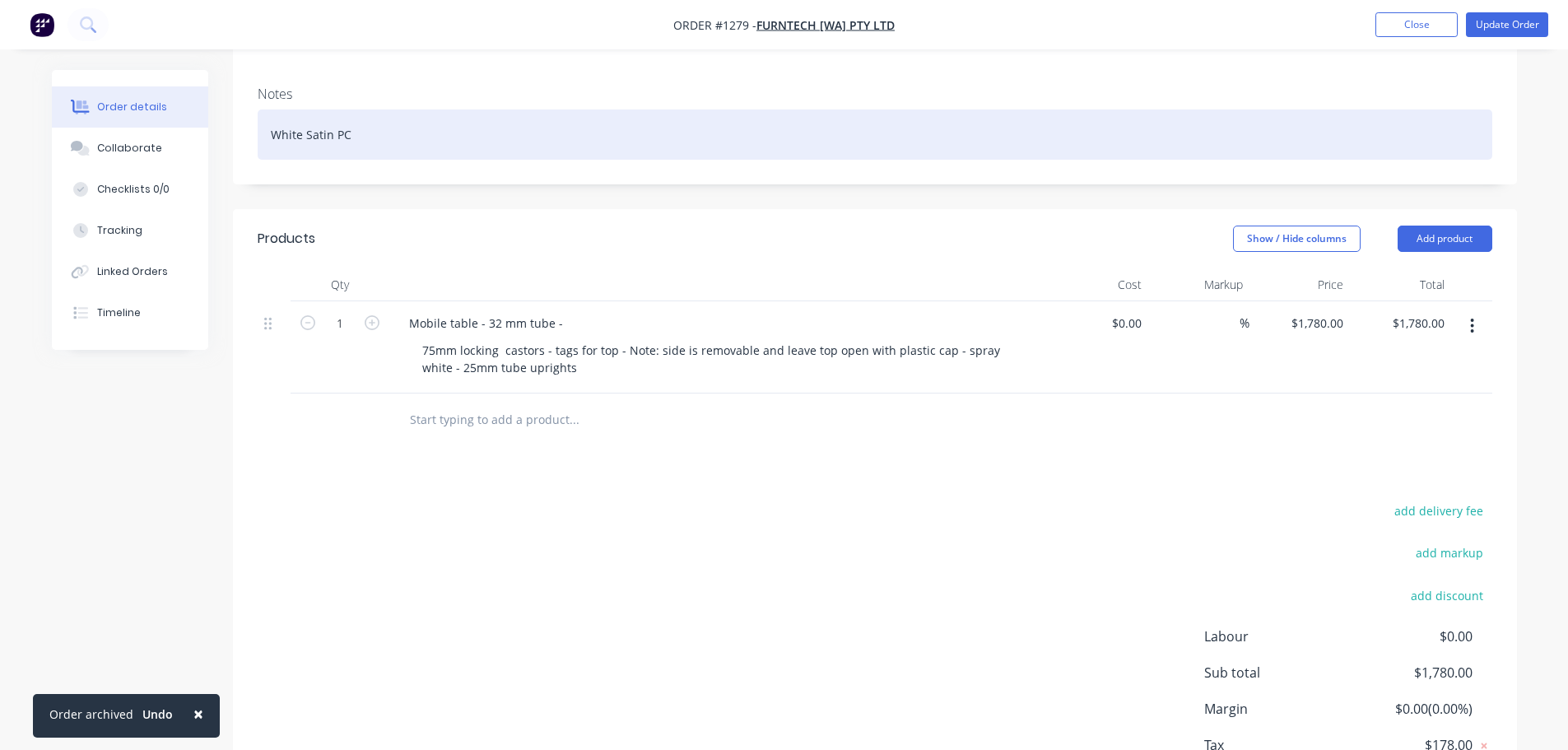
scroll to position [368, 0]
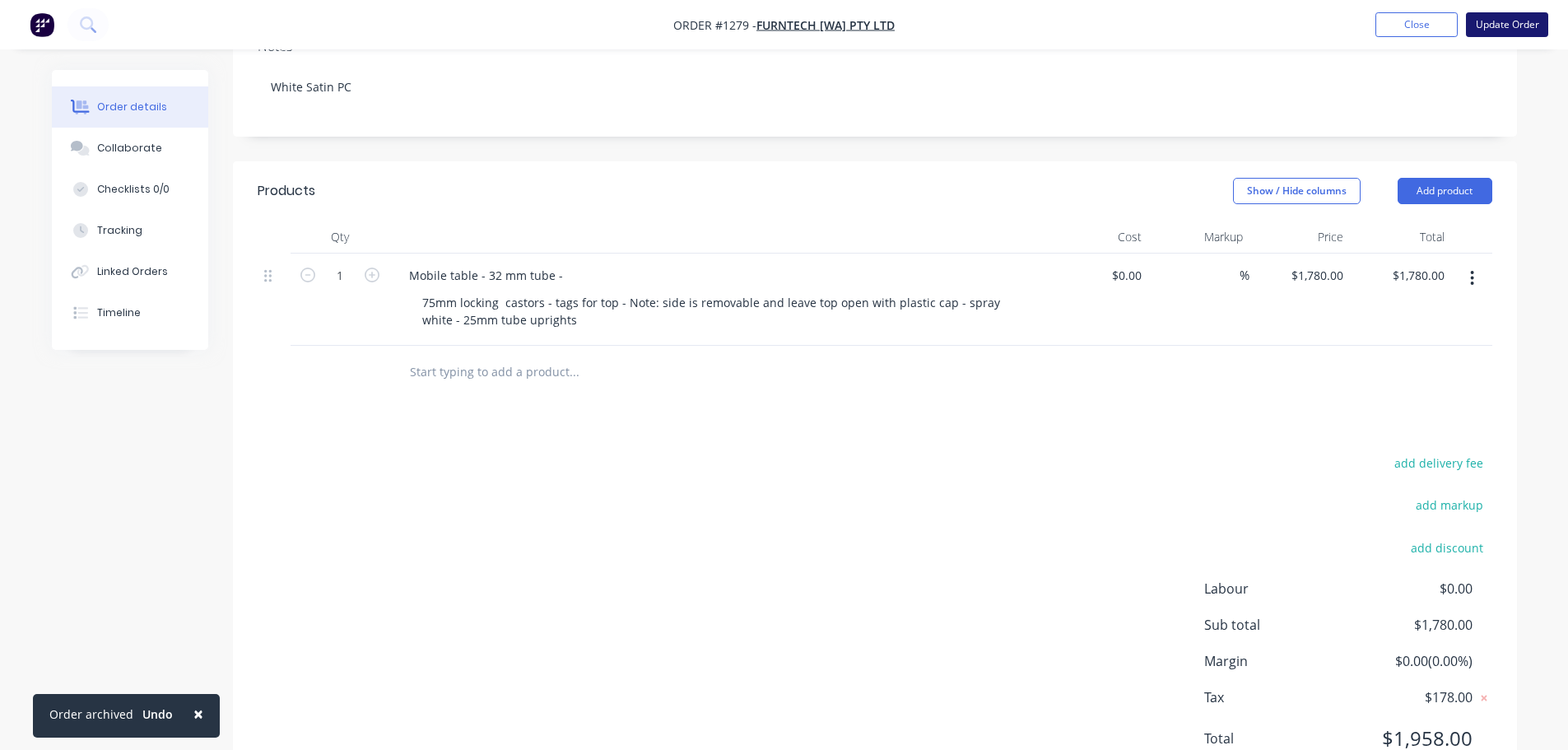
click at [1497, 28] on button "Update Order" at bounding box center [1507, 25] width 82 height 25
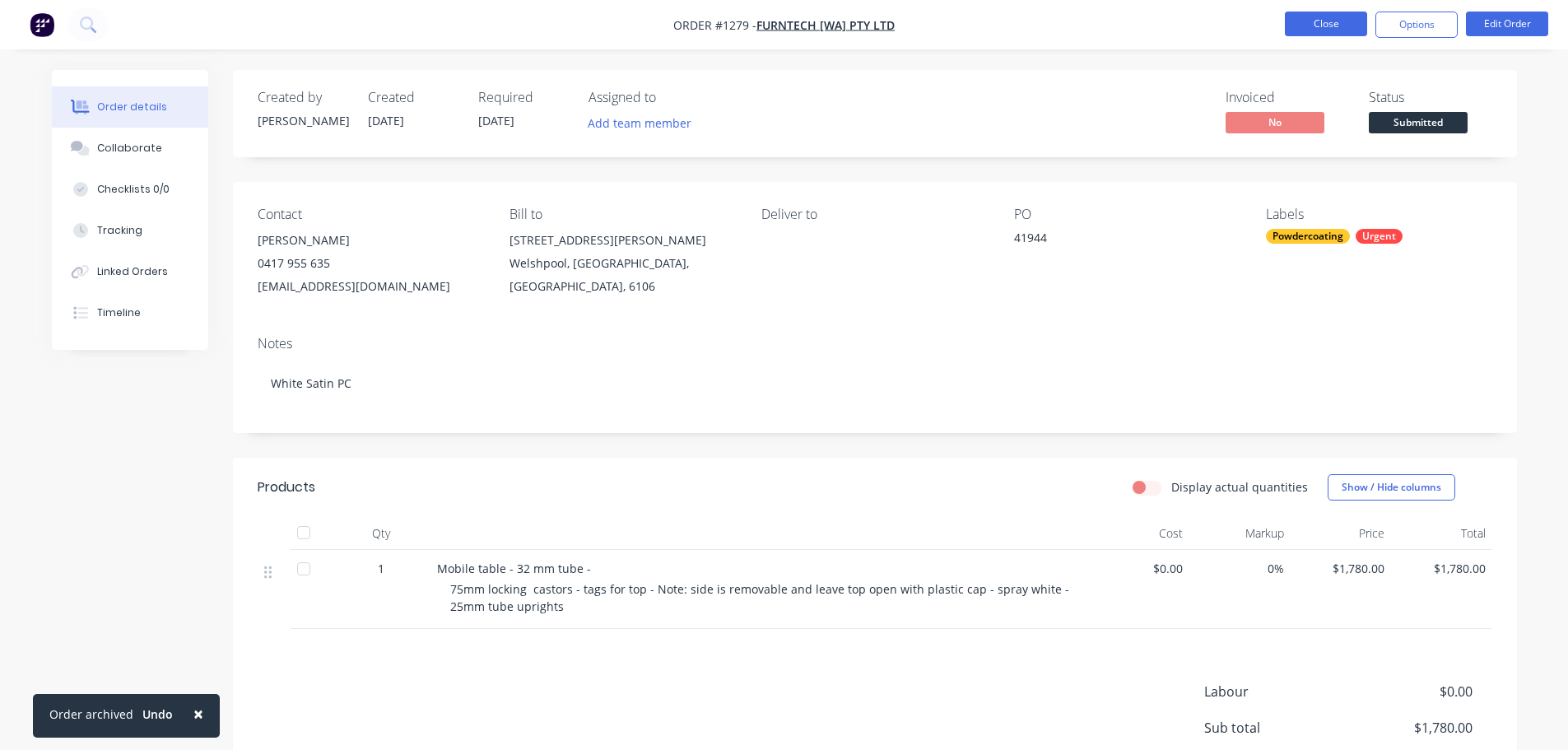
click at [1346, 25] on button "Close" at bounding box center [1326, 24] width 82 height 25
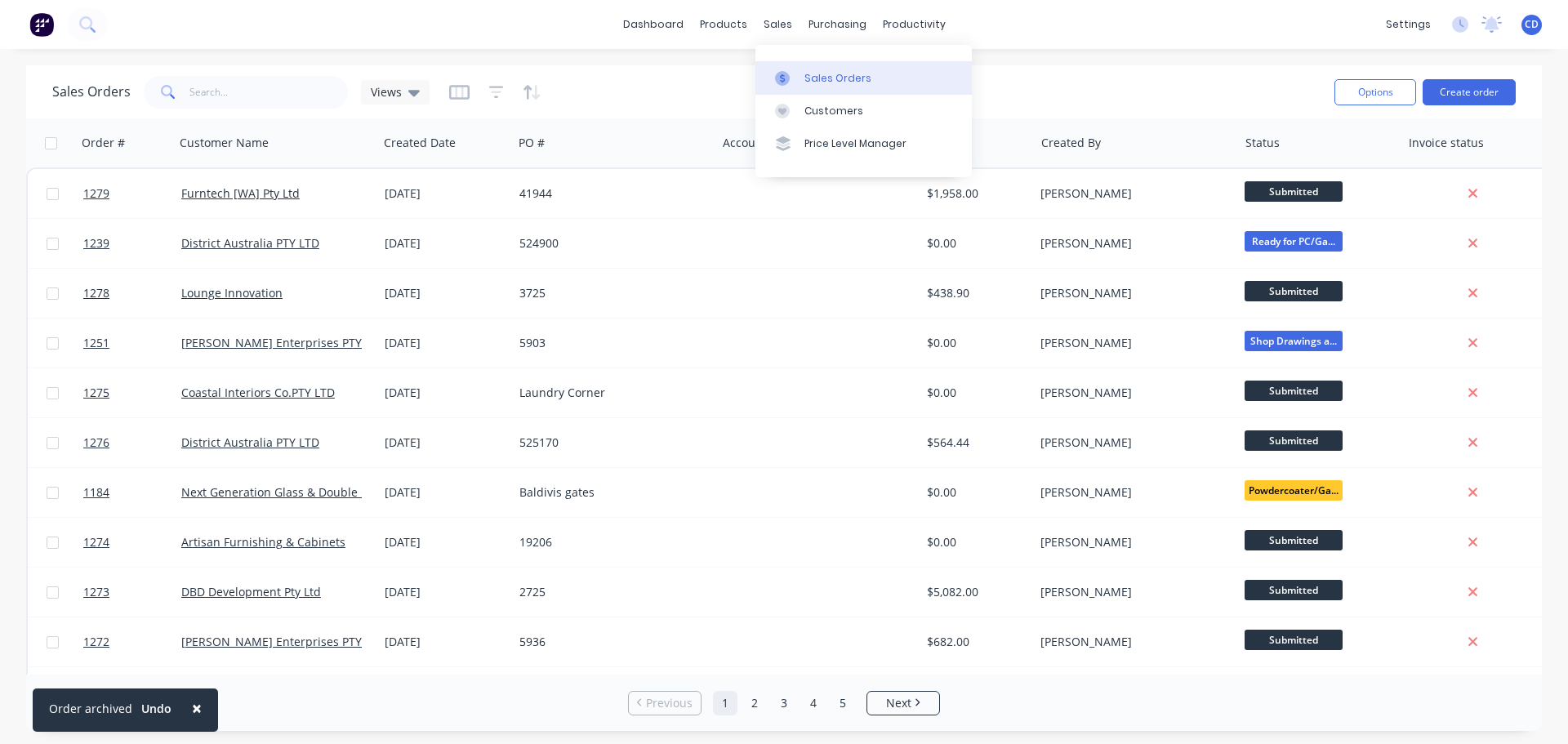
click at [820, 81] on div "Sales Orders" at bounding box center [837, 78] width 67 height 15
click at [1464, 99] on button "Create order" at bounding box center [1468, 92] width 93 height 26
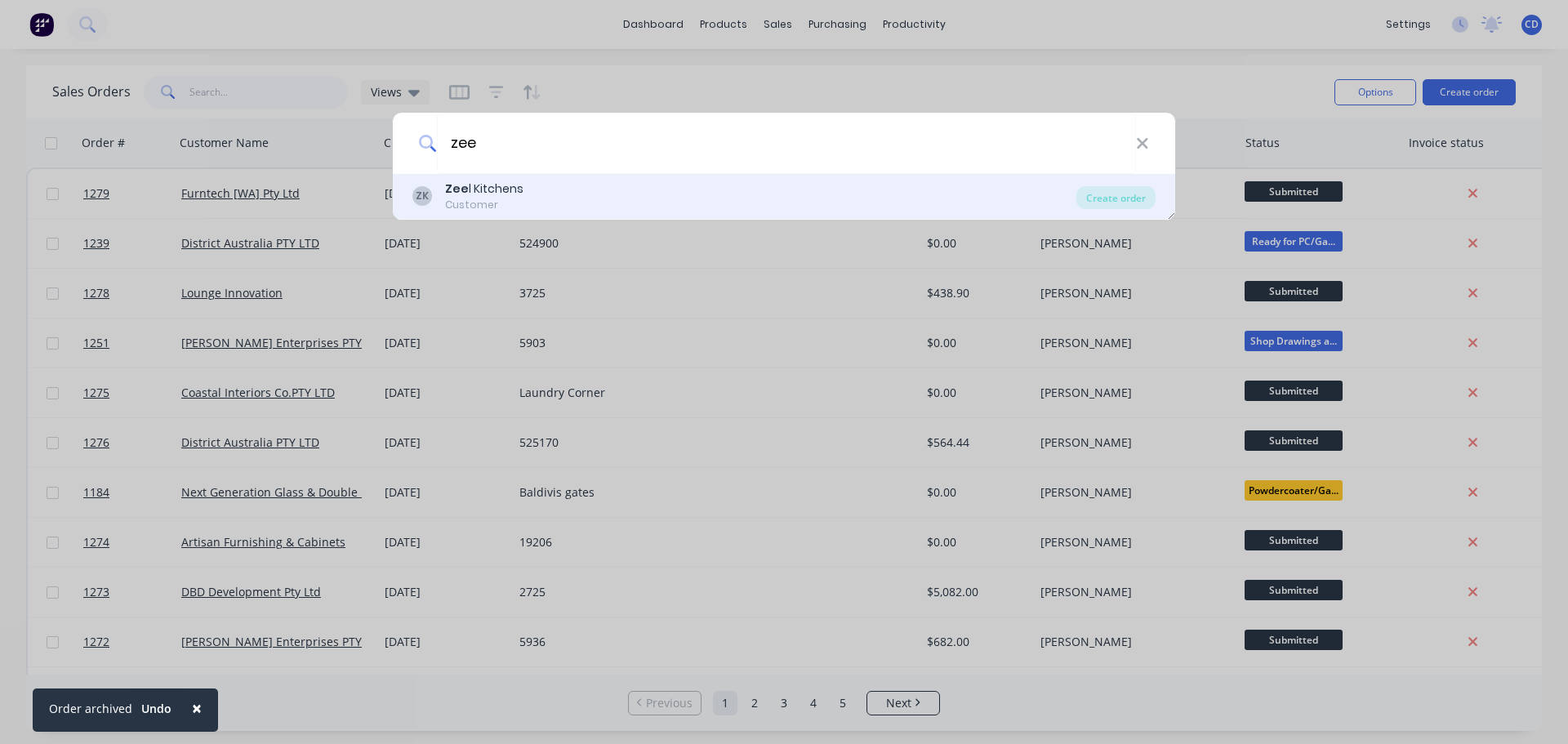
type input "zee"
click at [570, 185] on div "ZK Zee l Kitchens Customer" at bounding box center [744, 196] width 664 height 32
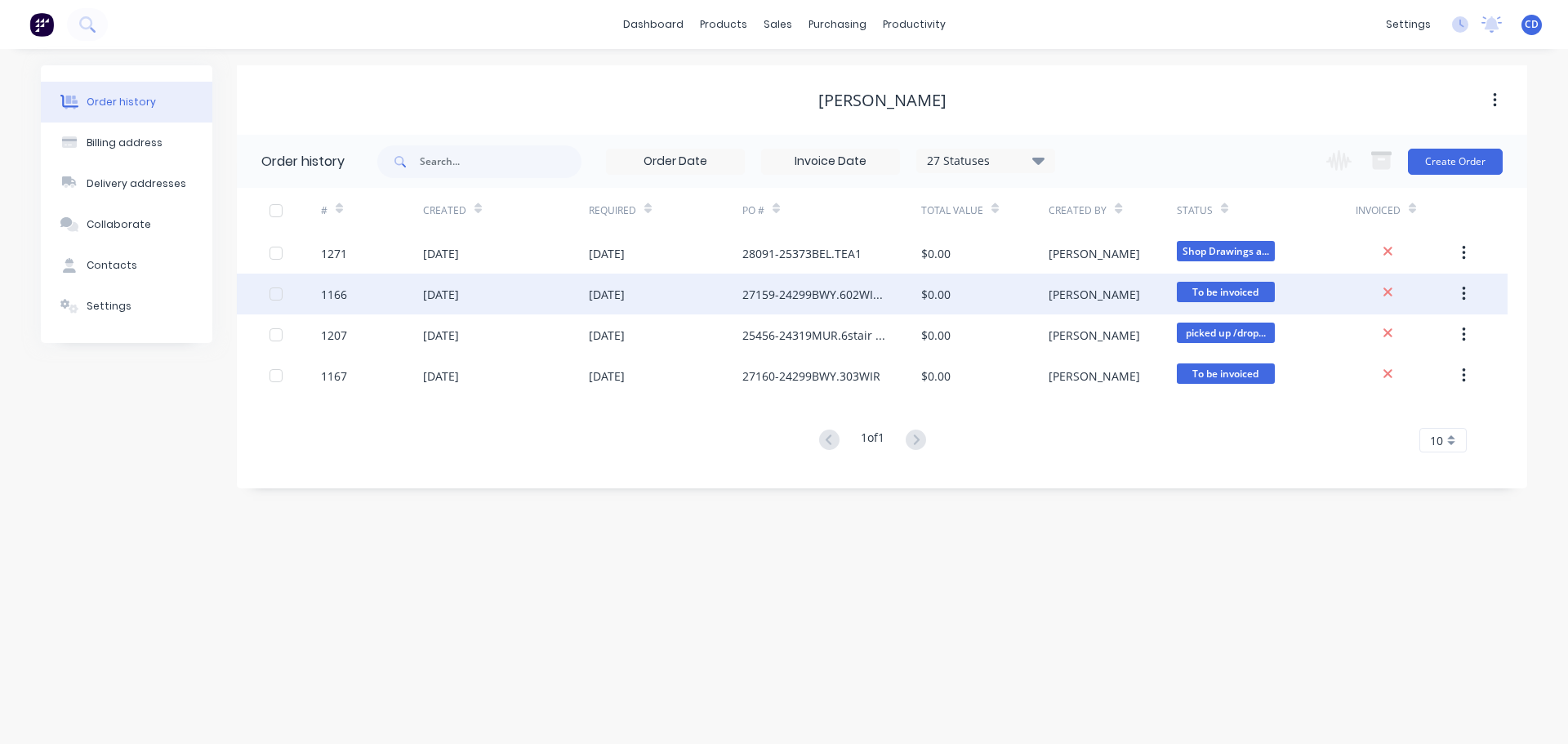
click at [1463, 295] on icon "button" at bounding box center [1463, 294] width 3 height 15
click at [1418, 341] on div "Archive" at bounding box center [1405, 337] width 126 height 24
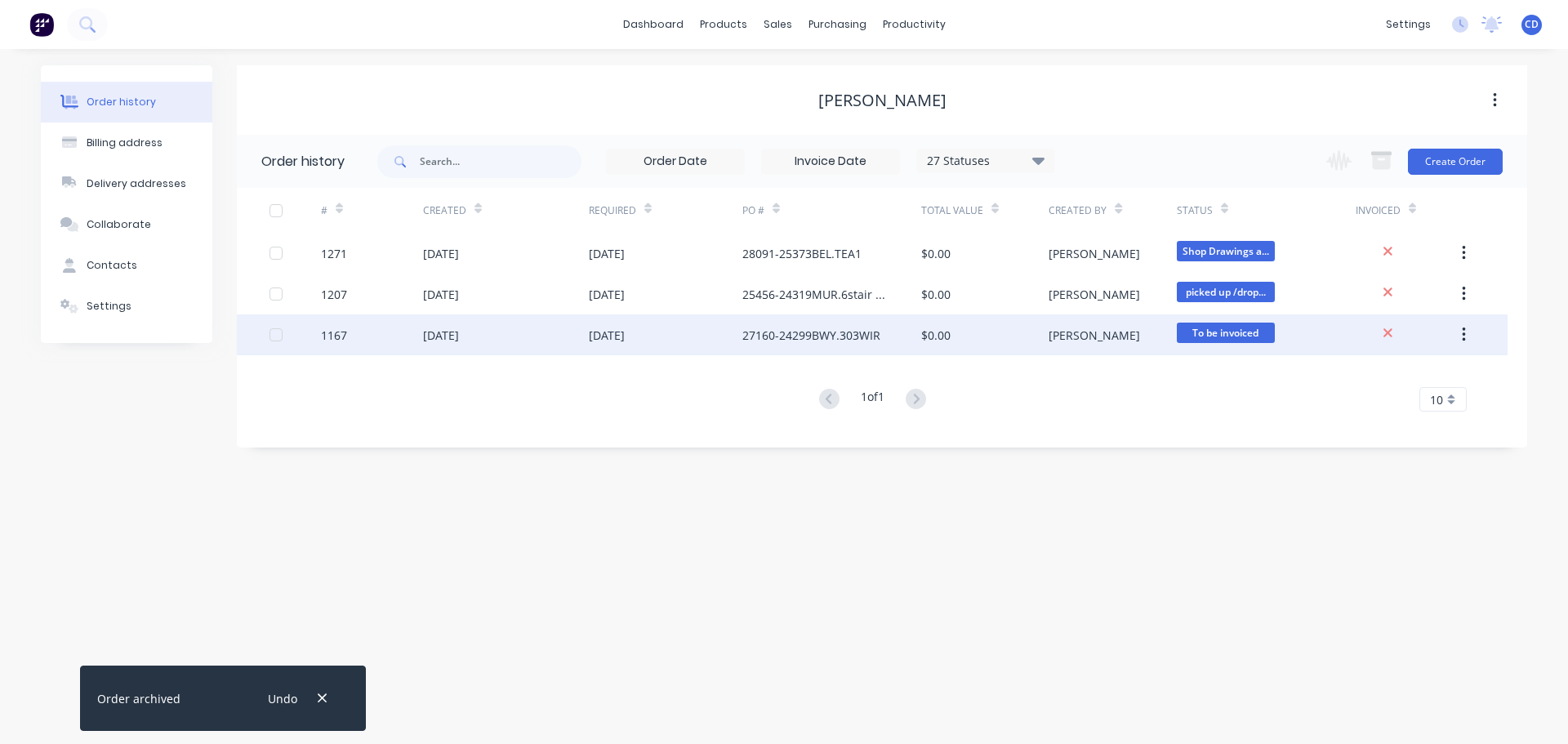
click at [1471, 331] on button "button" at bounding box center [1463, 335] width 39 height 30
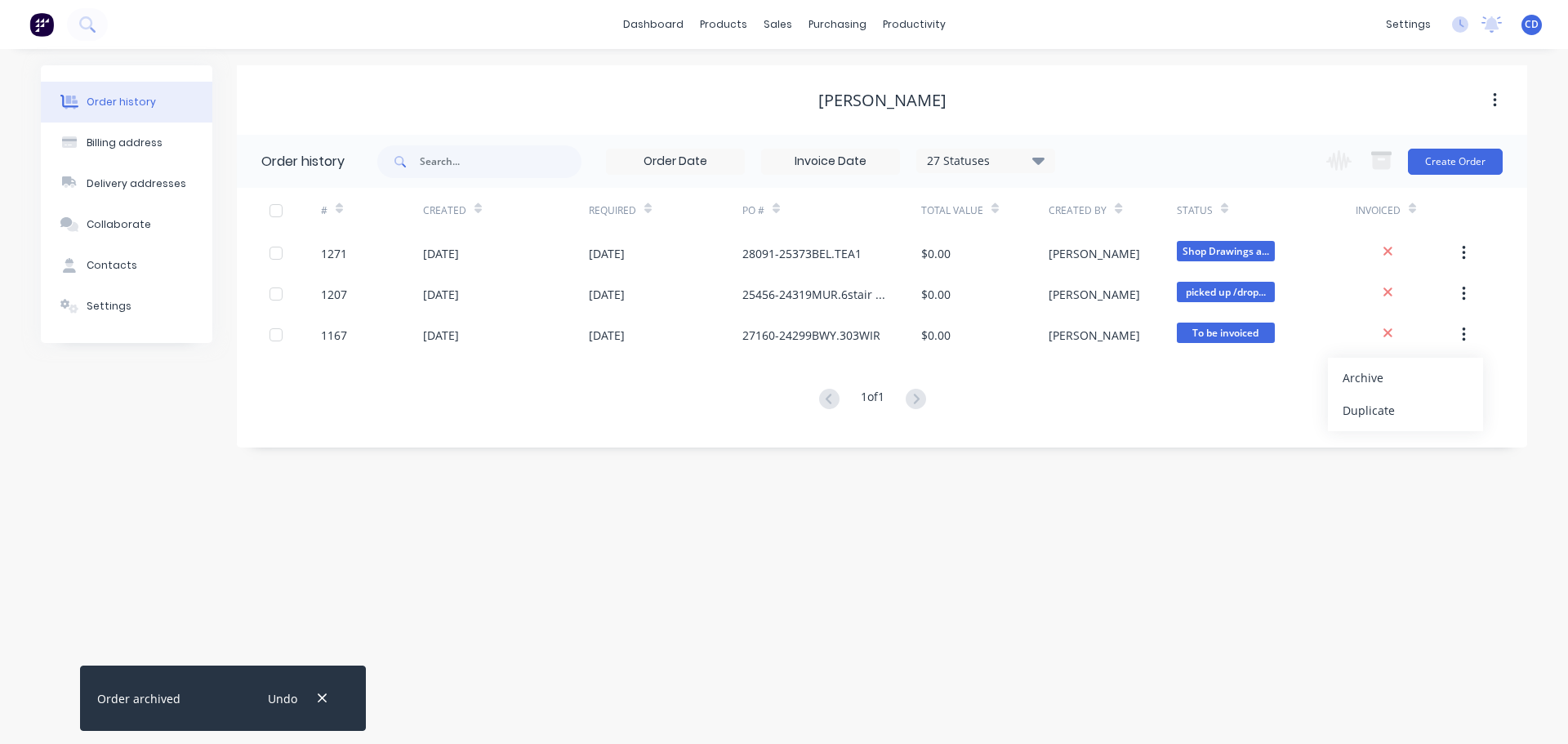
click at [1408, 375] on div "Archive" at bounding box center [1405, 377] width 126 height 24
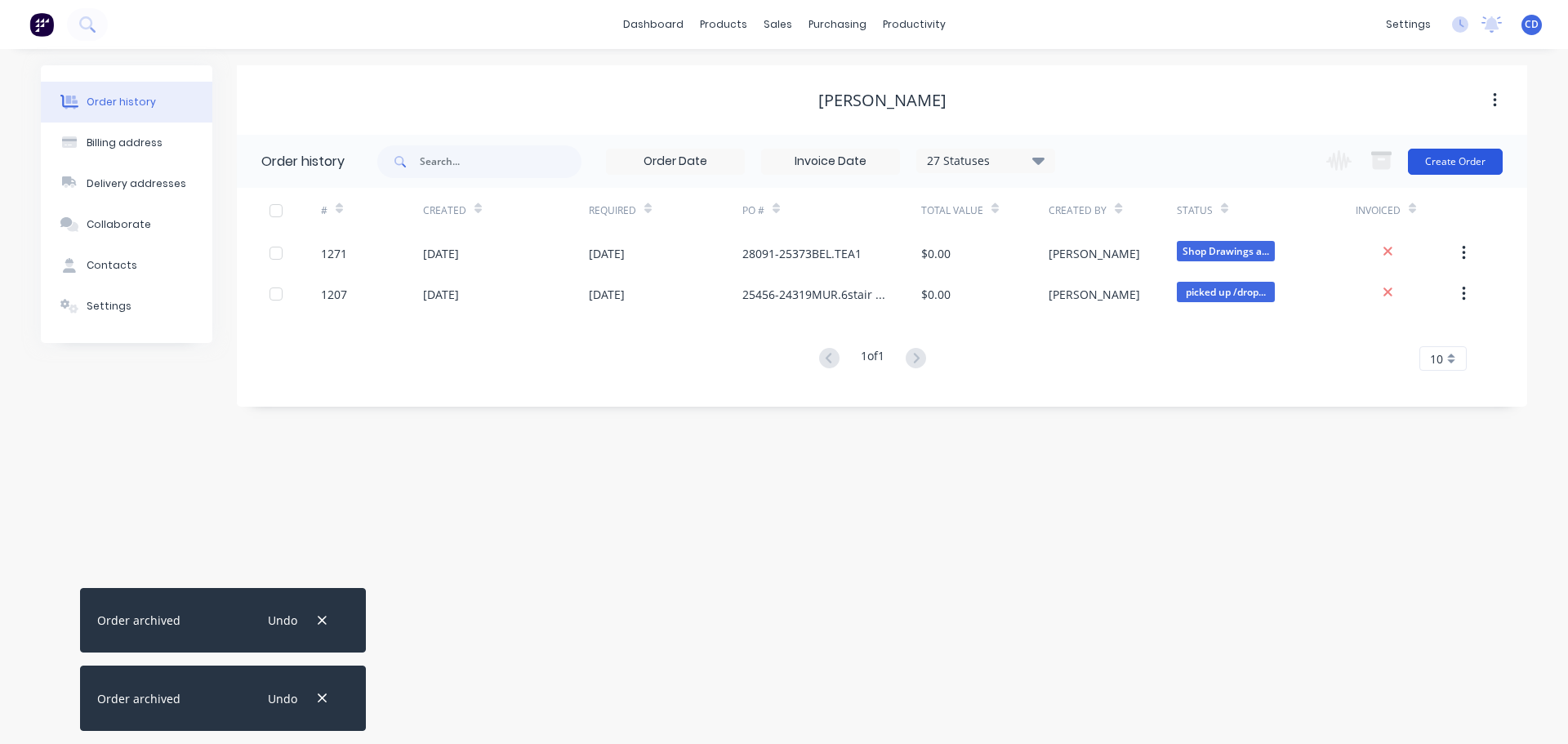
click at [1453, 170] on button "Create Order" at bounding box center [1454, 162] width 95 height 26
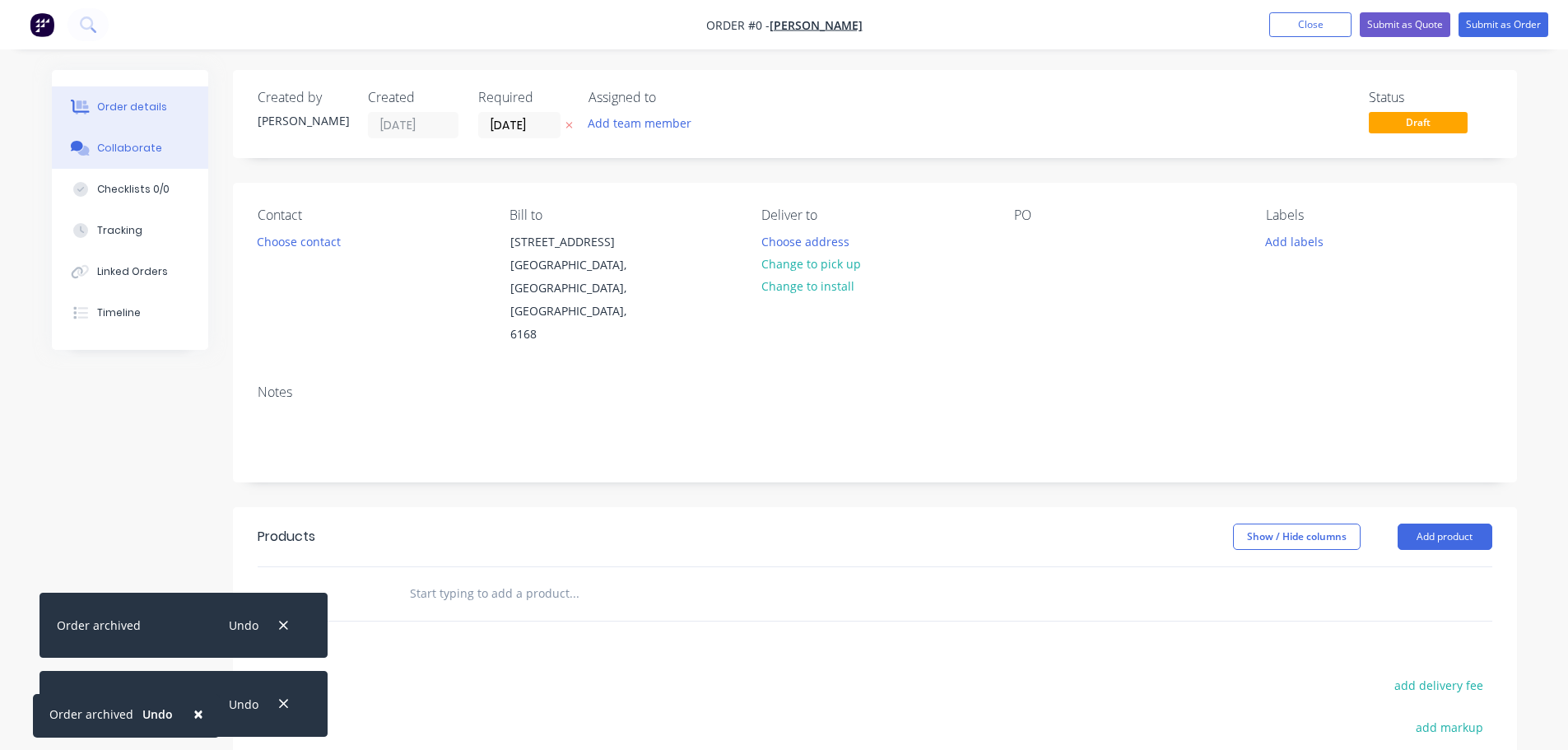
click at [140, 156] on button "Collaborate" at bounding box center [130, 149] width 156 height 41
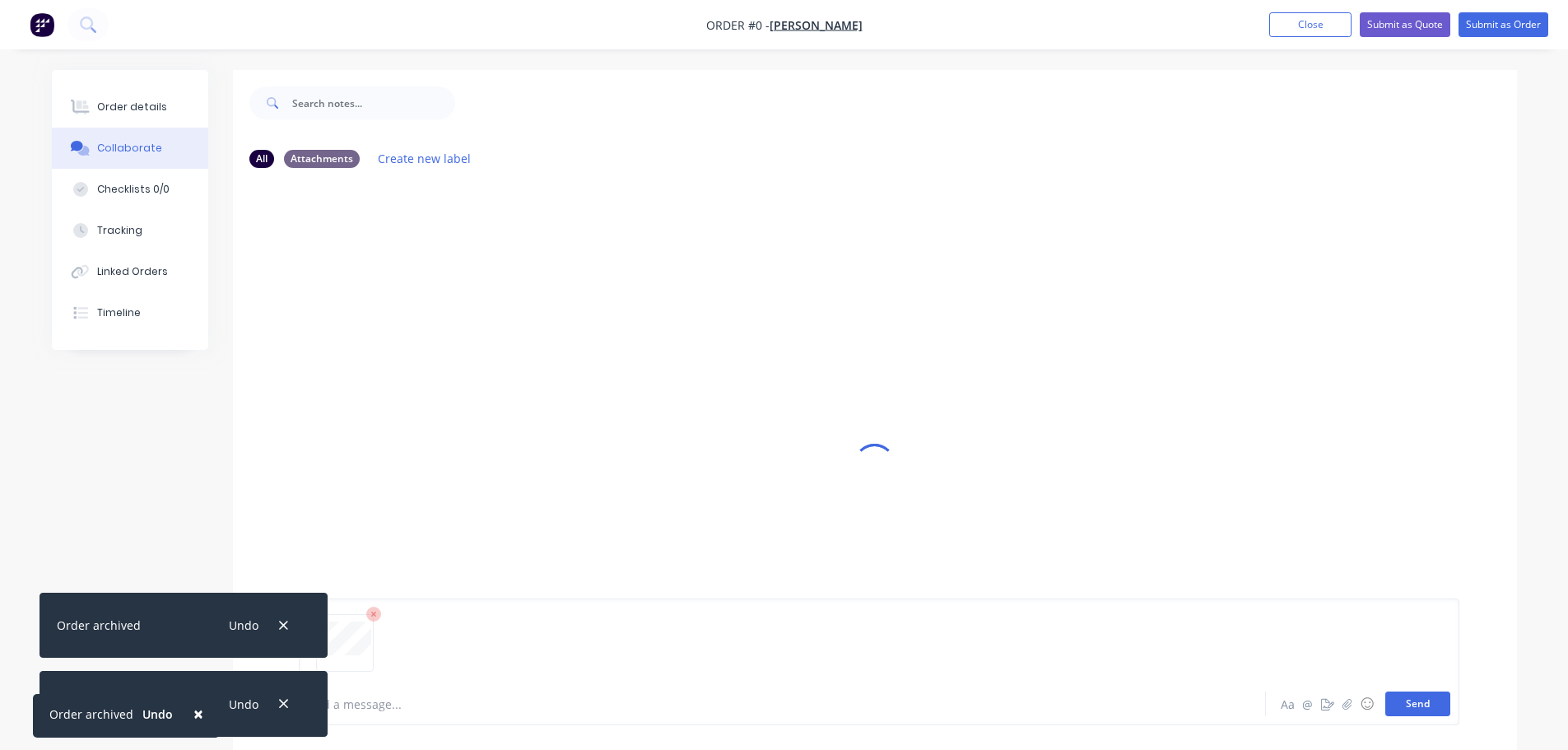
click at [1390, 700] on button "Send" at bounding box center [1418, 704] width 65 height 25
click at [103, 100] on div "Order details" at bounding box center [132, 107] width 70 height 15
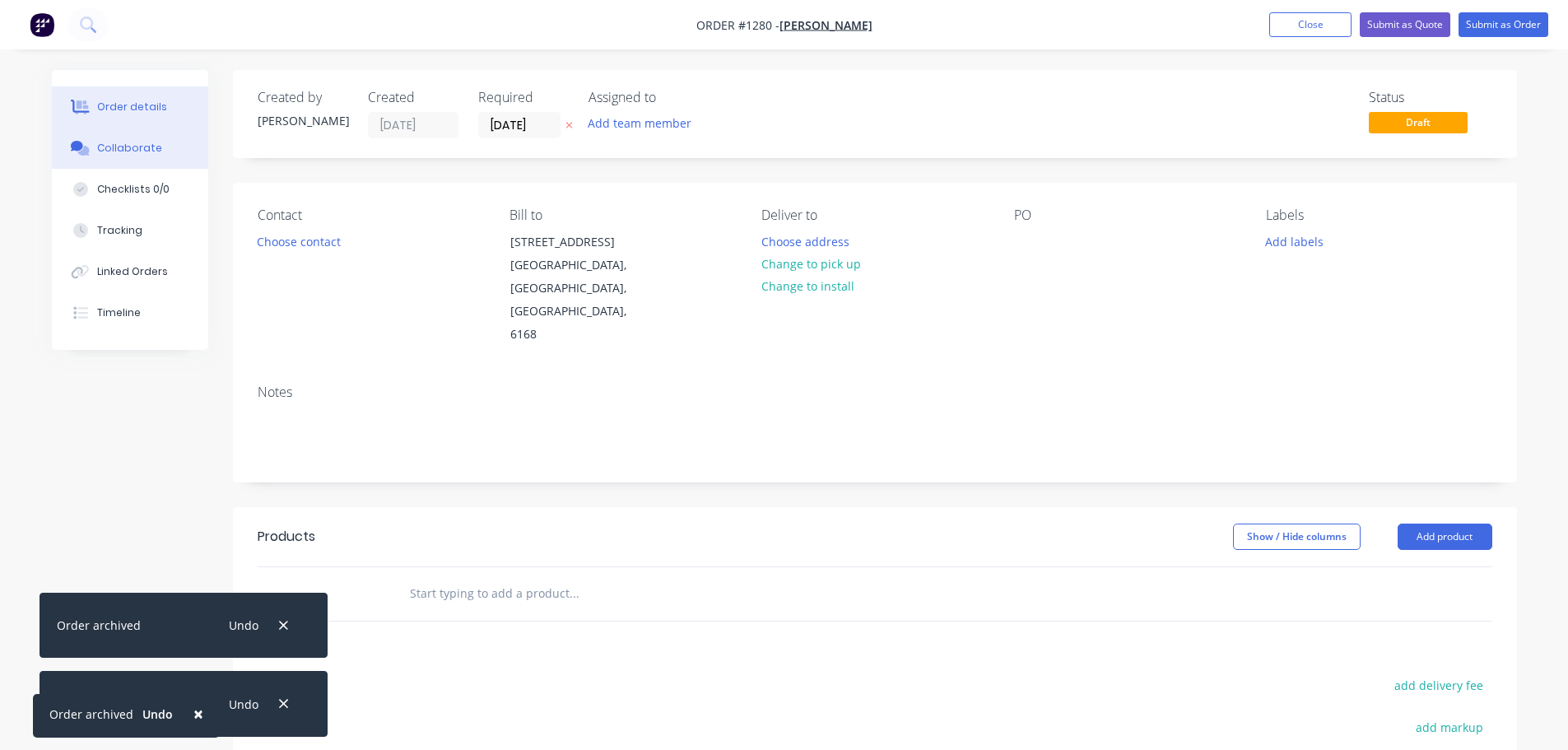
click at [120, 139] on button "Collaborate" at bounding box center [130, 149] width 156 height 41
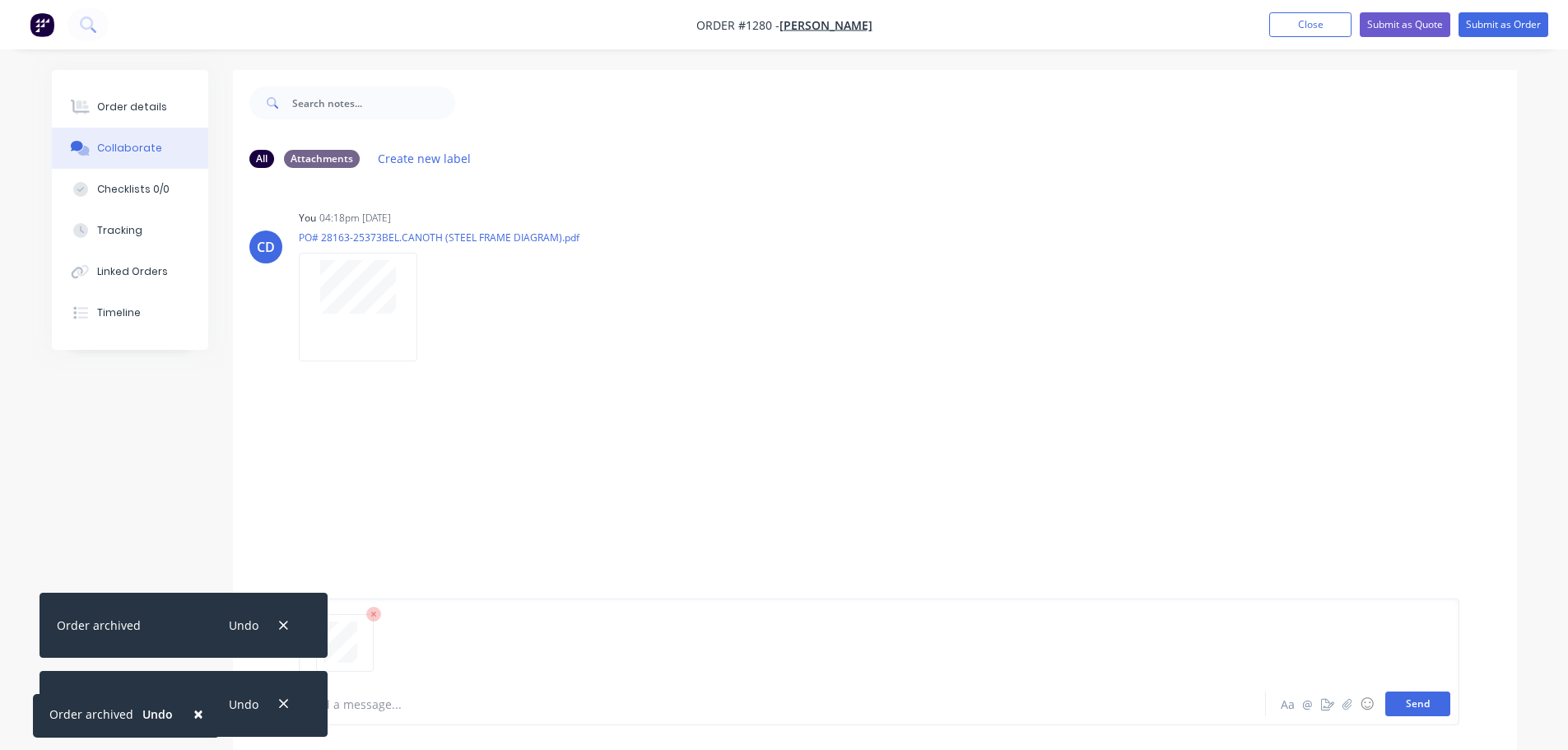
click at [1415, 707] on button "Send" at bounding box center [1418, 704] width 65 height 25
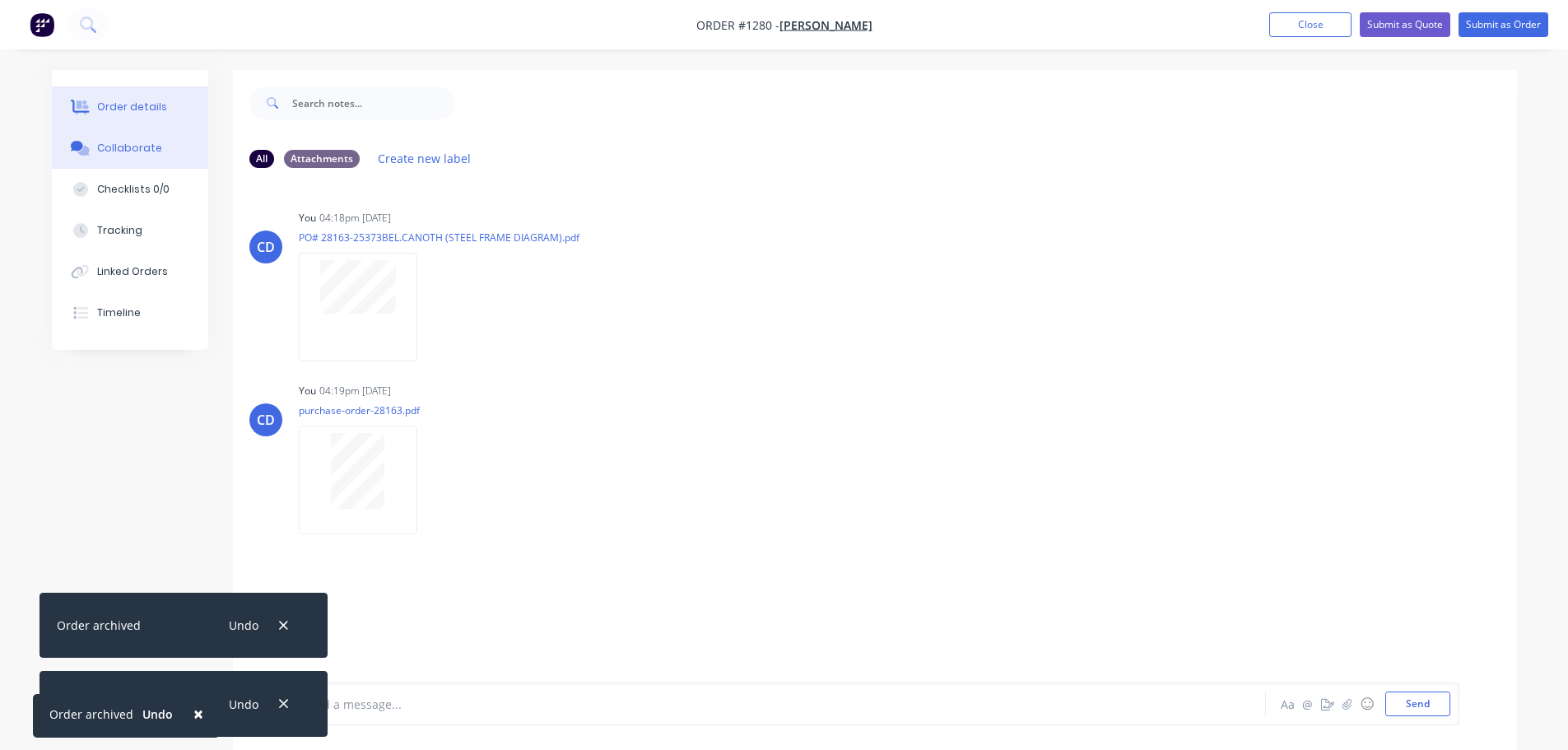
click at [164, 116] on button "Order details" at bounding box center [130, 107] width 156 height 41
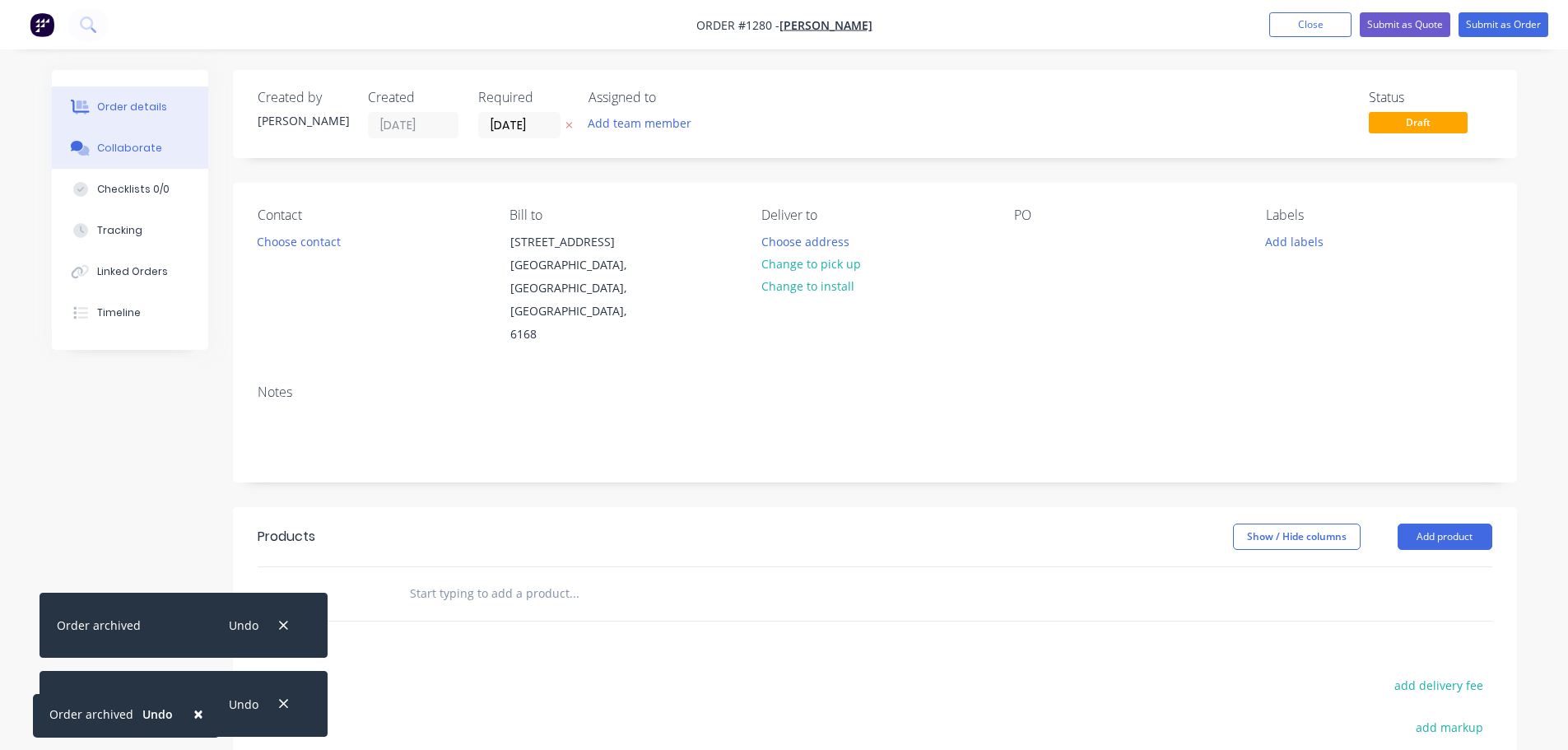
click at [145, 150] on div "Collaborate" at bounding box center [129, 149] width 65 height 15
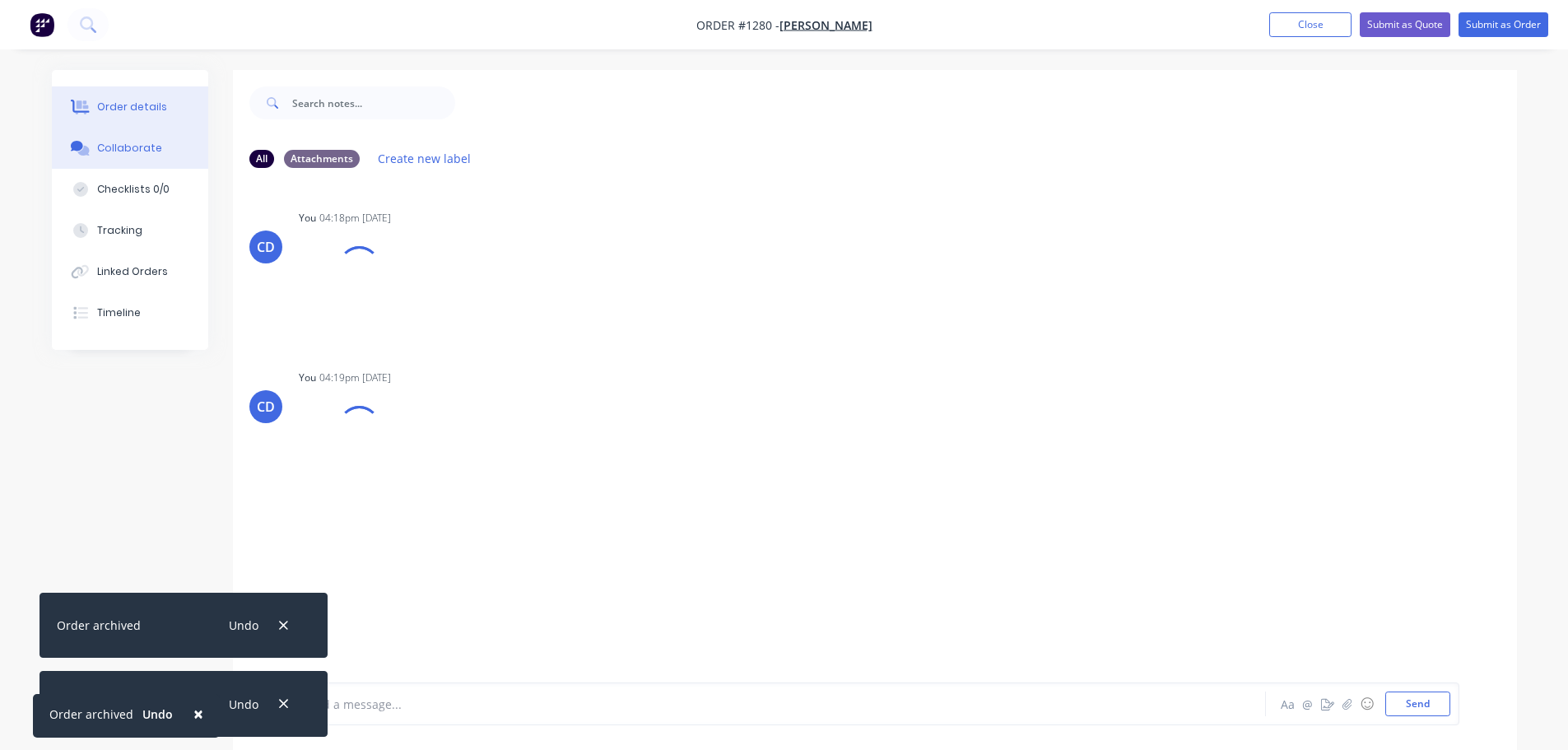
click at [138, 112] on div "Order details" at bounding box center [132, 107] width 70 height 15
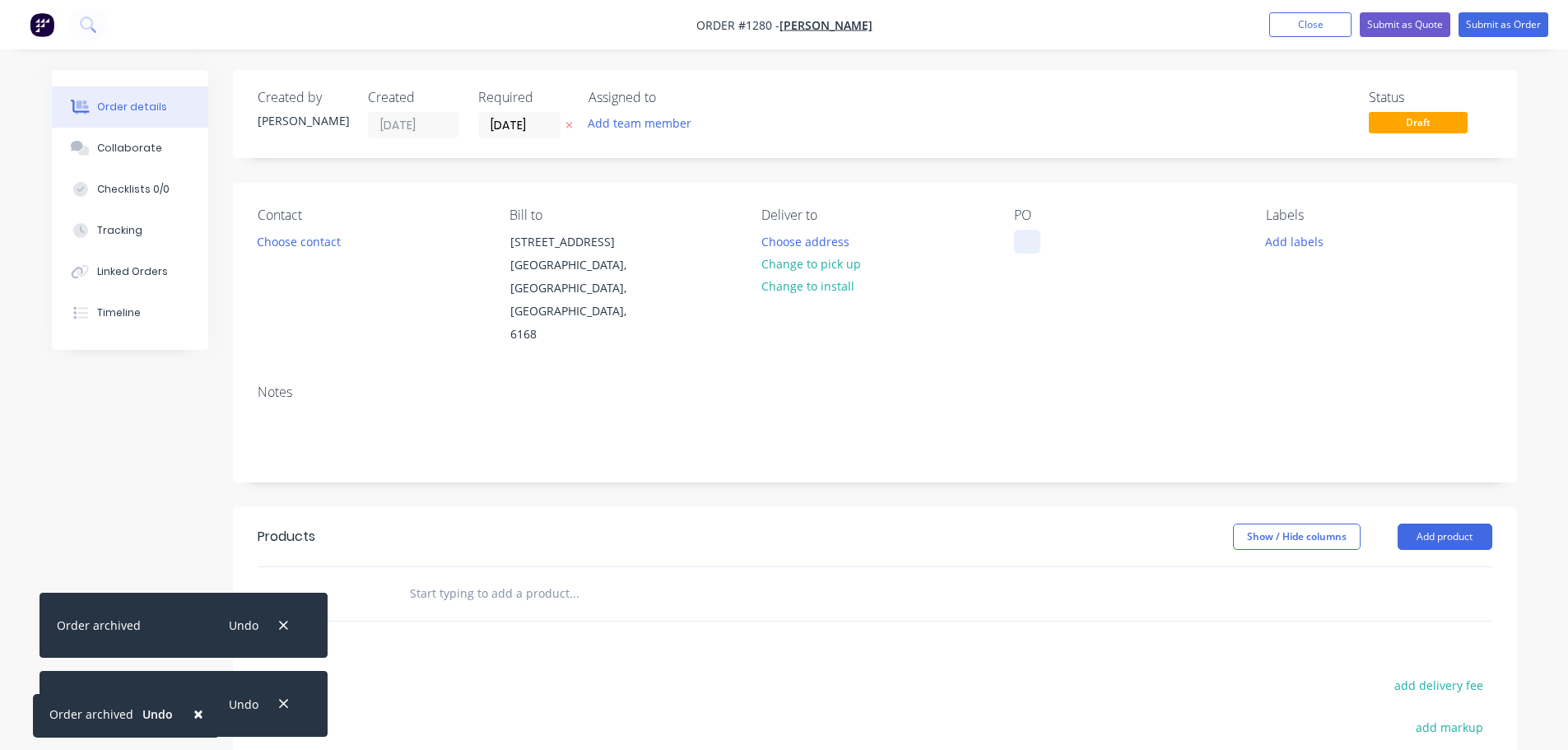
drag, startPoint x: 996, startPoint y: 231, endPoint x: 1032, endPoint y: 241, distance: 37.4
click at [1001, 232] on div "Contact Choose contact [PERSON_NAME] to [STREET_ADDRESS] Deliver to Choose addr…" at bounding box center [875, 276] width 1284 height 188
click at [1035, 243] on div at bounding box center [1027, 241] width 27 height 24
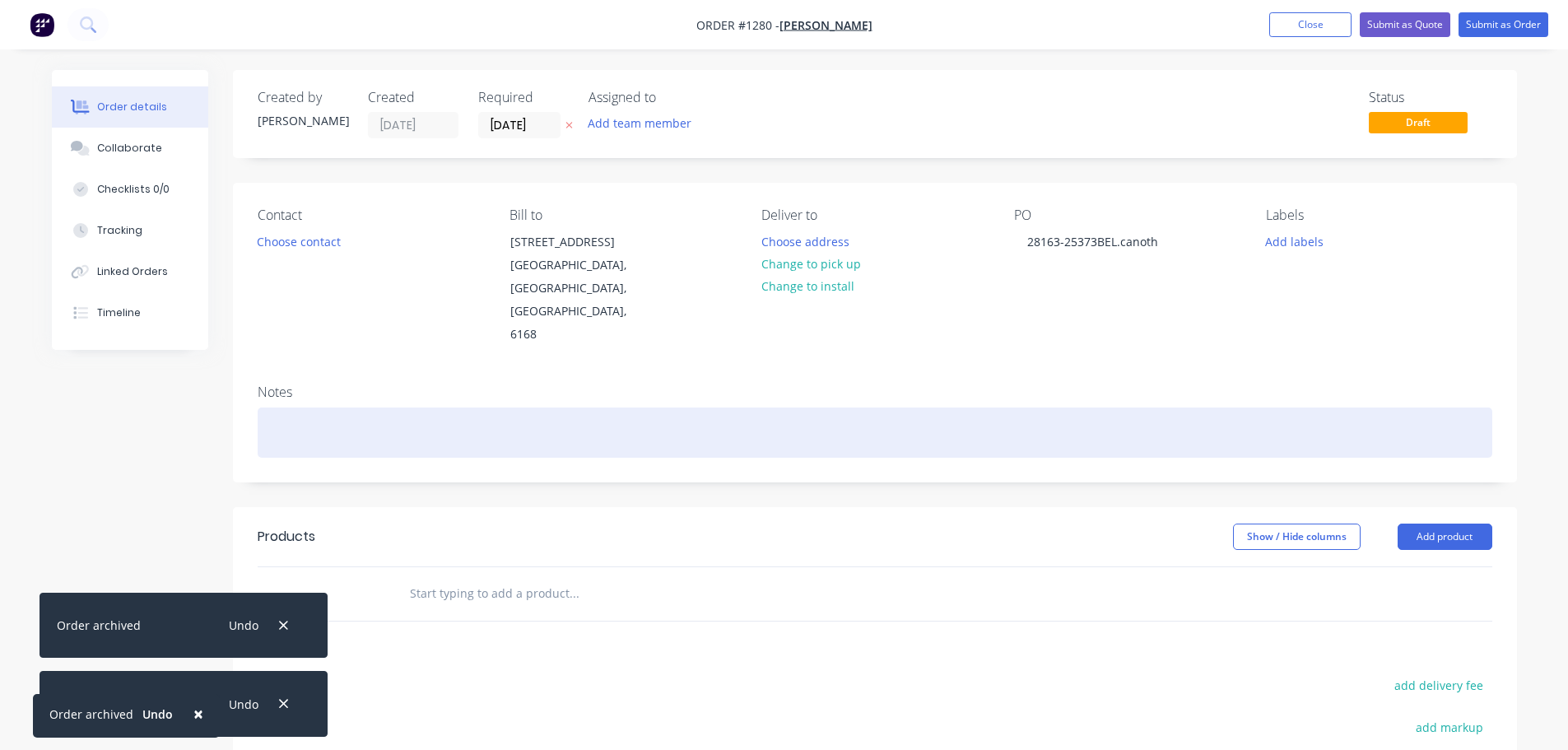
click at [334, 407] on div at bounding box center [875, 432] width 1234 height 51
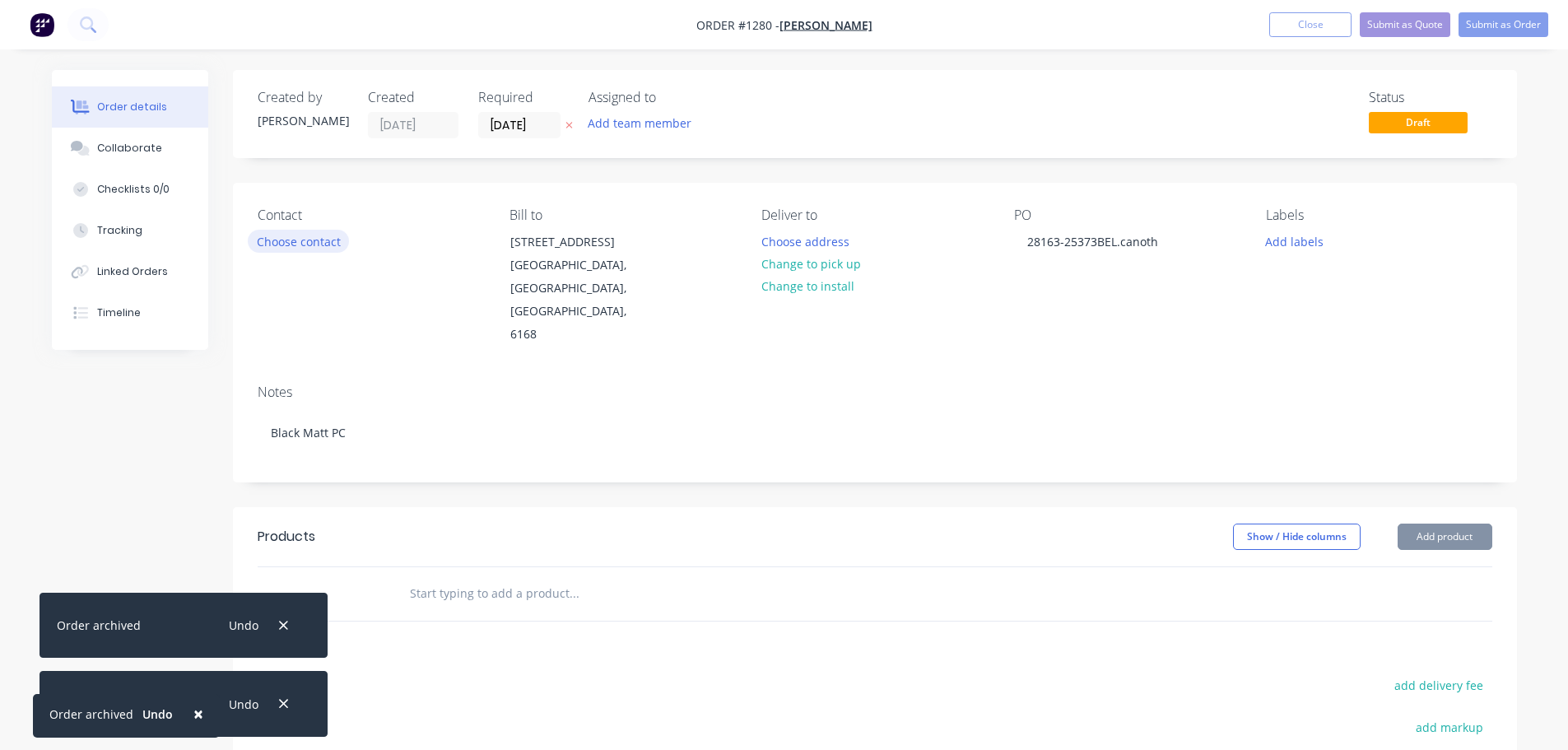
click at [314, 238] on button "Choose contact" at bounding box center [299, 241] width 101 height 22
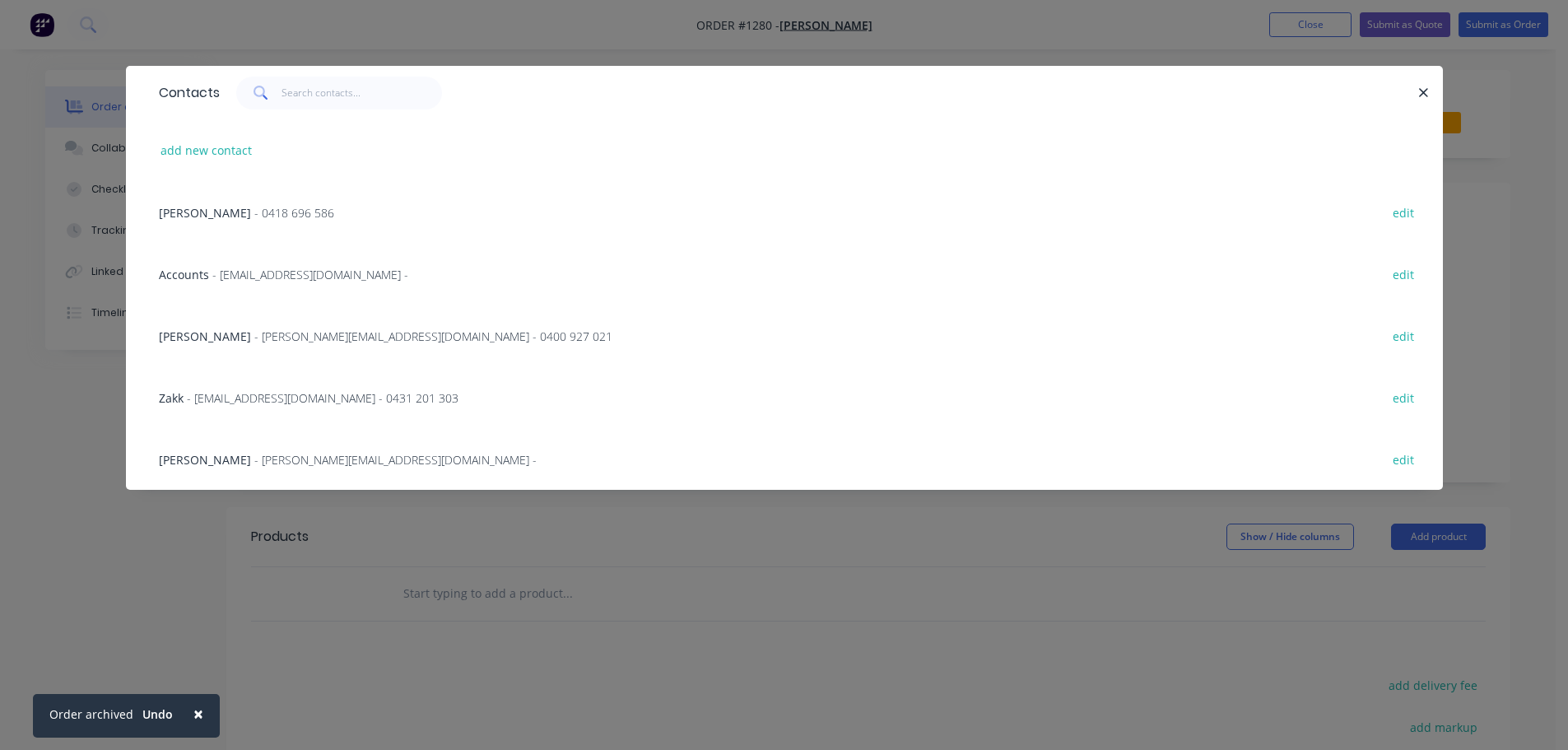
click at [273, 334] on span "- [PERSON_NAME][EMAIL_ADDRESS][DOMAIN_NAME] - 0400 927 021" at bounding box center [434, 336] width 358 height 16
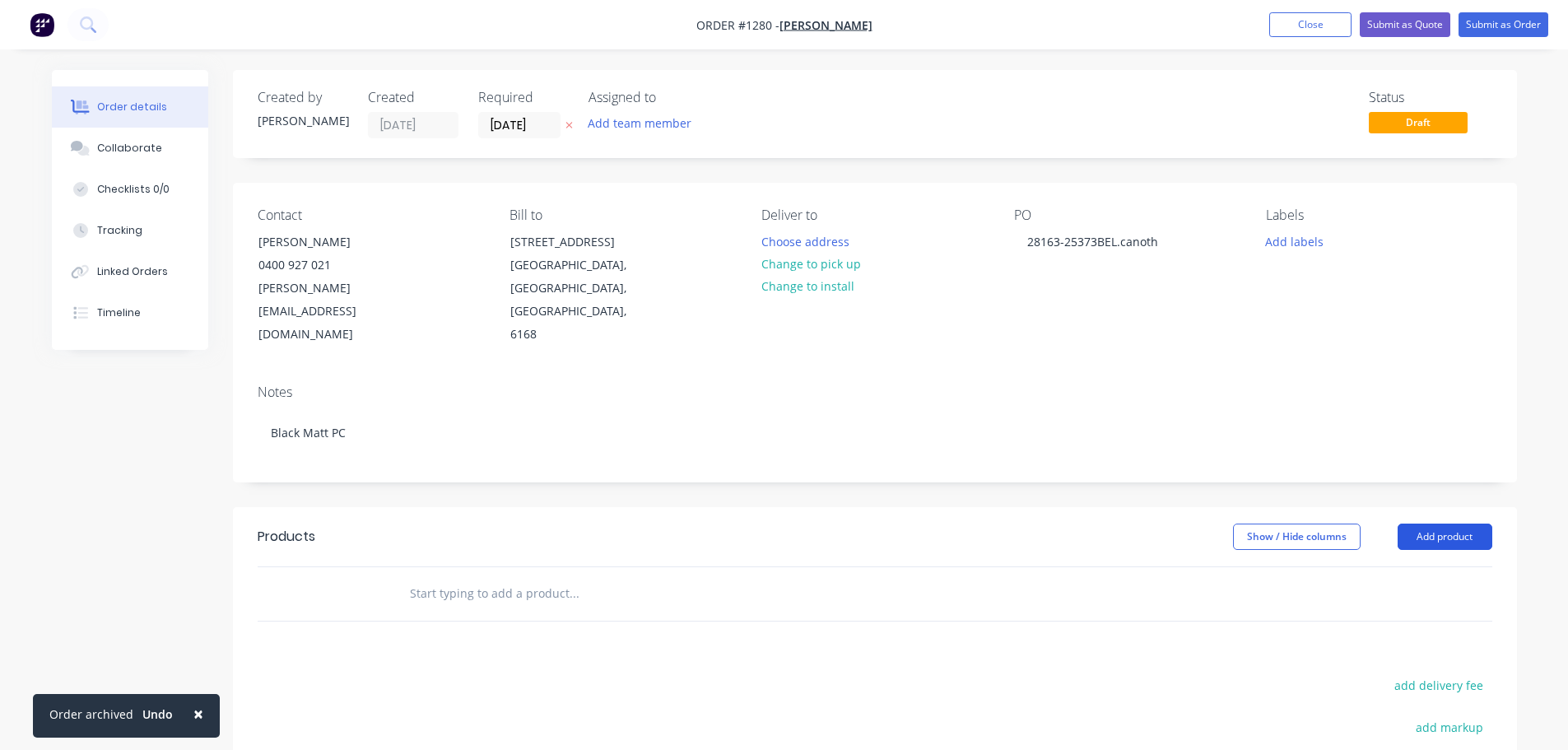
click at [1435, 524] on button "Add product" at bounding box center [1445, 537] width 95 height 27
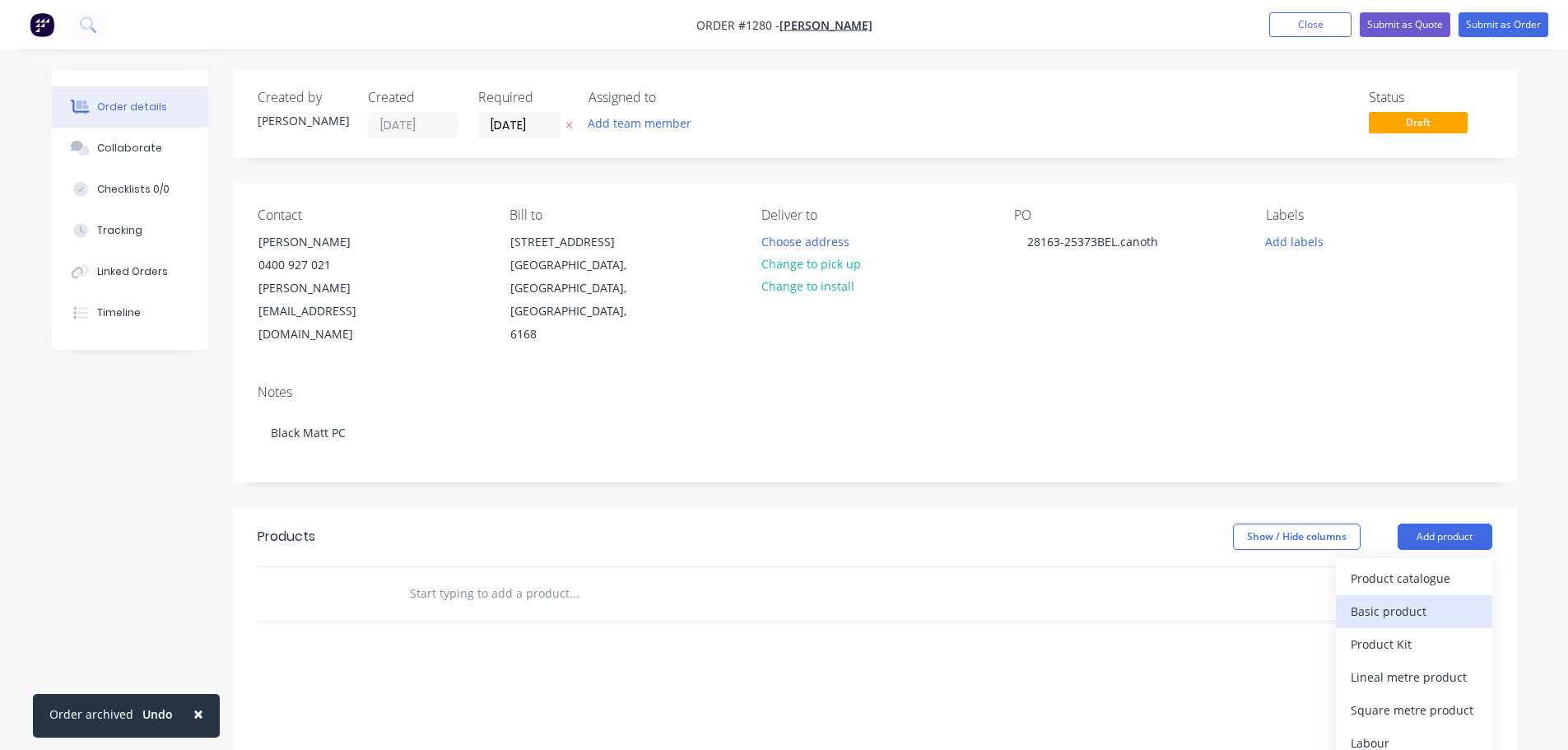
click at [1359, 599] on div "Basic product" at bounding box center [1414, 611] width 127 height 24
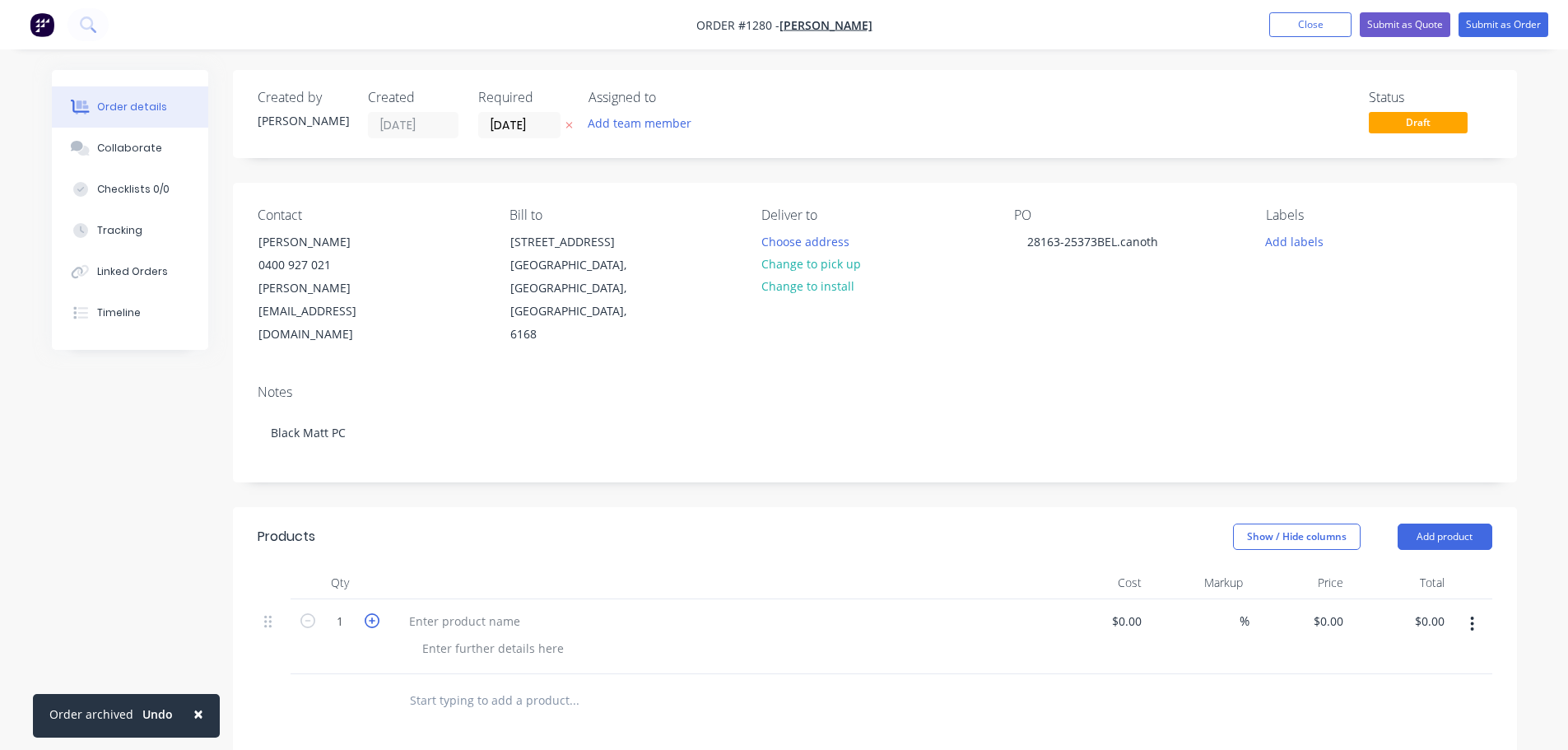
click at [365, 613] on icon "button" at bounding box center [372, 621] width 15 height 15
click at [366, 613] on icon "button" at bounding box center [372, 621] width 15 height 15
type input "5"
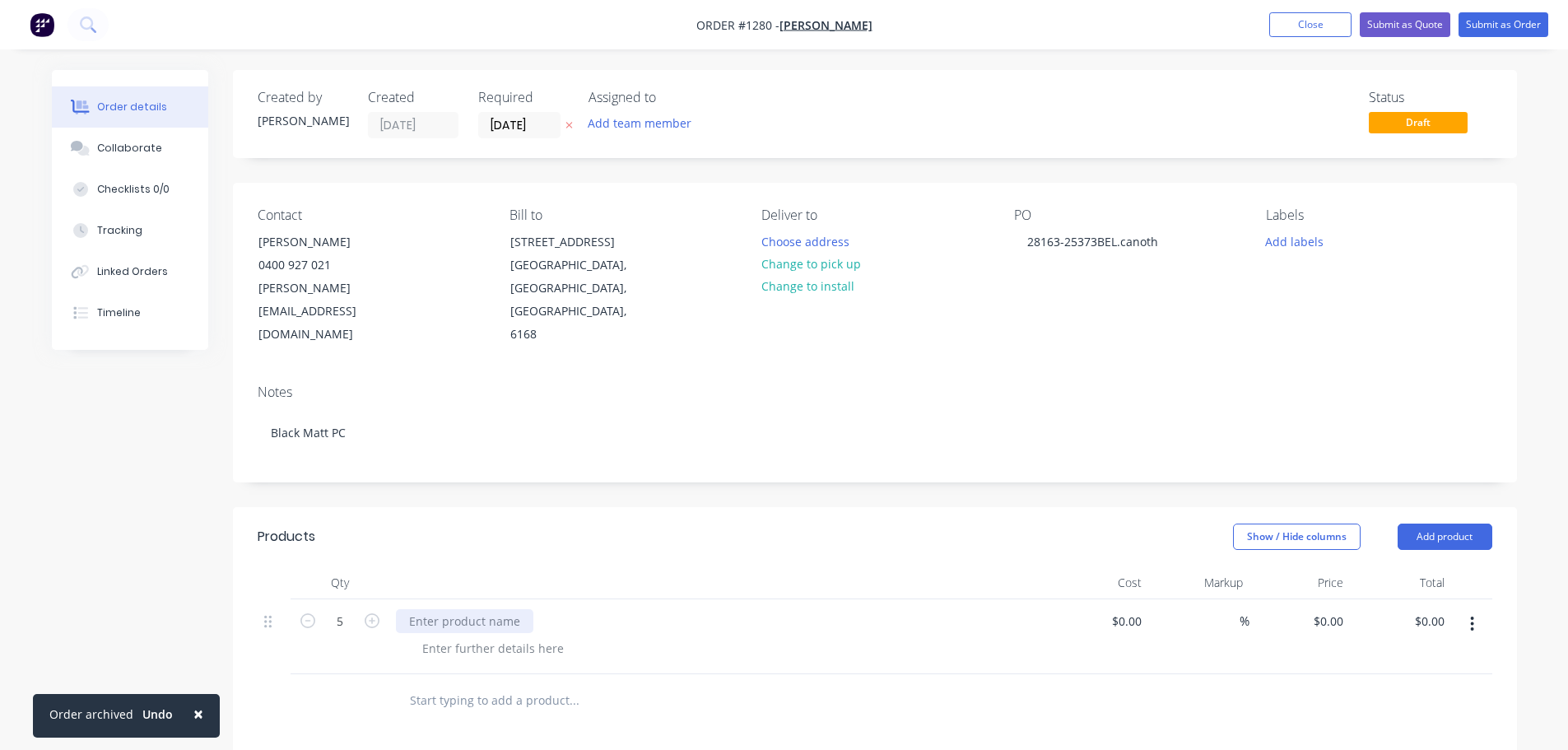
click at [420, 609] on div at bounding box center [465, 621] width 138 height 24
click at [435, 636] on div at bounding box center [493, 648] width 168 height 24
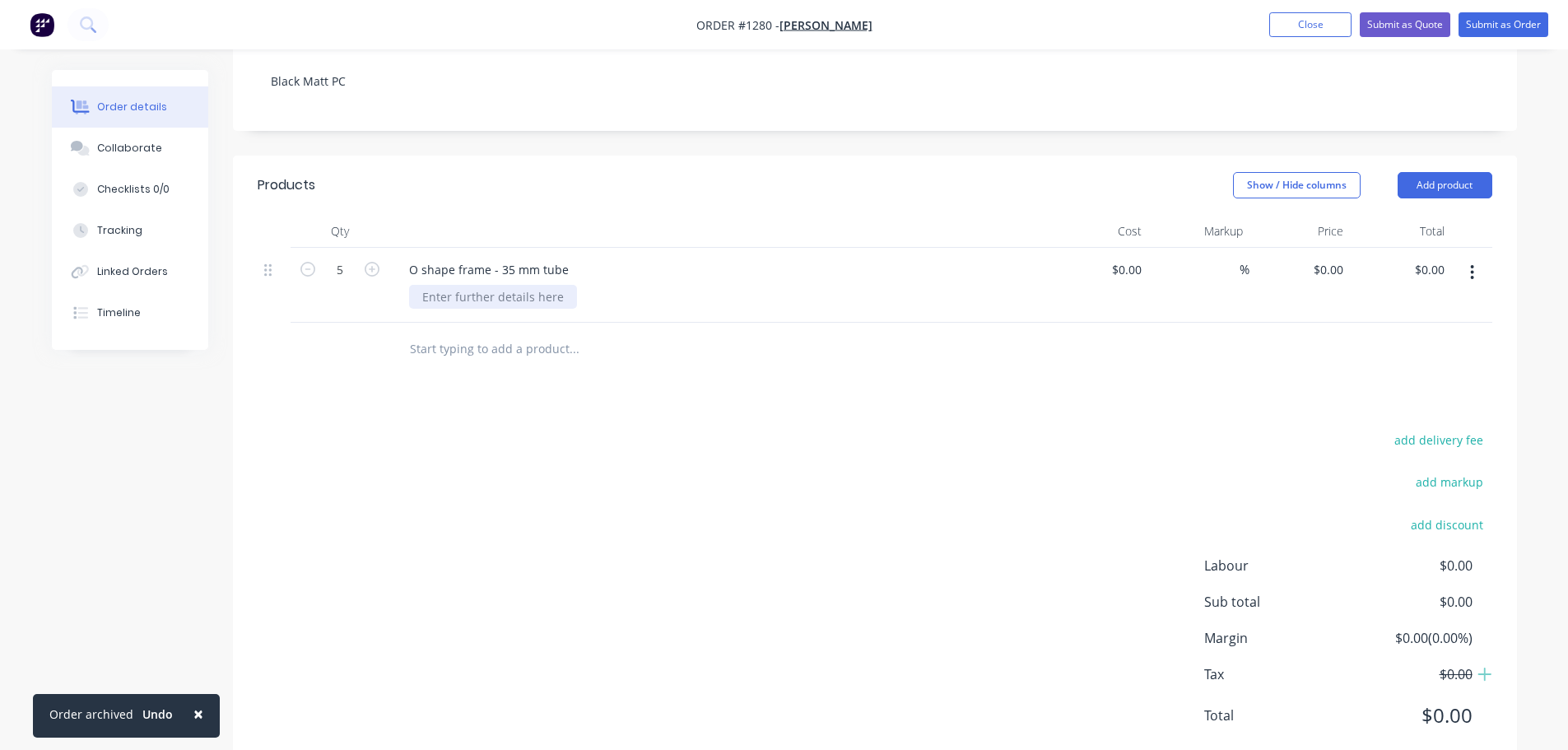
click at [480, 285] on div at bounding box center [493, 296] width 168 height 24
click at [505, 285] on div "451 x 851 mm" at bounding box center [460, 296] width 103 height 24
click at [200, 145] on button "Collaborate" at bounding box center [130, 149] width 156 height 41
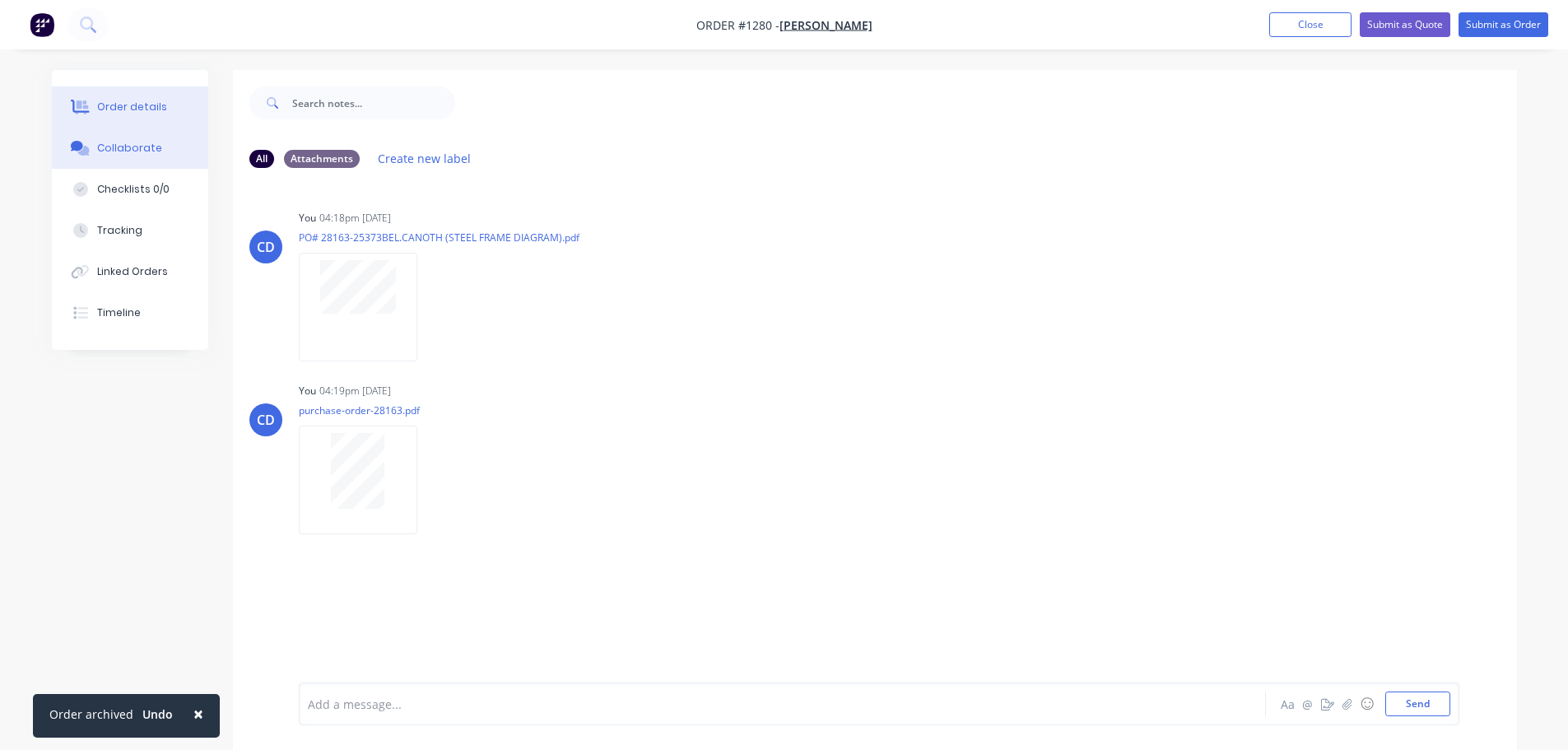
click at [169, 115] on button "Order details" at bounding box center [130, 107] width 156 height 41
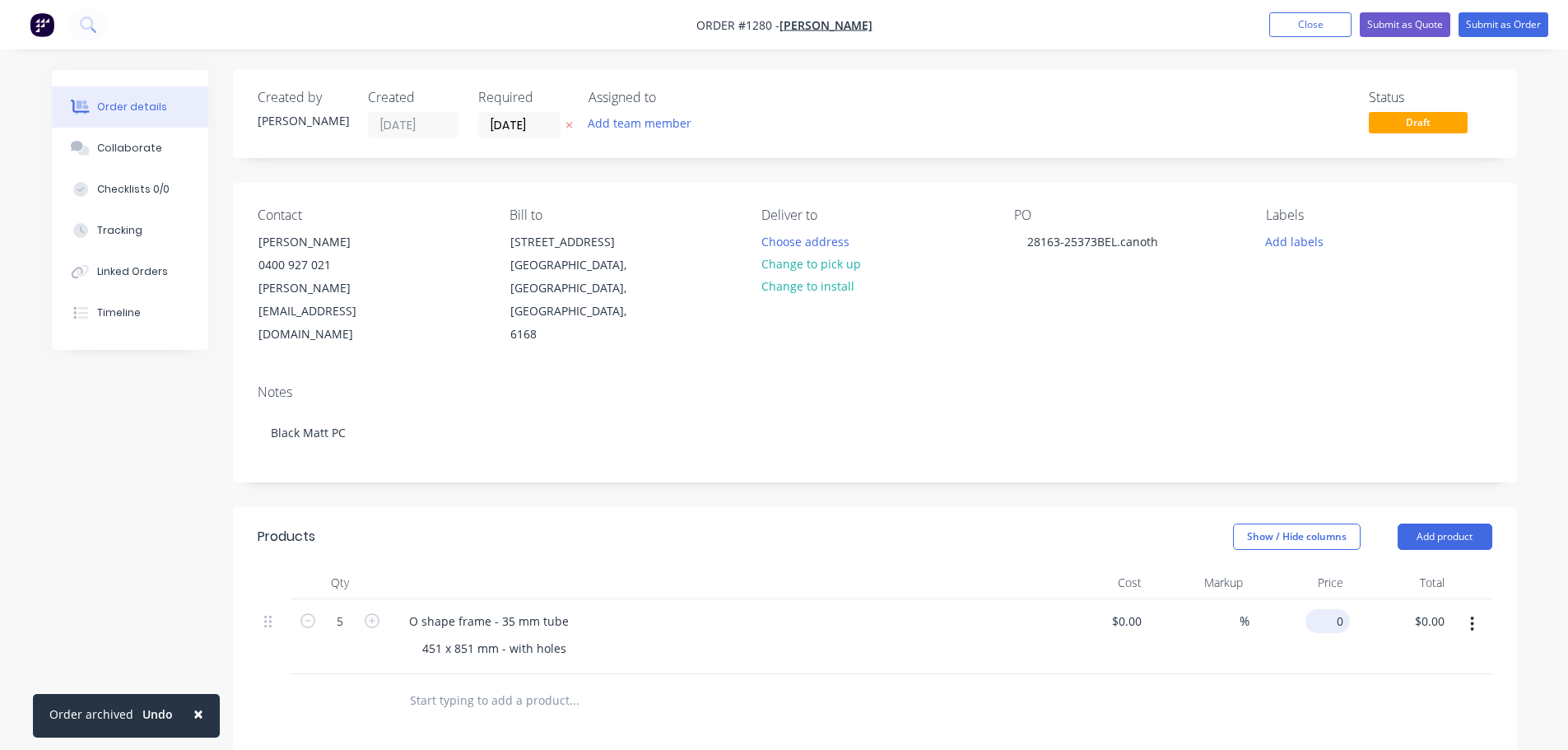
click at [1342, 609] on input "0" at bounding box center [1331, 621] width 38 height 24
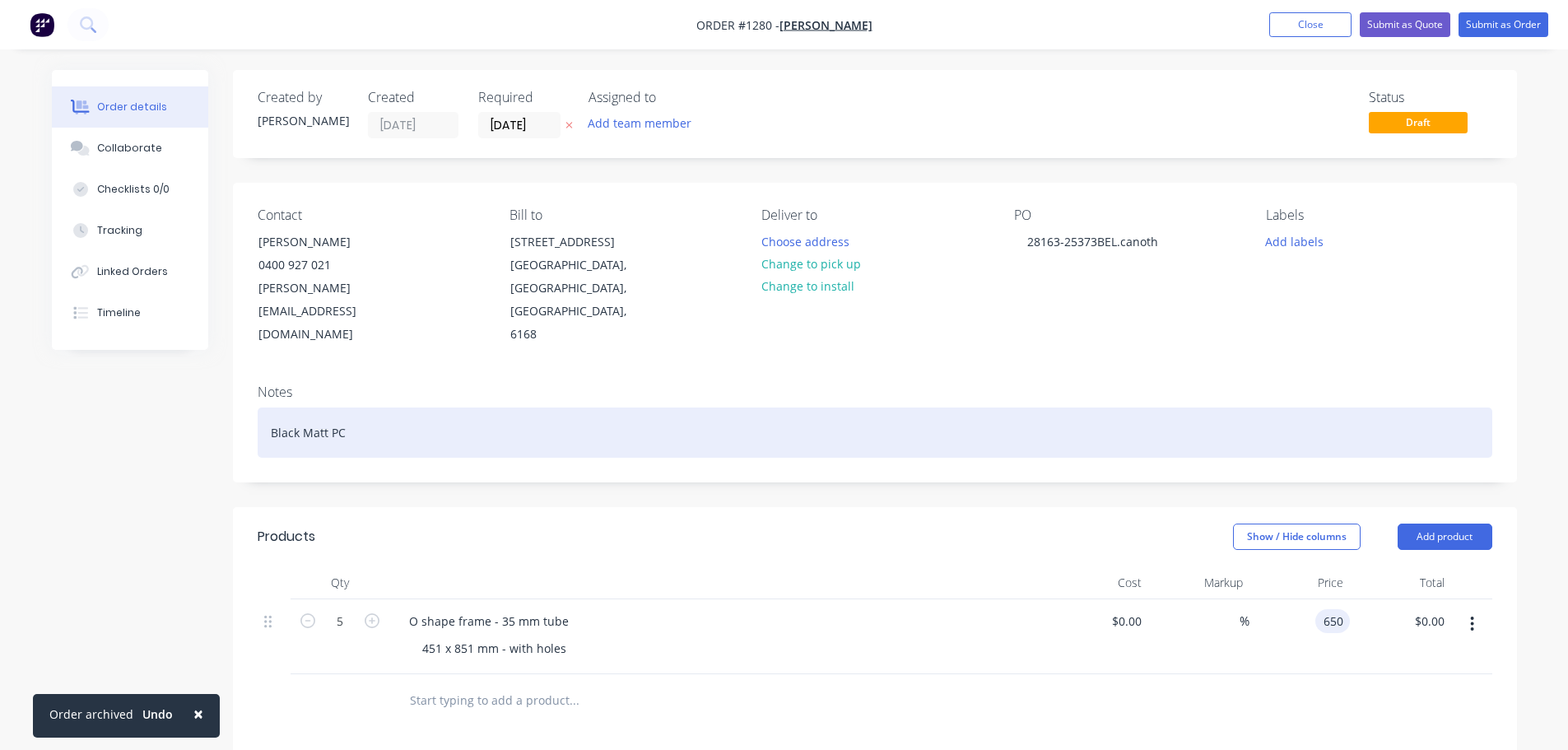
type input "$650.00"
type input "$3,250.00"
click at [1352, 407] on div "Black Matt PC" at bounding box center [875, 432] width 1234 height 51
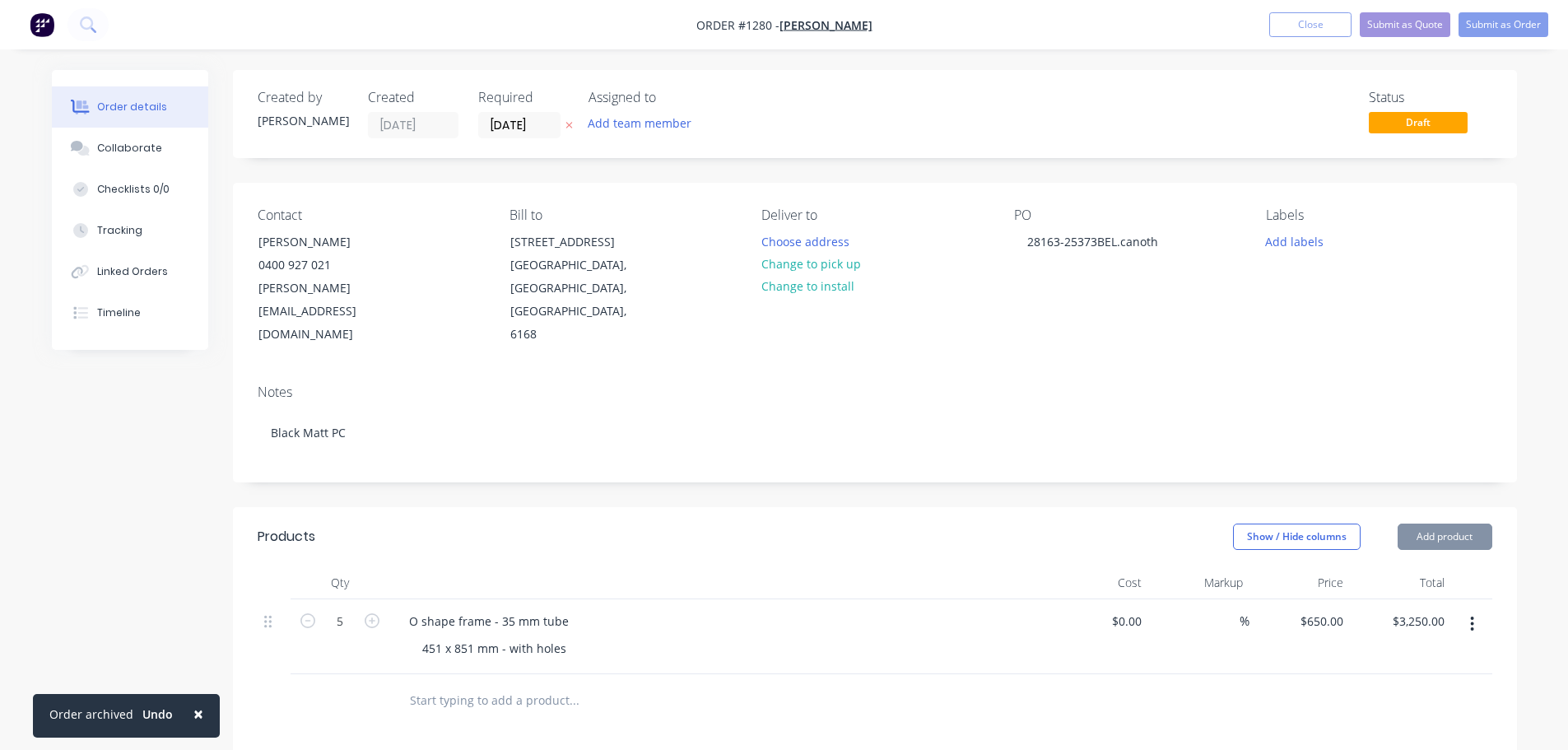
click at [984, 384] on div "Notes" at bounding box center [875, 392] width 1234 height 16
click at [1309, 253] on div "Labels Add labels" at bounding box center [1379, 277] width 226 height 139
click at [1309, 247] on button "Add labels" at bounding box center [1294, 241] width 75 height 22
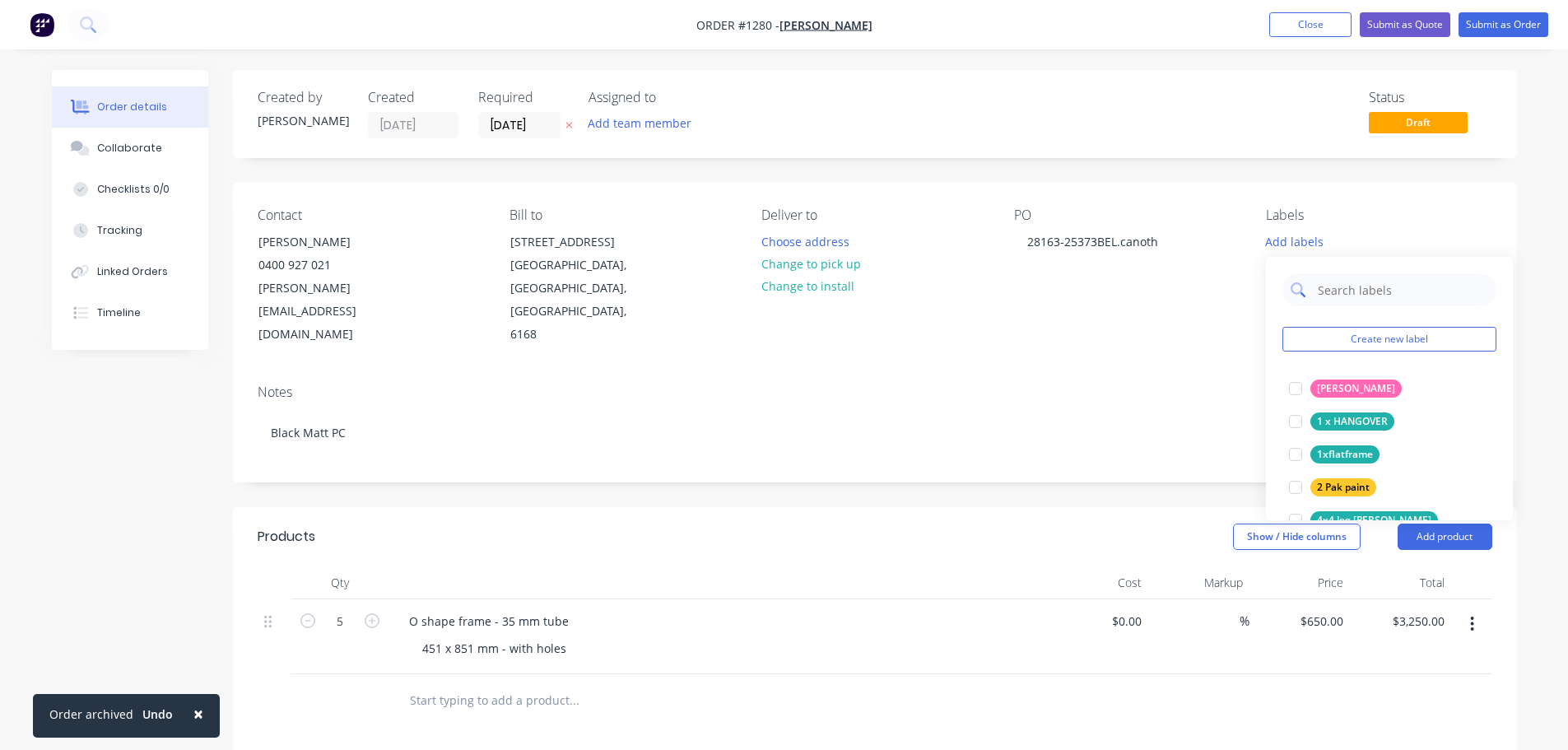
click at [1361, 285] on input "text" at bounding box center [1401, 290] width 172 height 33
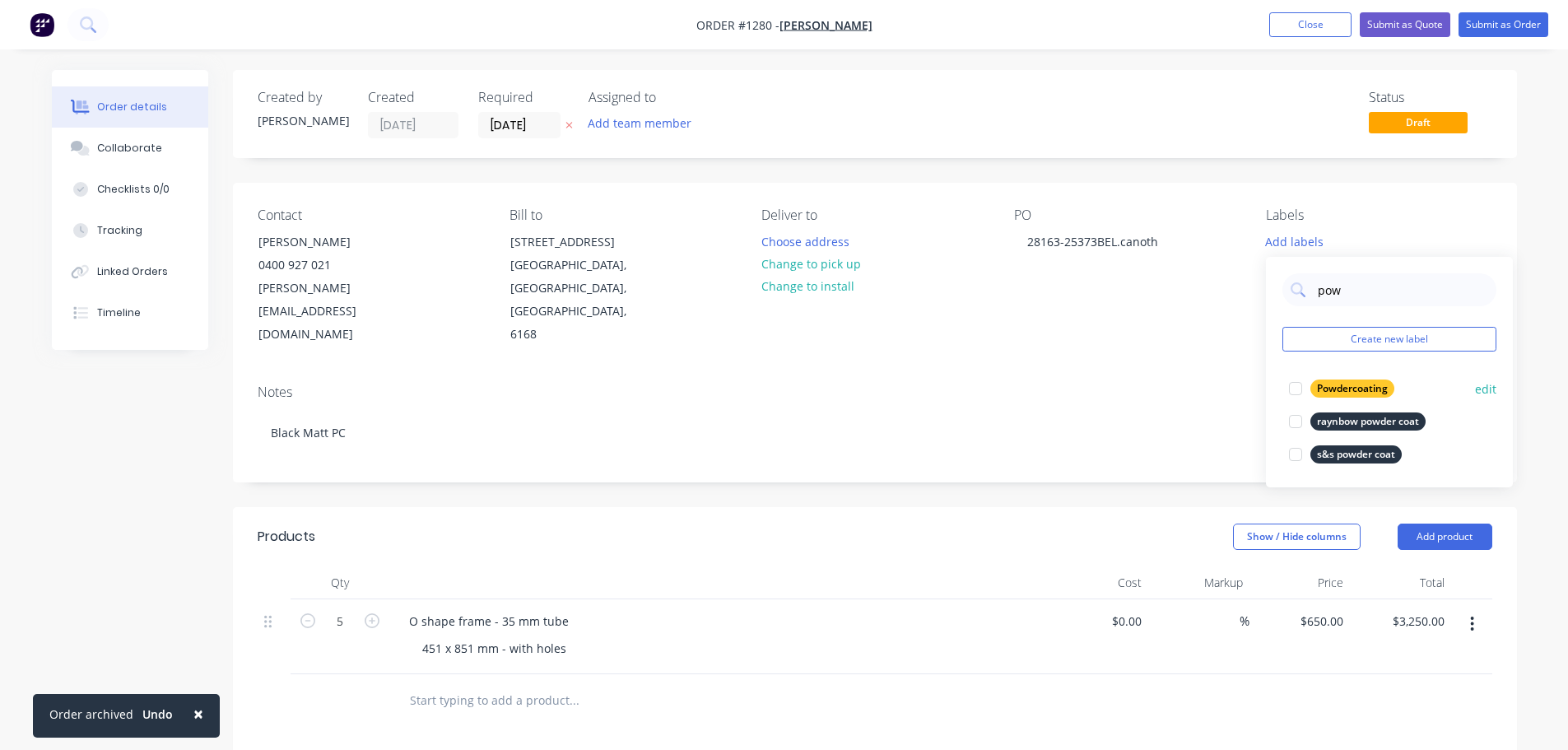
type input "pow"
click at [1354, 390] on div "Powdercoating" at bounding box center [1351, 388] width 84 height 18
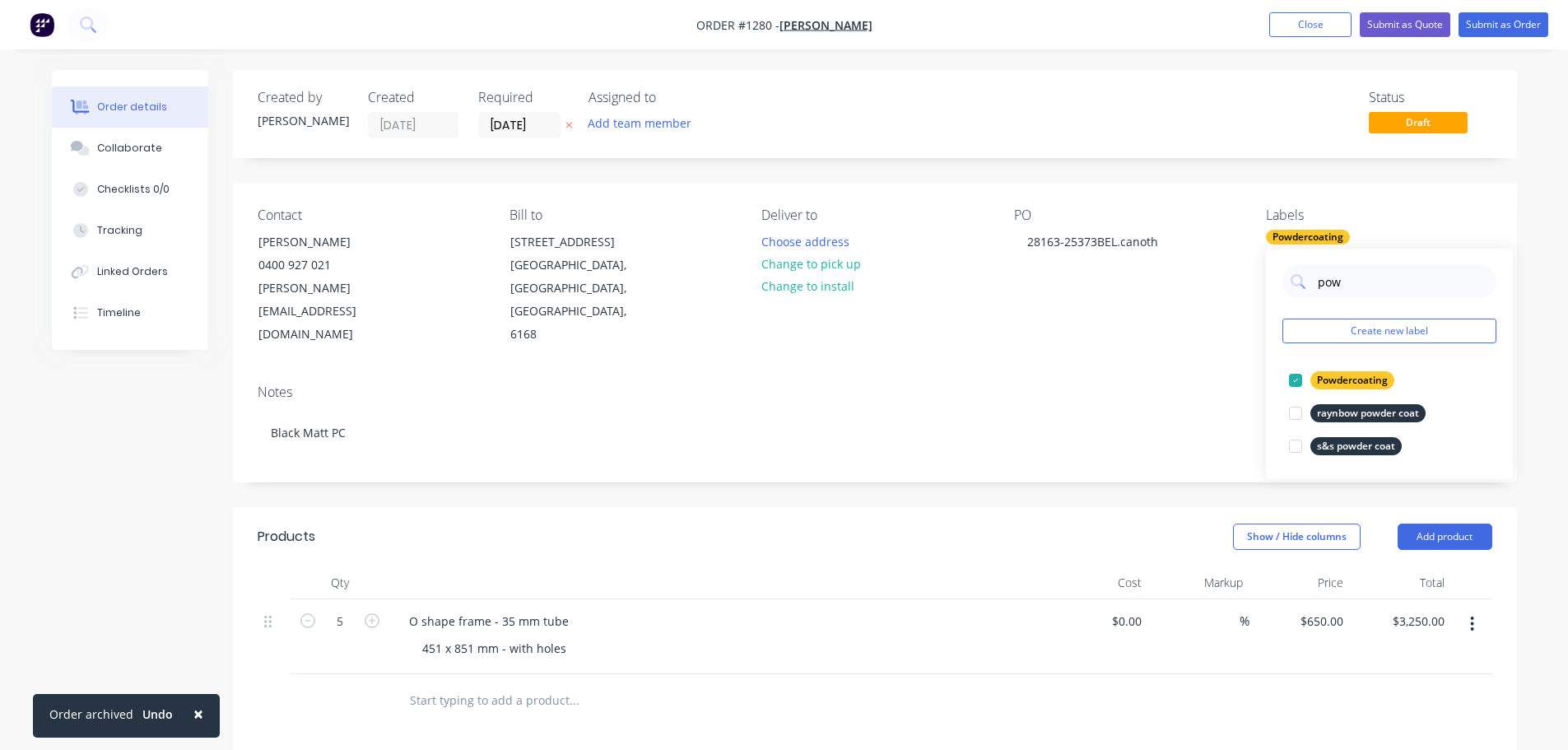
click at [1407, 217] on div "Labels" at bounding box center [1379, 215] width 226 height 16
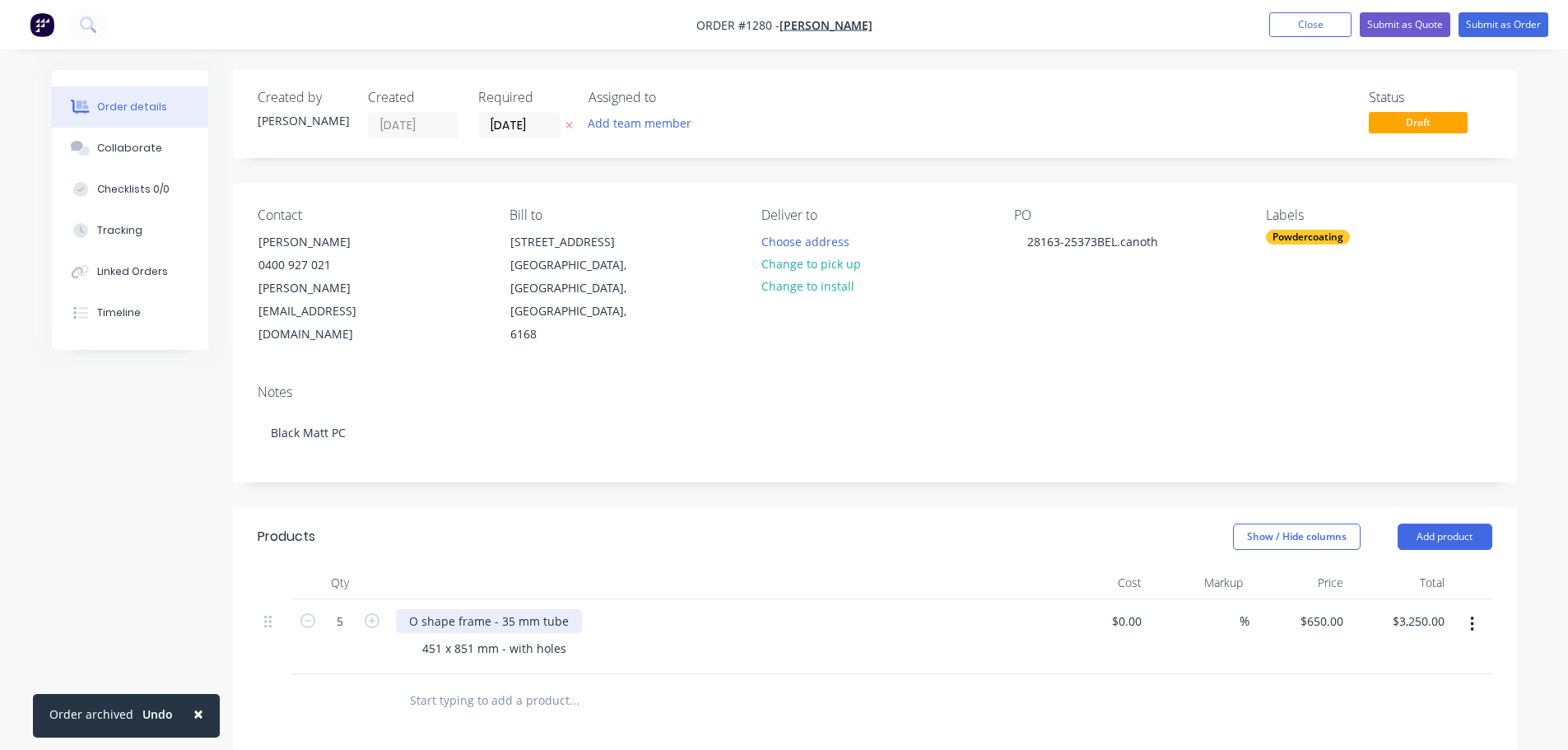
click at [506, 609] on div "O shape frame - 35 mm tube" at bounding box center [489, 621] width 186 height 24
click at [545, 127] on input "[DATE]" at bounding box center [519, 125] width 80 height 25
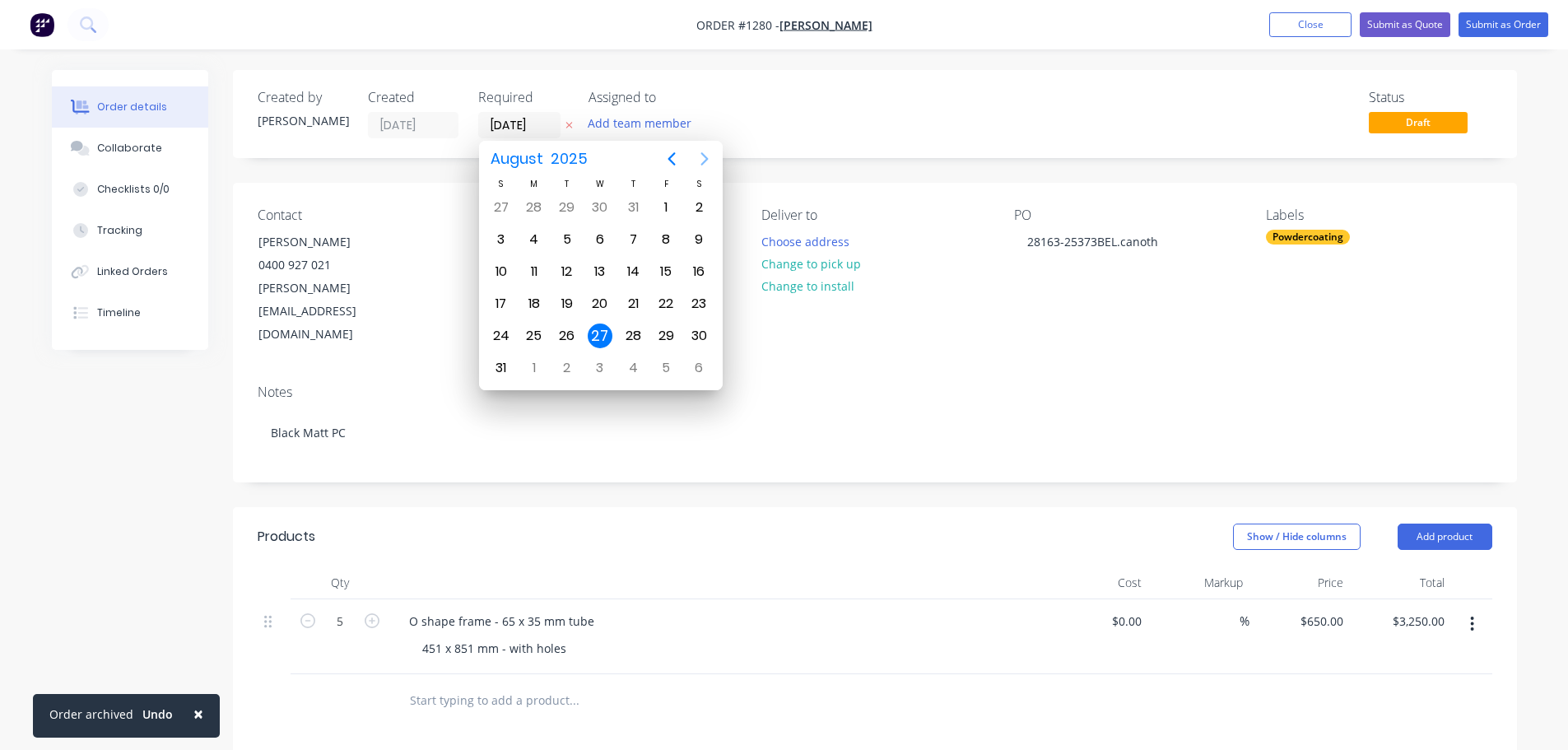
click at [701, 162] on icon "Next page" at bounding box center [704, 159] width 20 height 20
click at [631, 264] on div "18" at bounding box center [633, 272] width 25 height 25
type input "[DATE]"
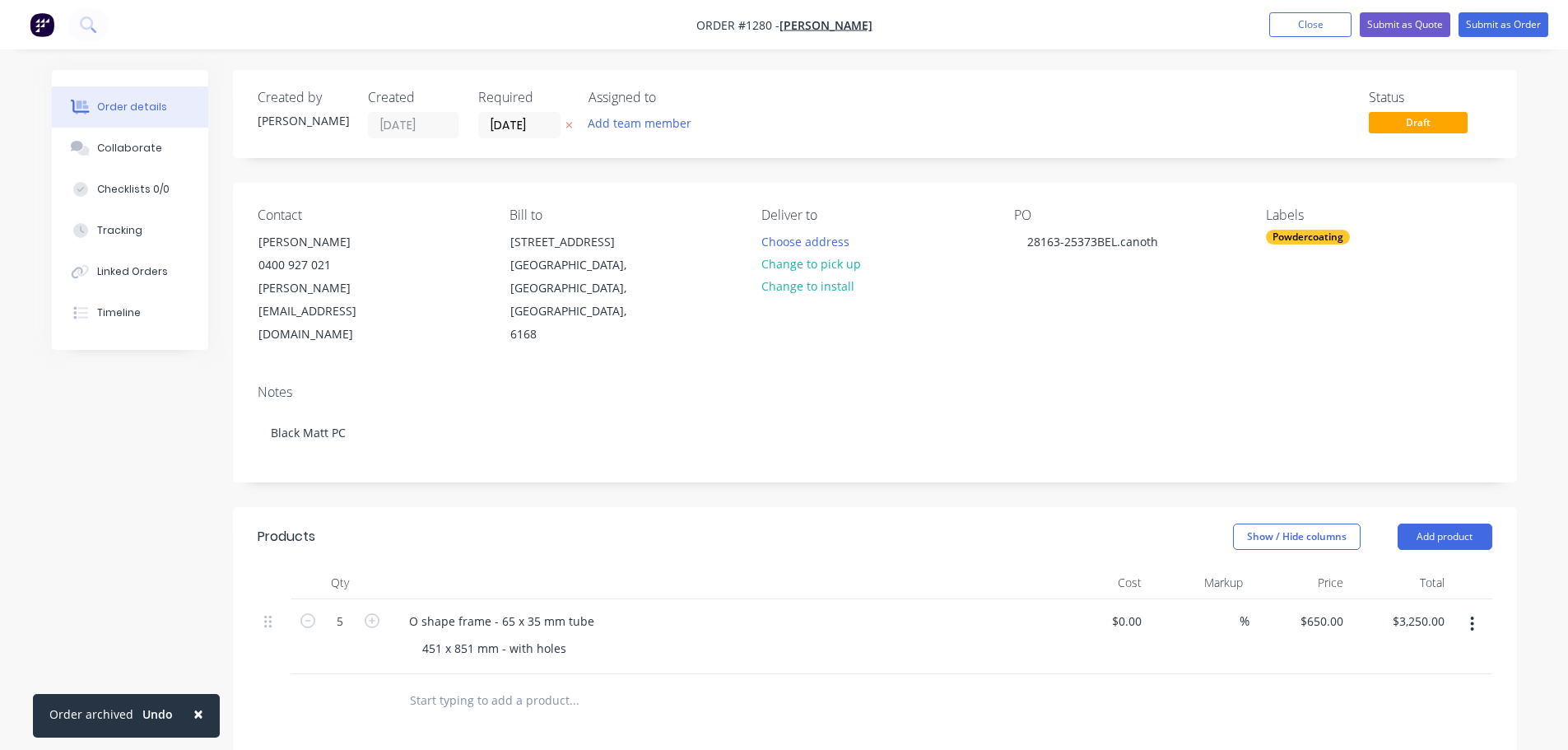
click at [709, 192] on div "Contact [PERSON_NAME] [PHONE_NUMBER] [PERSON_NAME][EMAIL_ADDRESS][DOMAIN_NAME] …" at bounding box center [875, 276] width 1284 height 188
click at [1499, 17] on button "Submit as Order" at bounding box center [1503, 25] width 90 height 25
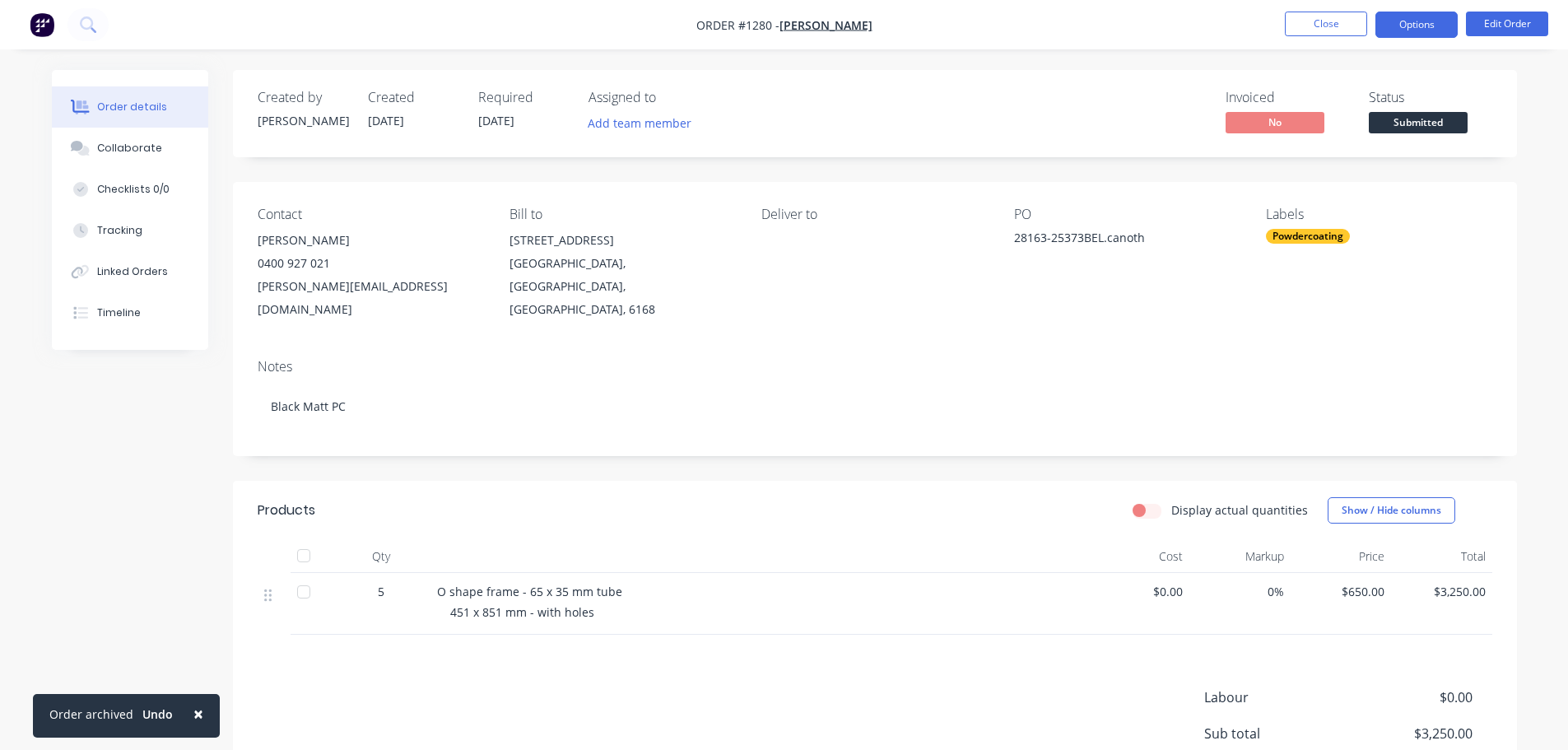
click at [1409, 27] on button "Options" at bounding box center [1416, 25] width 82 height 27
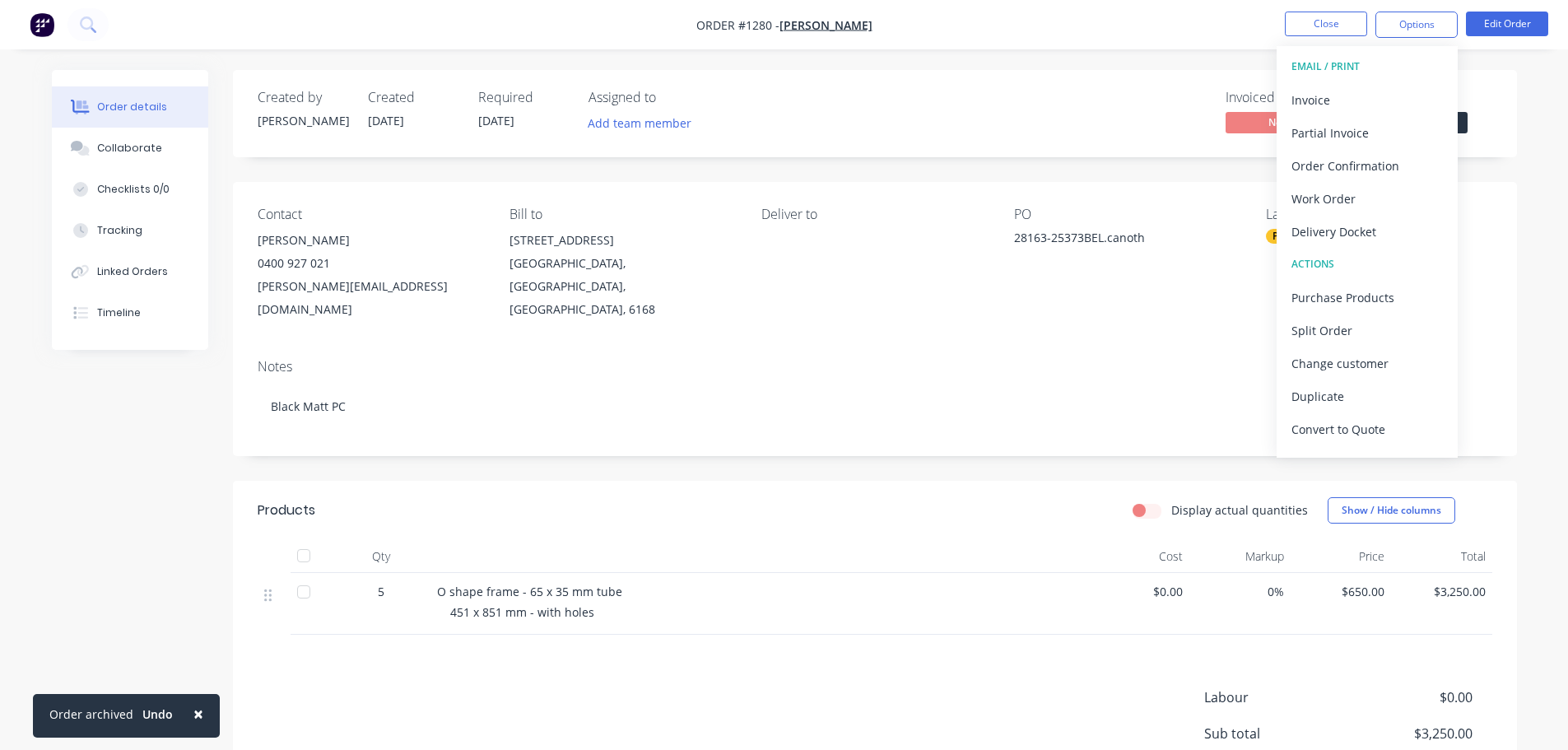
click at [1504, 106] on div "Created by [PERSON_NAME] Created [DATE] Required [DATE] Assigned to Add team me…" at bounding box center [875, 113] width 1284 height 87
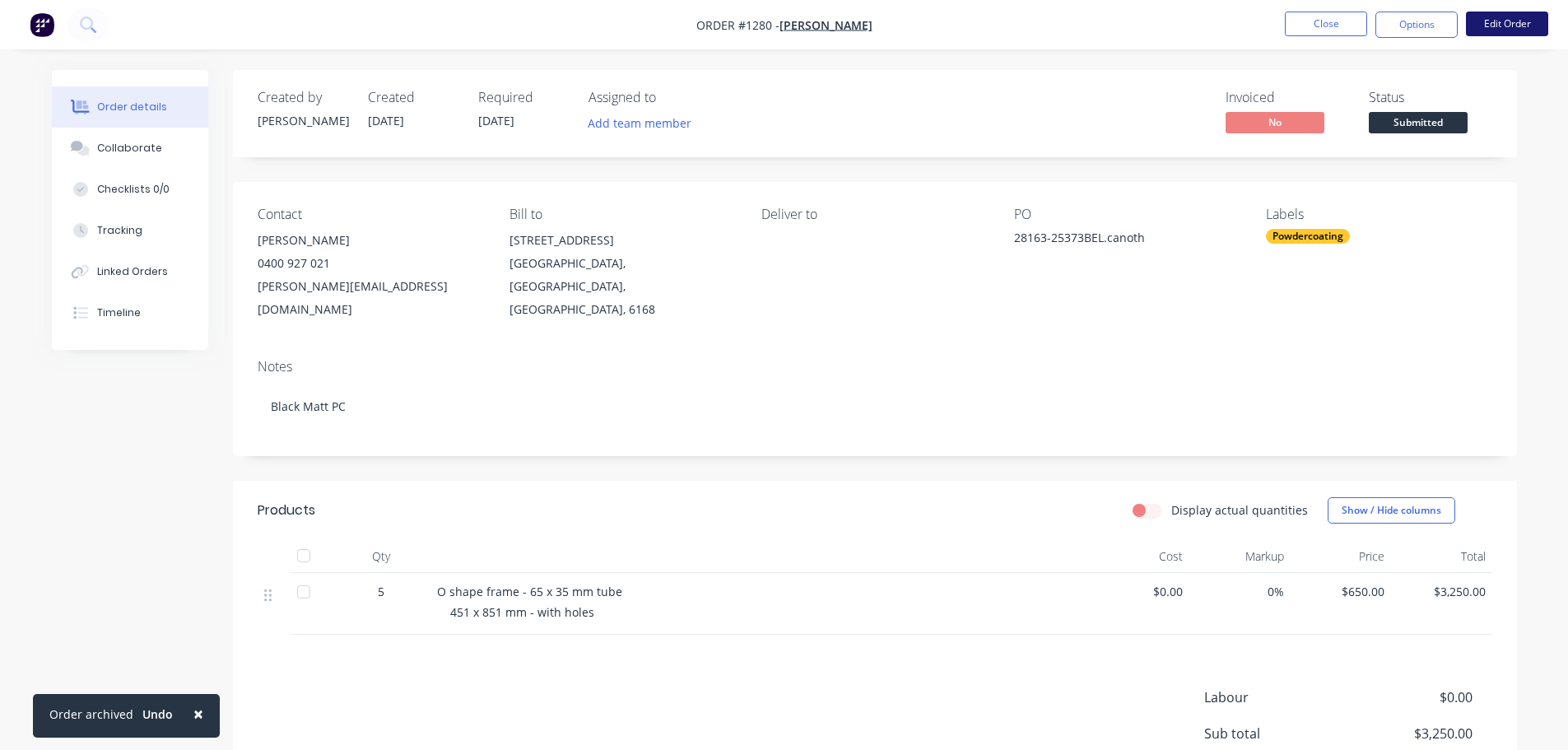
click at [1494, 23] on button "Edit Order" at bounding box center [1507, 24] width 82 height 25
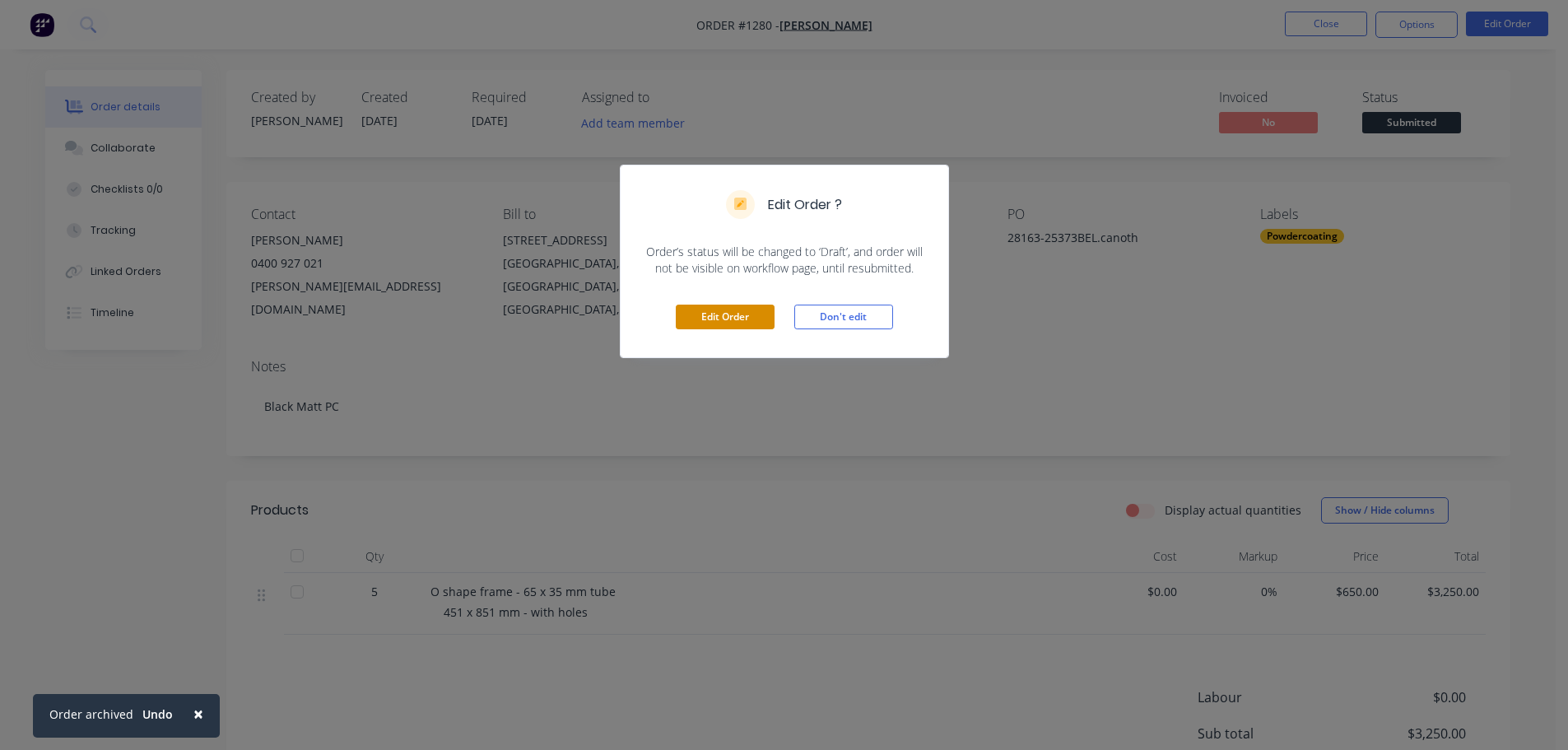
click at [726, 309] on button "Edit Order" at bounding box center [724, 317] width 99 height 25
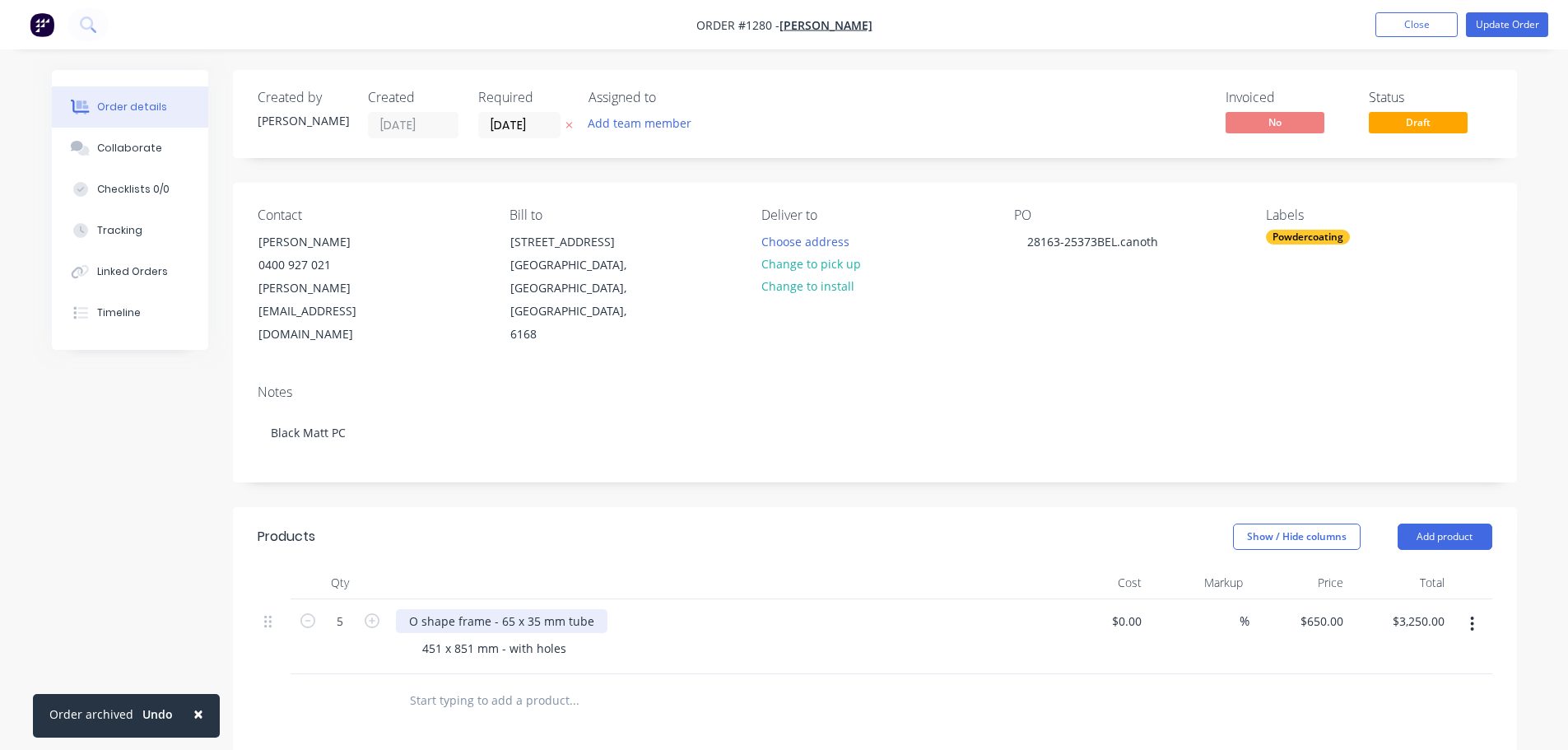
click at [467, 609] on div "O shape frame - 65 x 35 mm tube" at bounding box center [501, 621] width 212 height 24
click at [1509, 22] on button "Update Order" at bounding box center [1507, 25] width 82 height 25
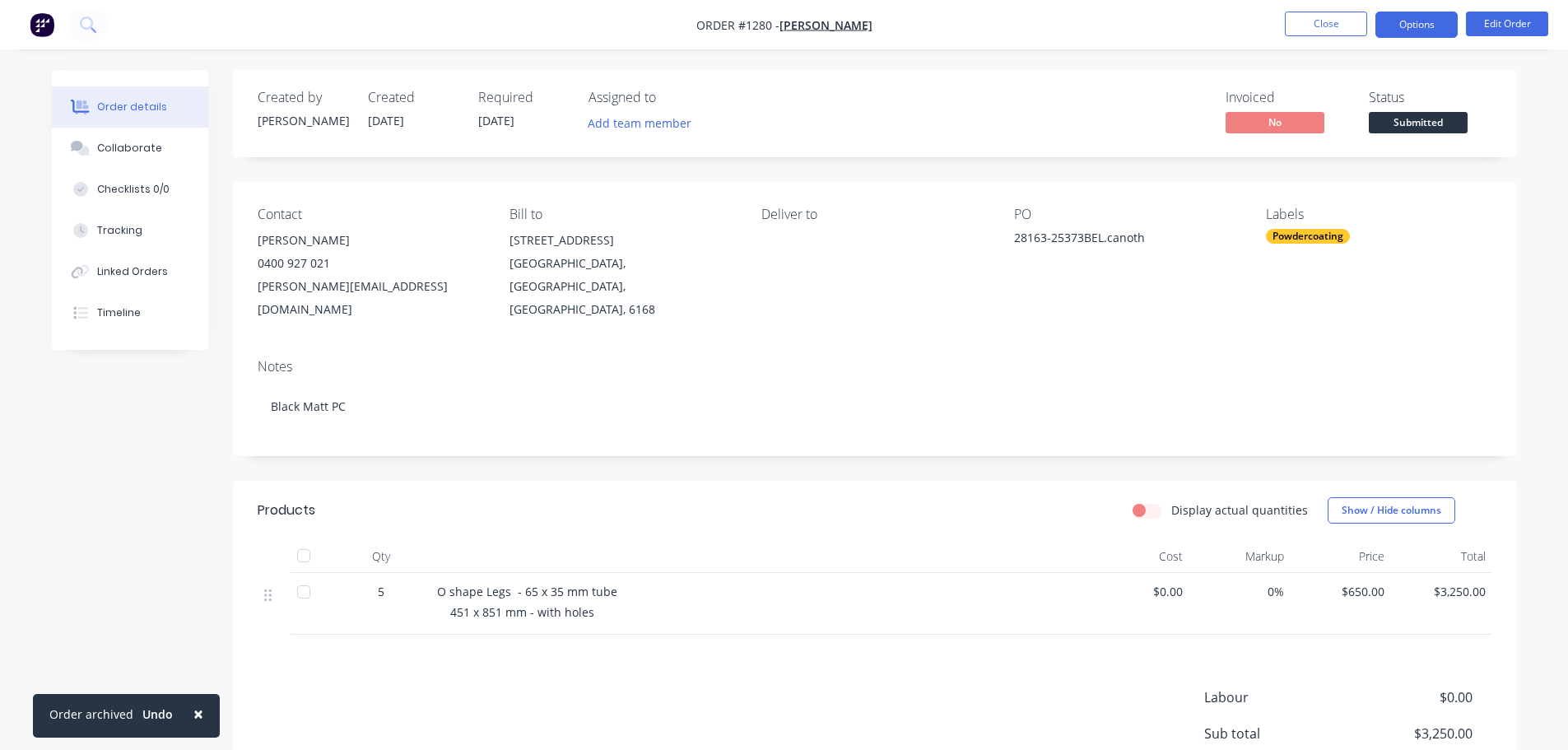
click at [1424, 31] on button "Options" at bounding box center [1416, 25] width 82 height 27
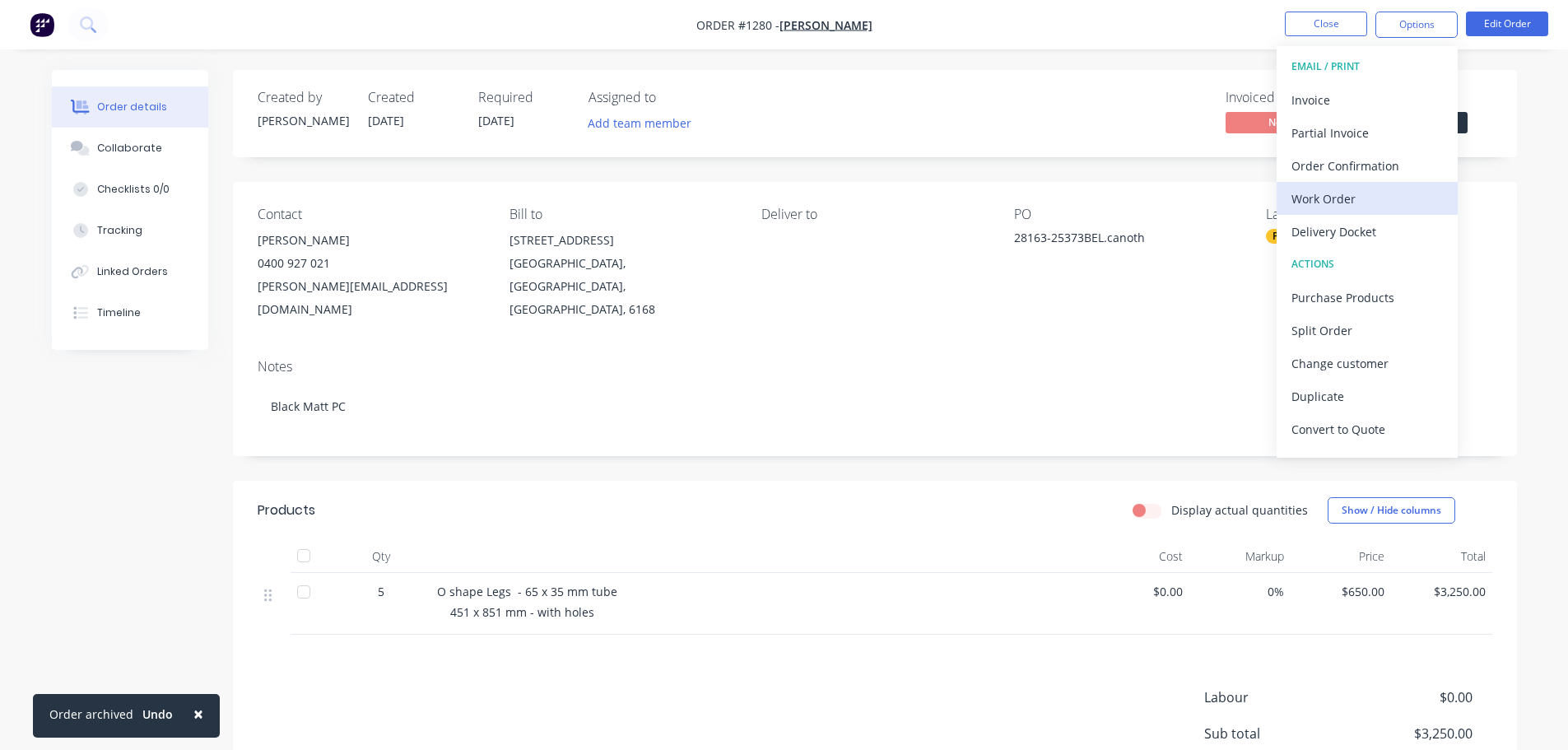
click at [1340, 196] on div "Work Order" at bounding box center [1367, 198] width 152 height 24
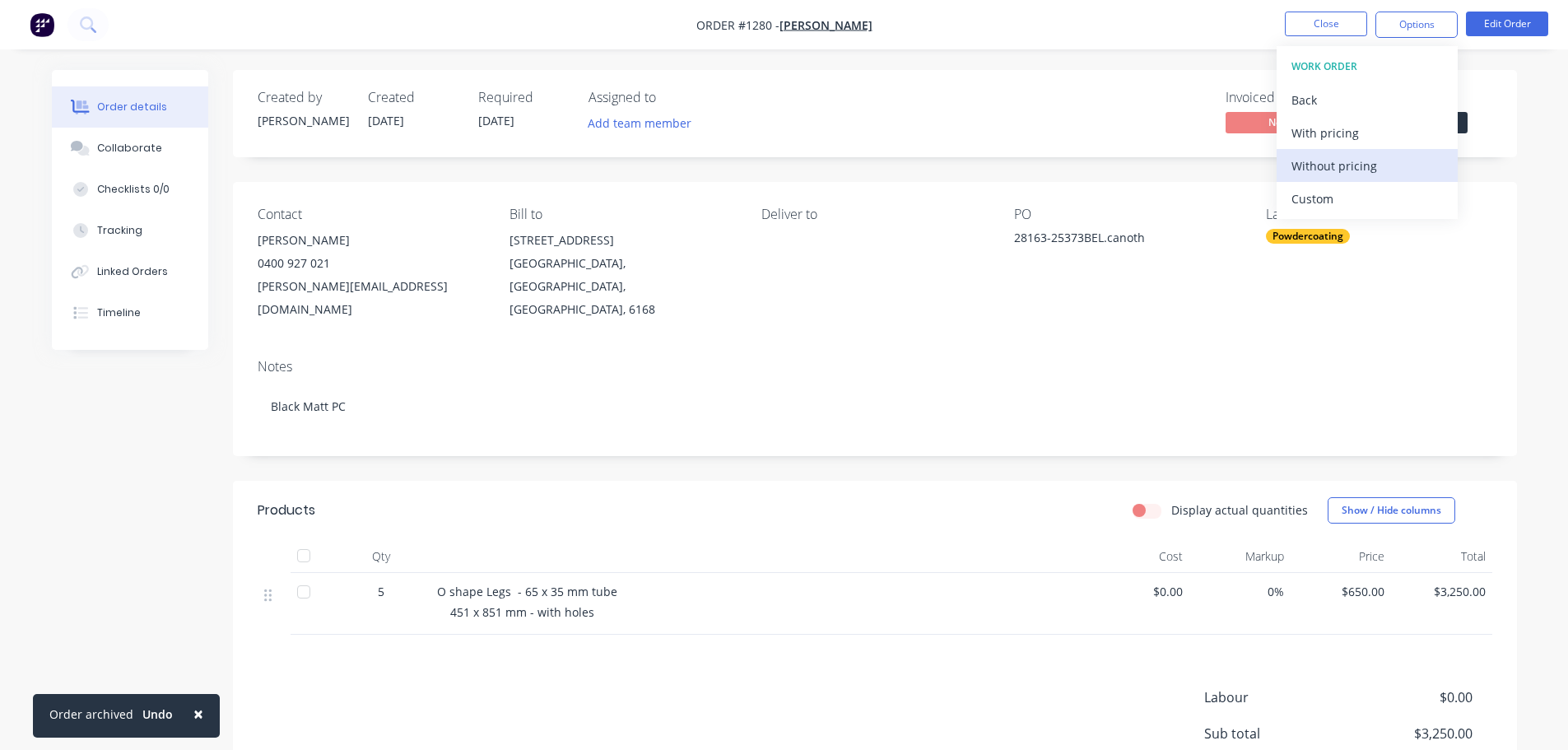
click at [1352, 168] on div "Without pricing" at bounding box center [1367, 166] width 152 height 24
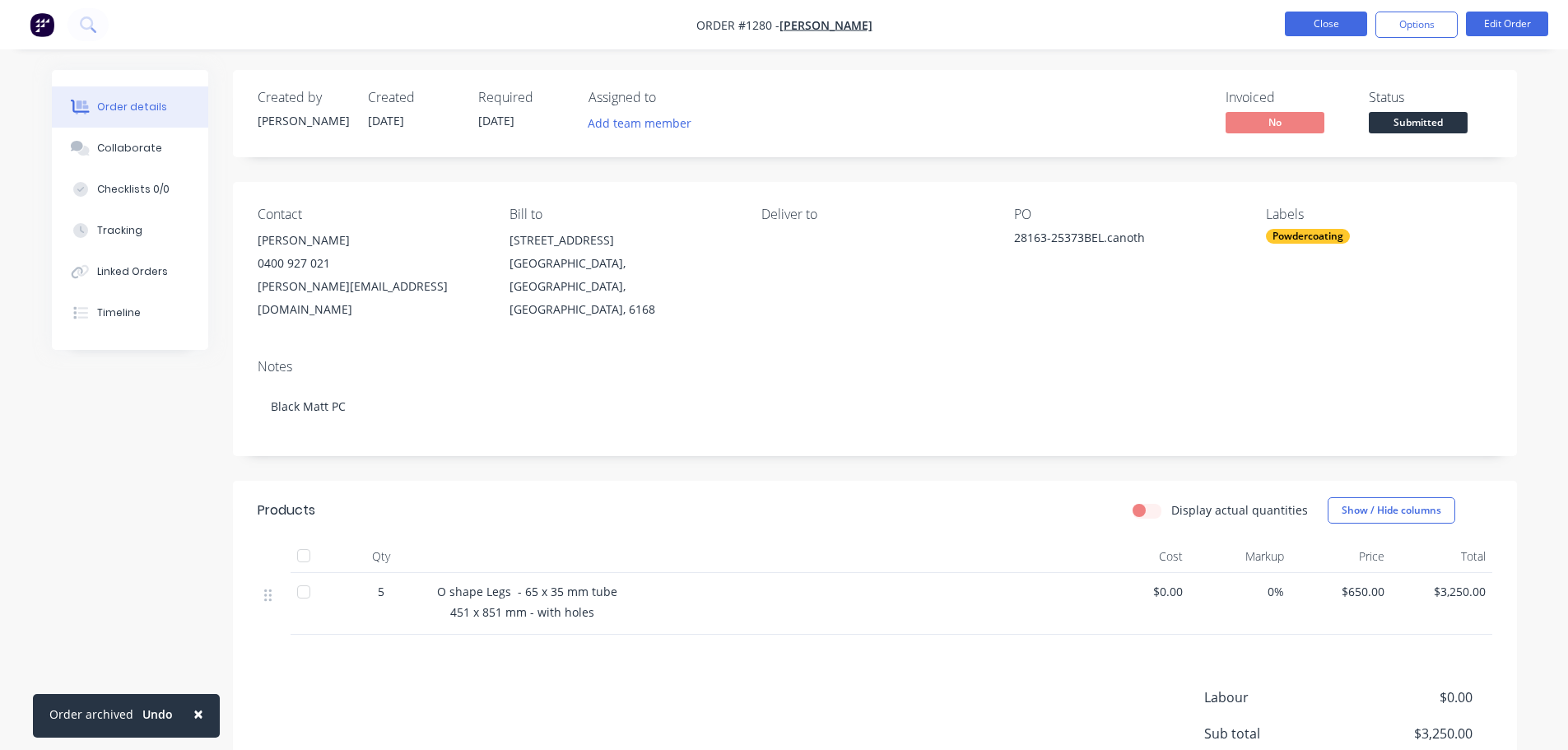
click at [1312, 19] on button "Close" at bounding box center [1326, 24] width 82 height 25
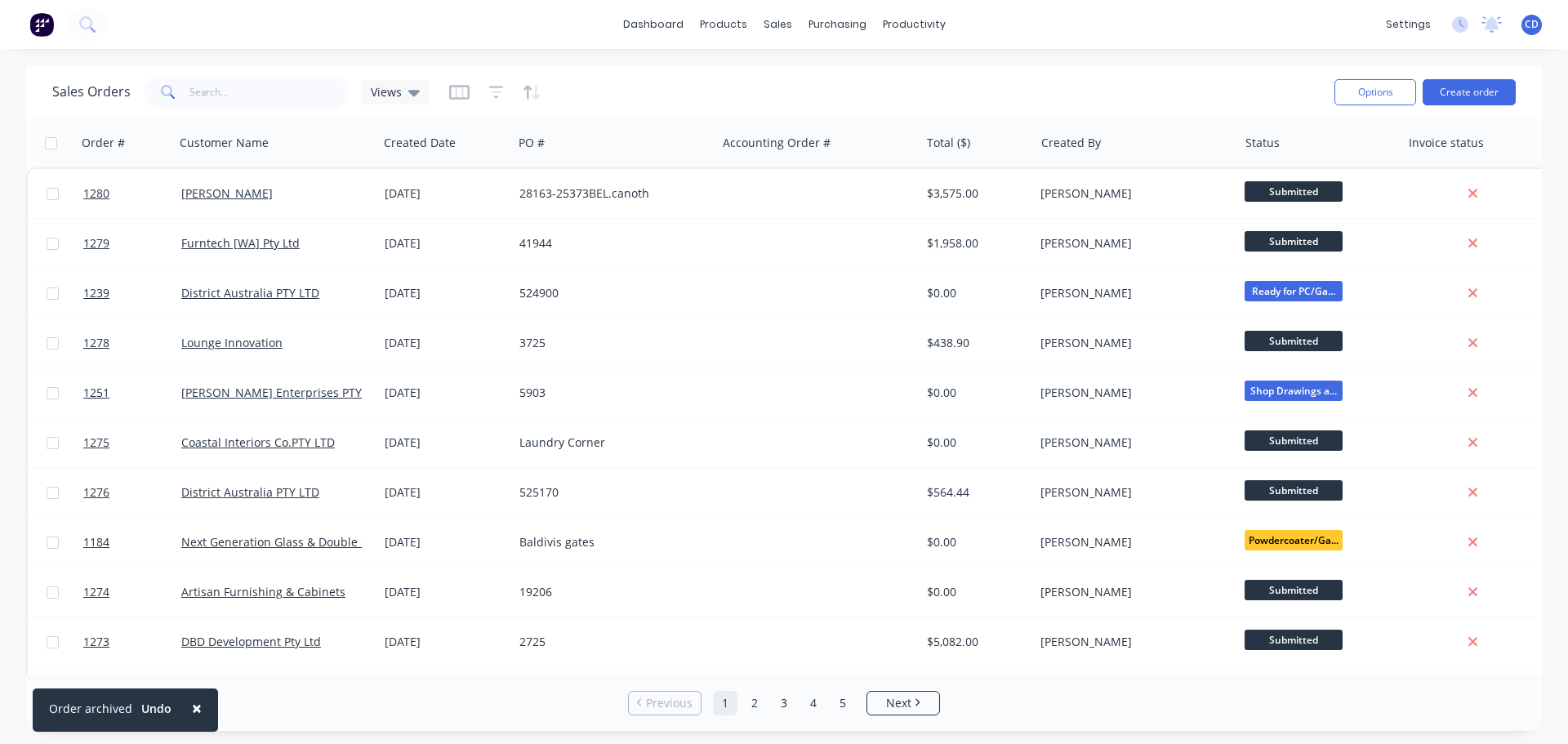
click at [1216, 45] on div "dashboard products sales purchasing productivity dashboard products Product Cat…" at bounding box center [784, 25] width 1568 height 49
